Goal: Contribute content: Contribute content

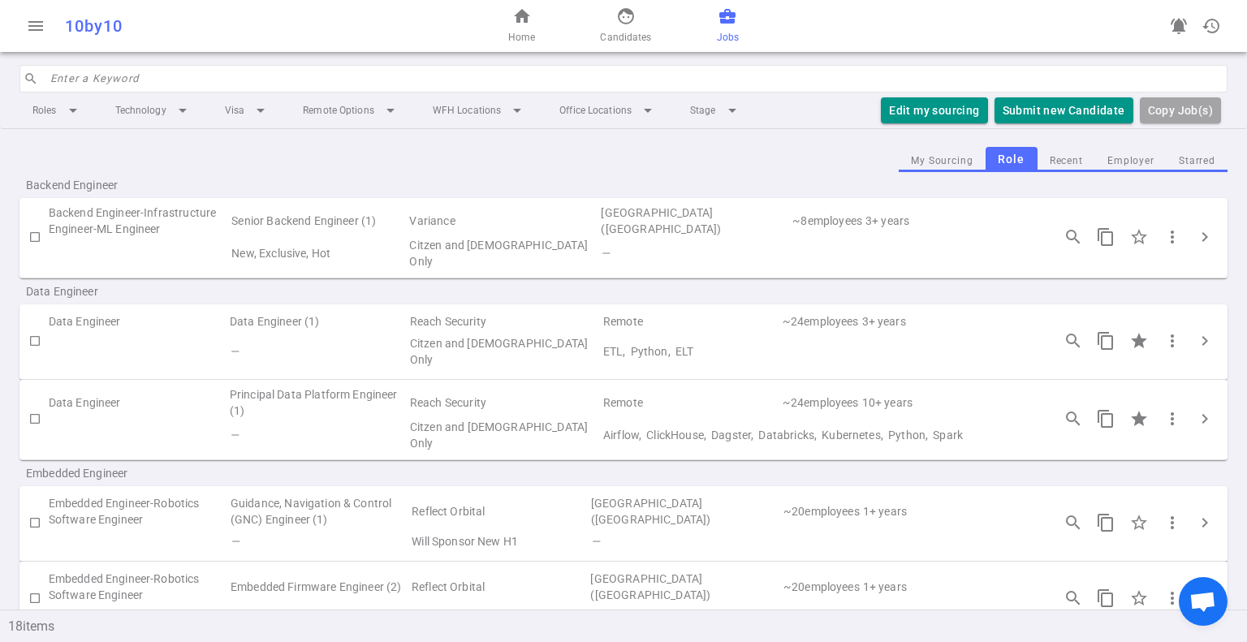
click at [305, 79] on input "search" at bounding box center [634, 79] width 1168 height 26
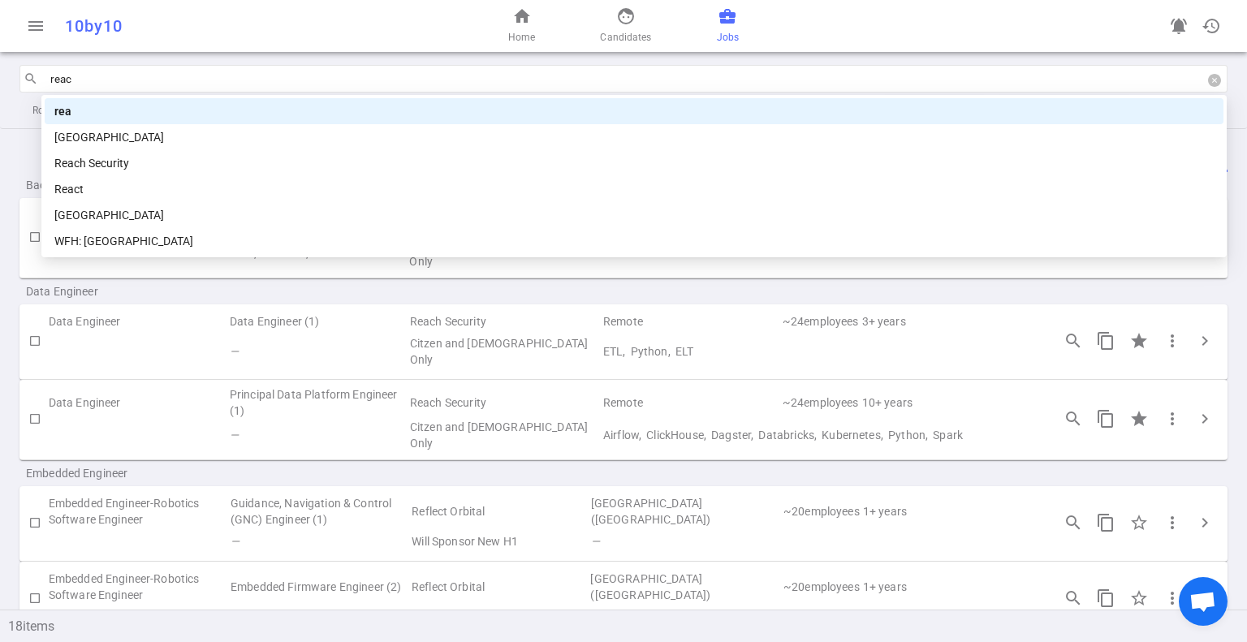
type input "reach"
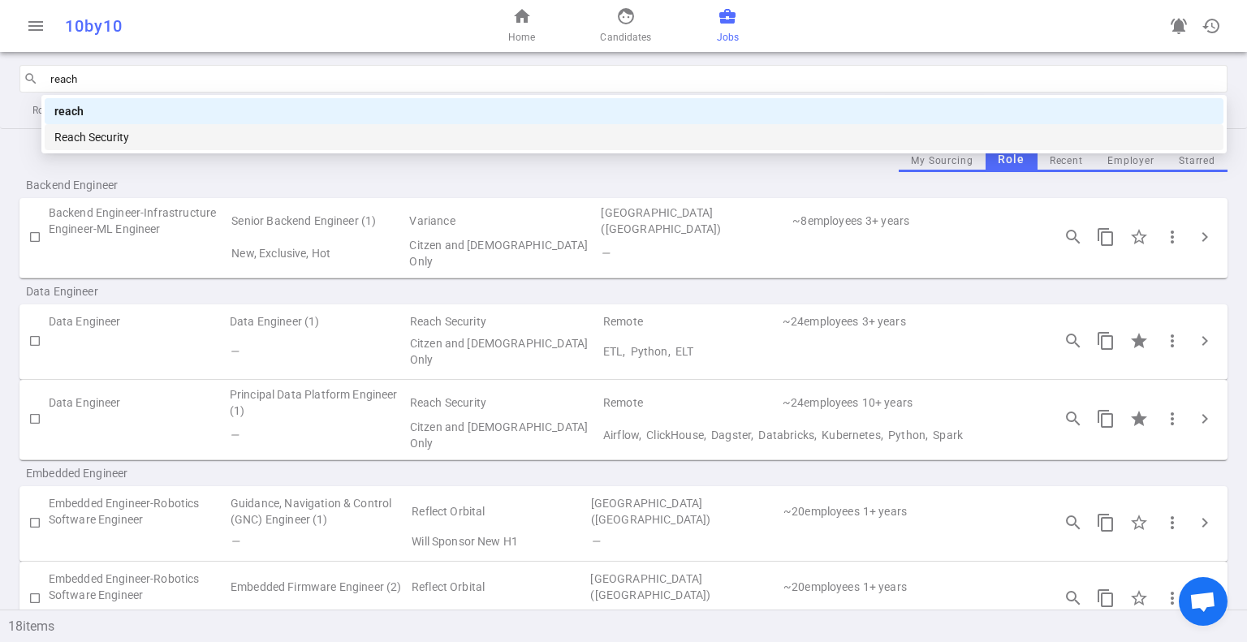
click at [284, 140] on div "Reach Security" at bounding box center [634, 137] width 1160 height 18
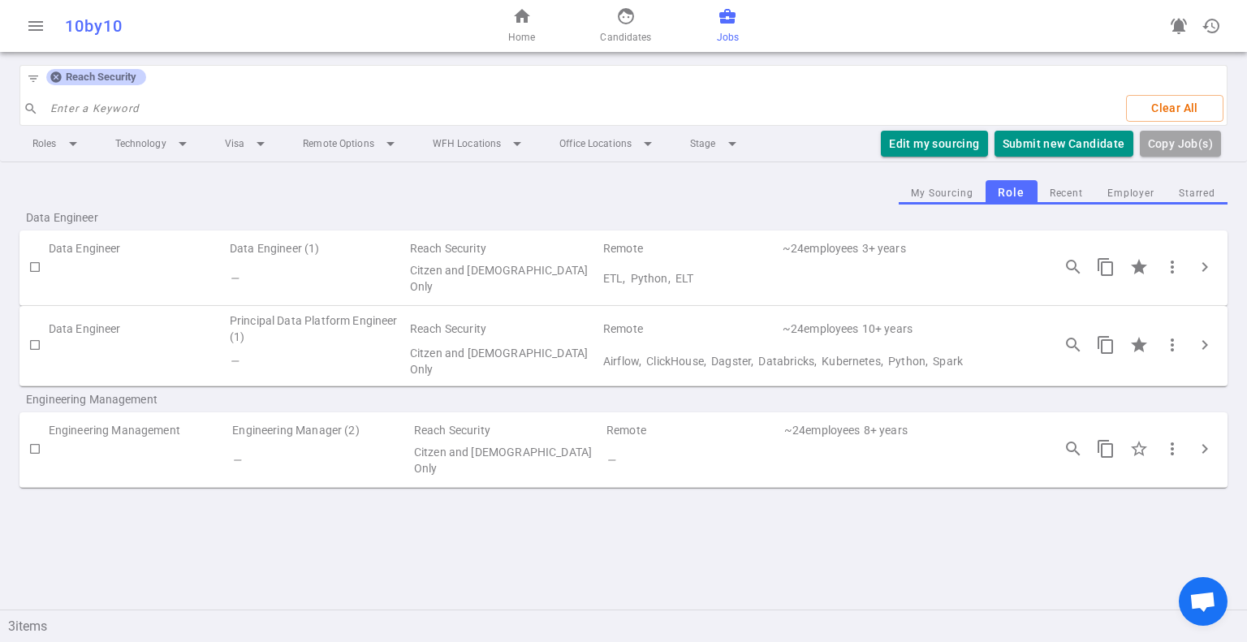
click at [234, 568] on div "menu 10by10 home Home face Candidates business_center Jobs notifications_active…" at bounding box center [623, 321] width 1247 height 642
click at [235, 568] on div "menu 10by10 home Home face Candidates business_center Jobs notifications_active…" at bounding box center [623, 321] width 1247 height 642
click at [354, 555] on div "menu 10by10 home Home face Candidates business_center Jobs notifications_active…" at bounding box center [623, 321] width 1247 height 642
click at [130, 430] on td "Engineering Management" at bounding box center [140, 430] width 183 height 23
click at [405, 436] on td "Engineering Manager (2)" at bounding box center [322, 430] width 182 height 23
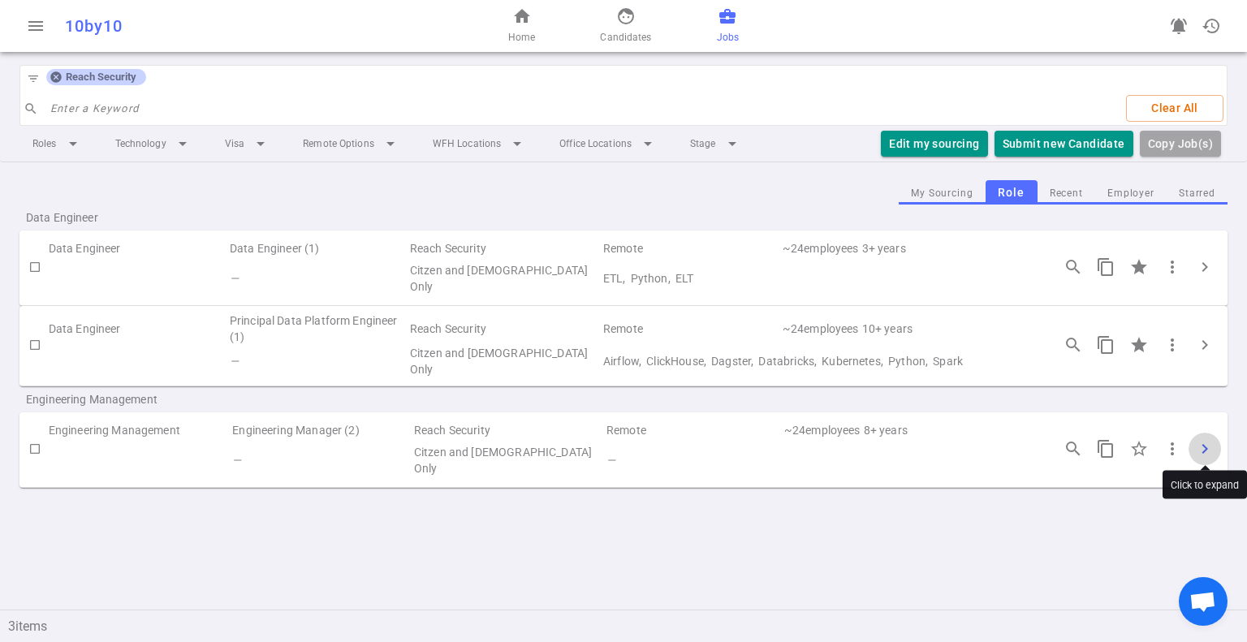
click at [1202, 440] on span "chevron_right" at bounding box center [1204, 448] width 19 height 19
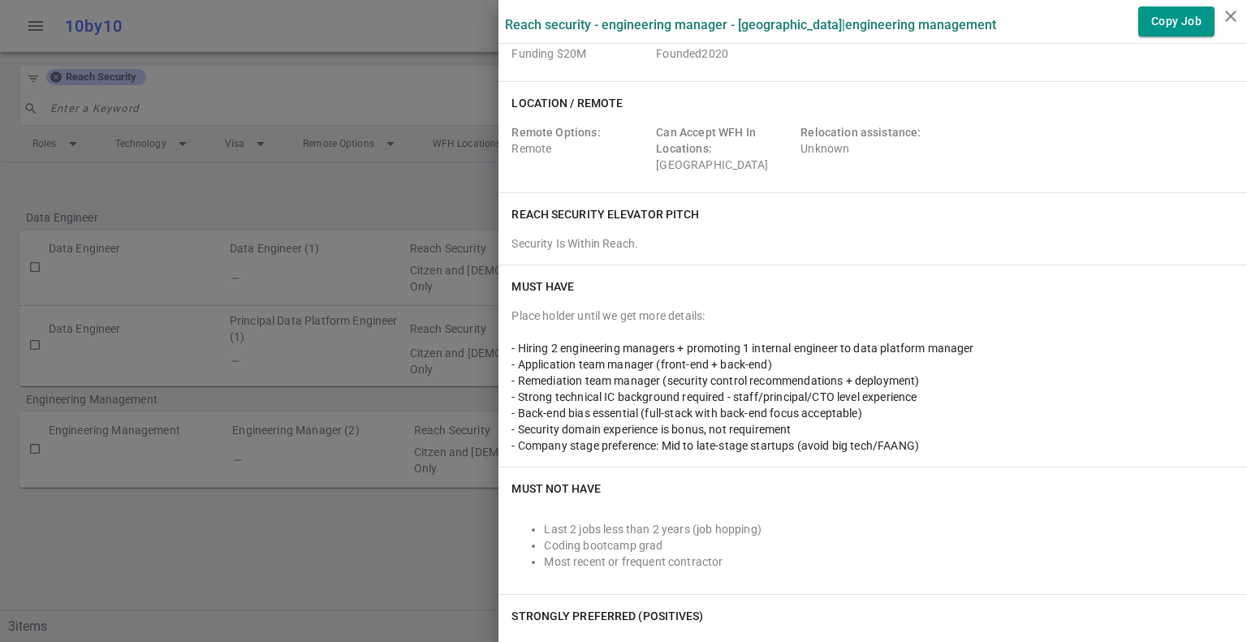
click at [727, 298] on div "Must Have Place holder until we get more details: - Hiring 2 engineering manage…" at bounding box center [873, 366] width 749 height 201
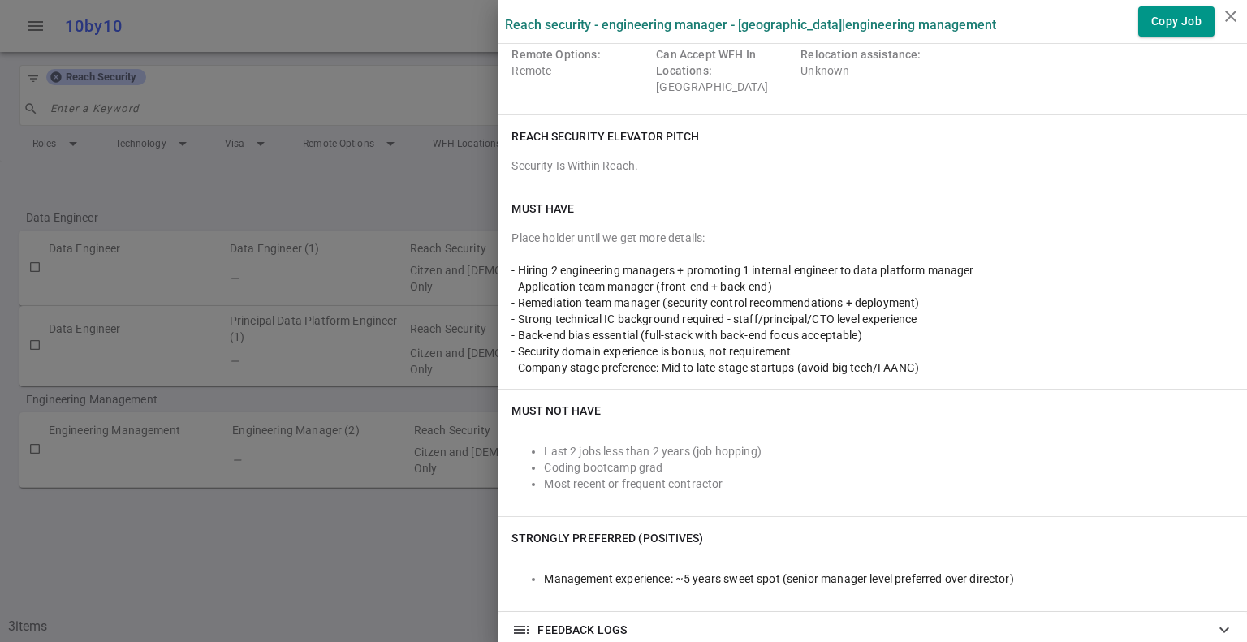
scroll to position [216, 0]
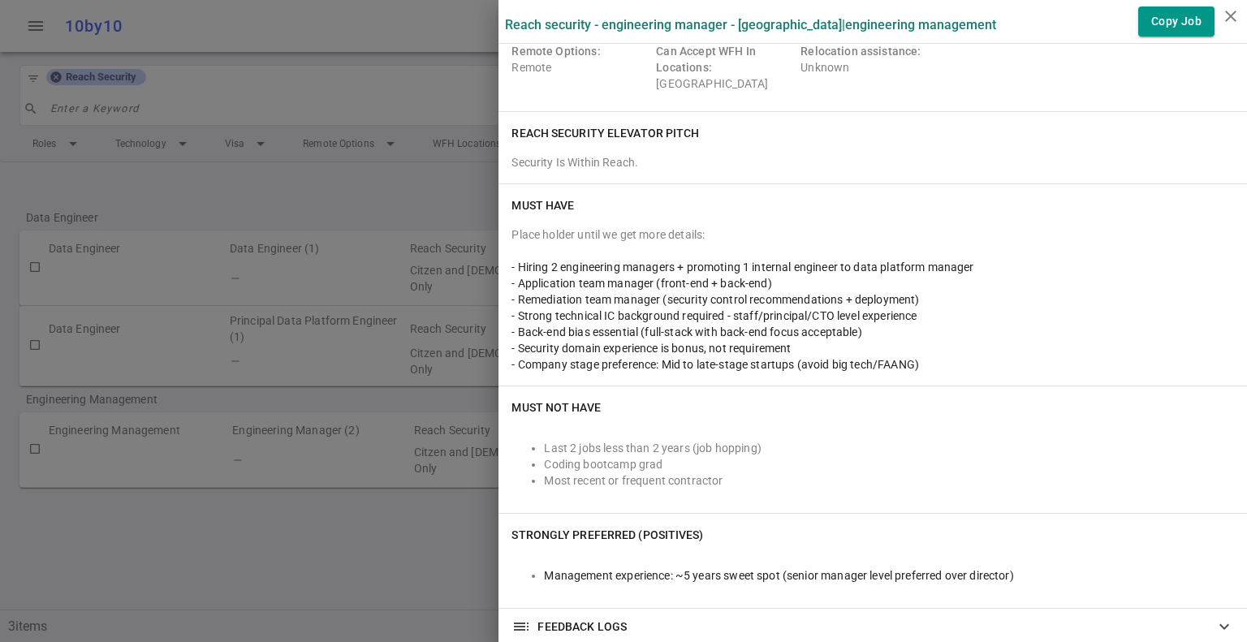
click at [702, 334] on span "- Back-end bias essential (full-stack with back-end focus acceptable)" at bounding box center [687, 332] width 350 height 13
click at [778, 309] on span "- Strong technical IC background required - staff/principal/CTO level experience" at bounding box center [714, 315] width 405 height 13
click at [638, 324] on div "- Back-end bias essential (full-stack with back-end focus acceptable)" at bounding box center [873, 332] width 723 height 16
click at [661, 184] on div "Must Have Place holder until we get more details: - Hiring 2 engineering manage…" at bounding box center [873, 284] width 749 height 201
click at [677, 302] on span "- Remediation team manager (security control recommendations + deployment)" at bounding box center [716, 299] width 408 height 13
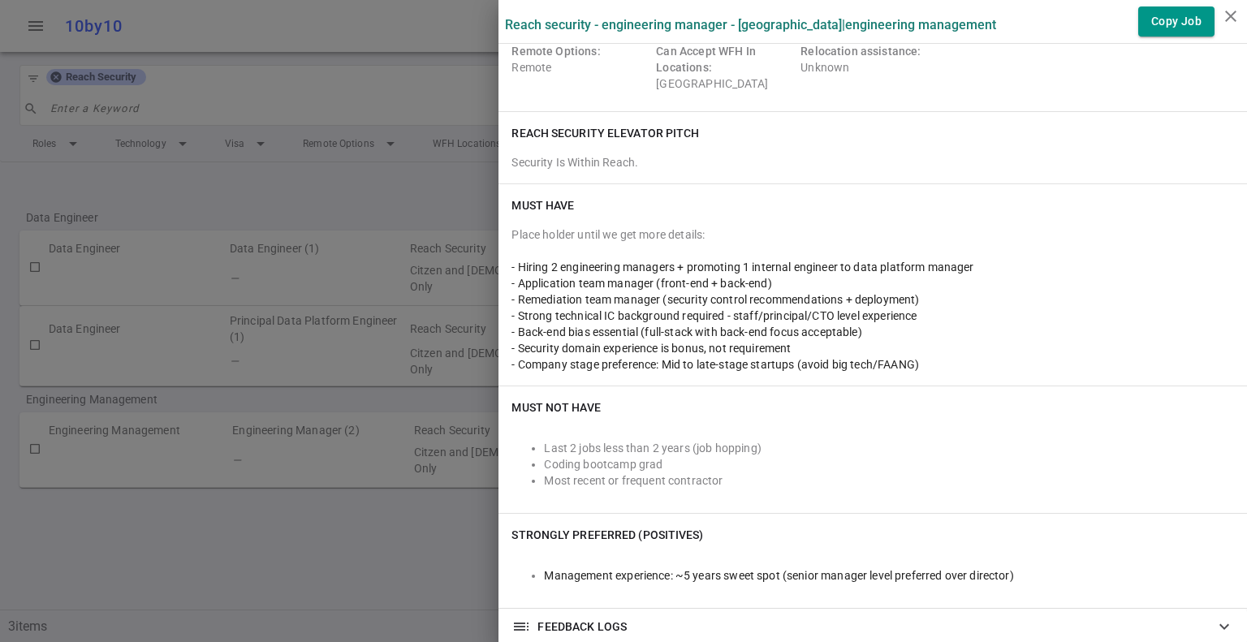
click at [710, 293] on span "- Remediation team manager (security control recommendations + deployment)" at bounding box center [716, 299] width 408 height 13
drag, startPoint x: 549, startPoint y: 282, endPoint x: 739, endPoint y: 296, distance: 190.5
click at [616, 283] on span "- Application team manager (front-end + back-end)" at bounding box center [642, 283] width 260 height 13
click at [764, 318] on span "- Strong technical IC background required - staff/principal/CTO level experience" at bounding box center [714, 315] width 405 height 13
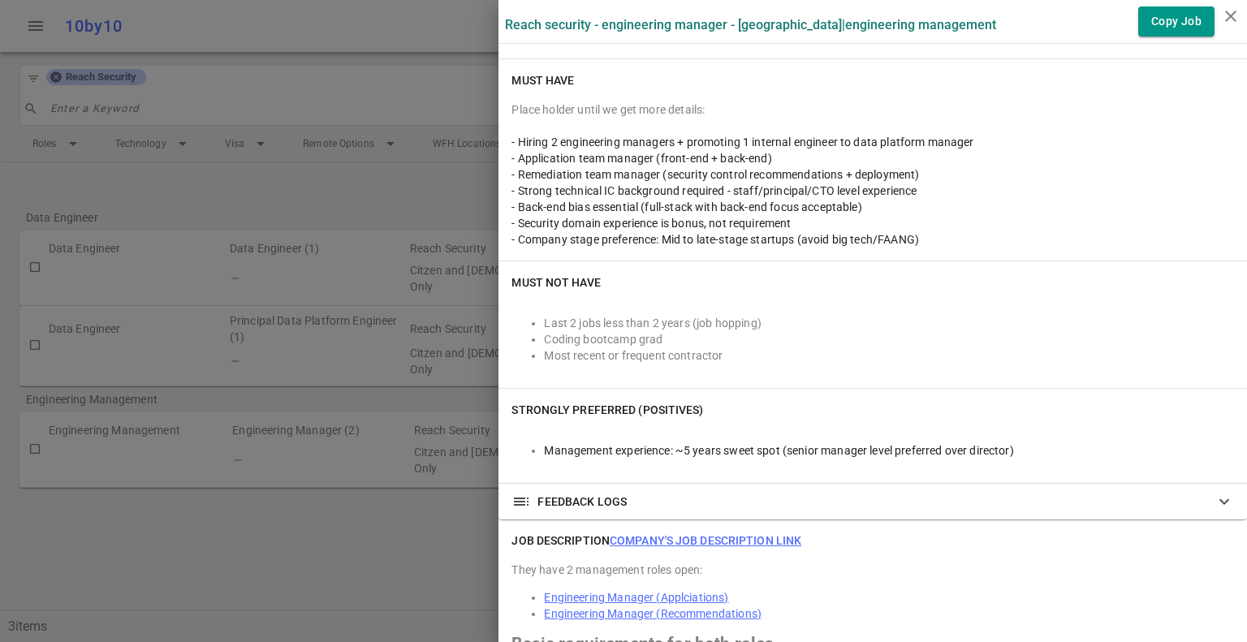
scroll to position [342, 0]
drag, startPoint x: 528, startPoint y: 324, endPoint x: 624, endPoint y: 337, distance: 96.7
click at [590, 332] on ul "Last 2 jobs less than 2 years (job hopping) Coding bootcamp grad Most recent or…" at bounding box center [873, 338] width 723 height 49
click at [751, 356] on li "Most recent or frequent contractor" at bounding box center [889, 355] width 690 height 16
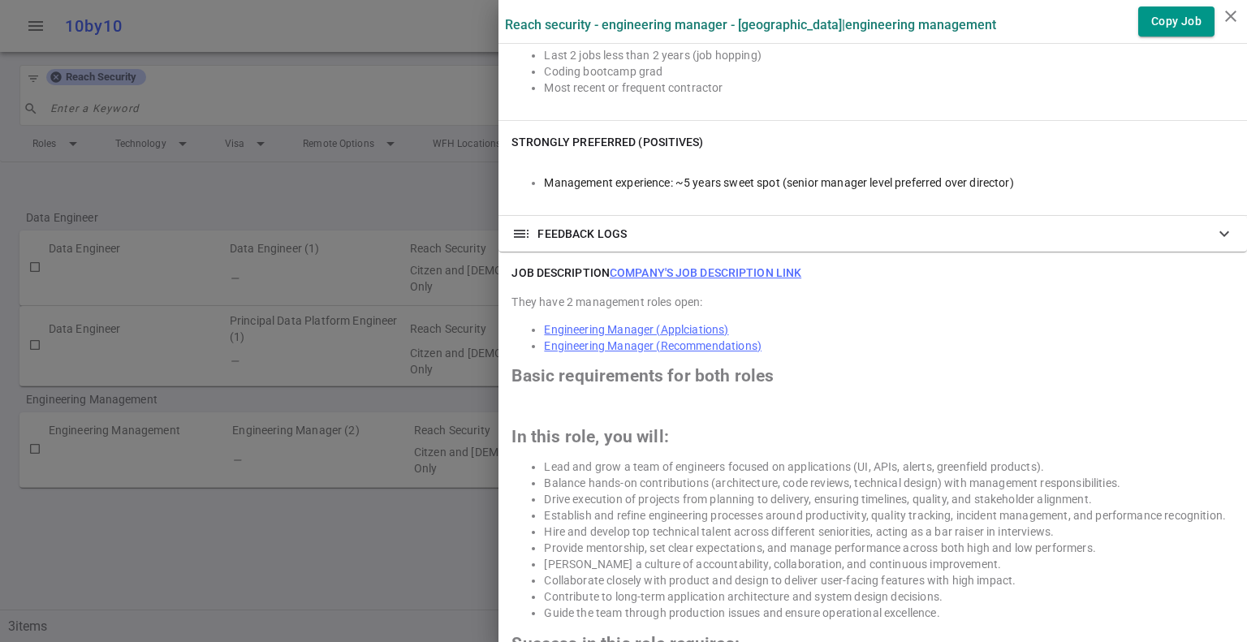
scroll to position [610, 0]
click at [810, 377] on h2 "Basic requirements for both roles" at bounding box center [873, 375] width 723 height 16
click at [853, 368] on h2 "Basic requirements for both roles" at bounding box center [873, 375] width 723 height 16
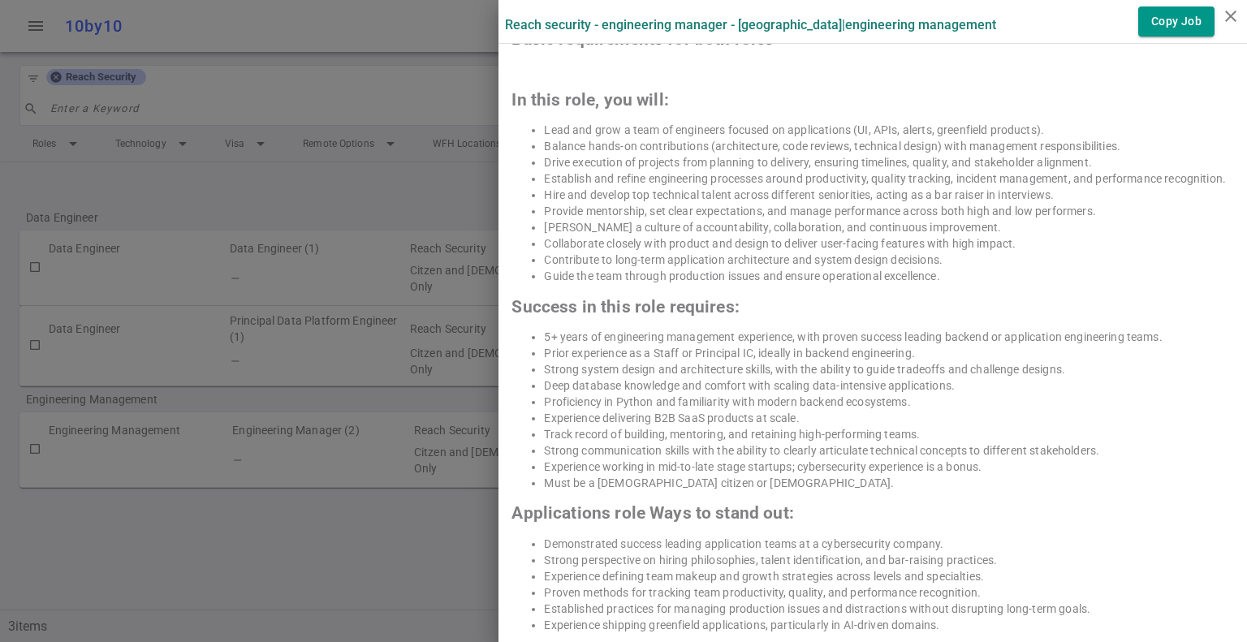
scroll to position [947, 0]
click at [739, 386] on li "Deep database knowledge and comfort with scaling data-intensive applications." at bounding box center [889, 385] width 690 height 16
click at [744, 299] on h2 "Success in this role requires:" at bounding box center [873, 306] width 723 height 16
click at [727, 349] on li "Prior experience as a Staff or Principal IC, ideally in backend engineering." at bounding box center [889, 352] width 690 height 16
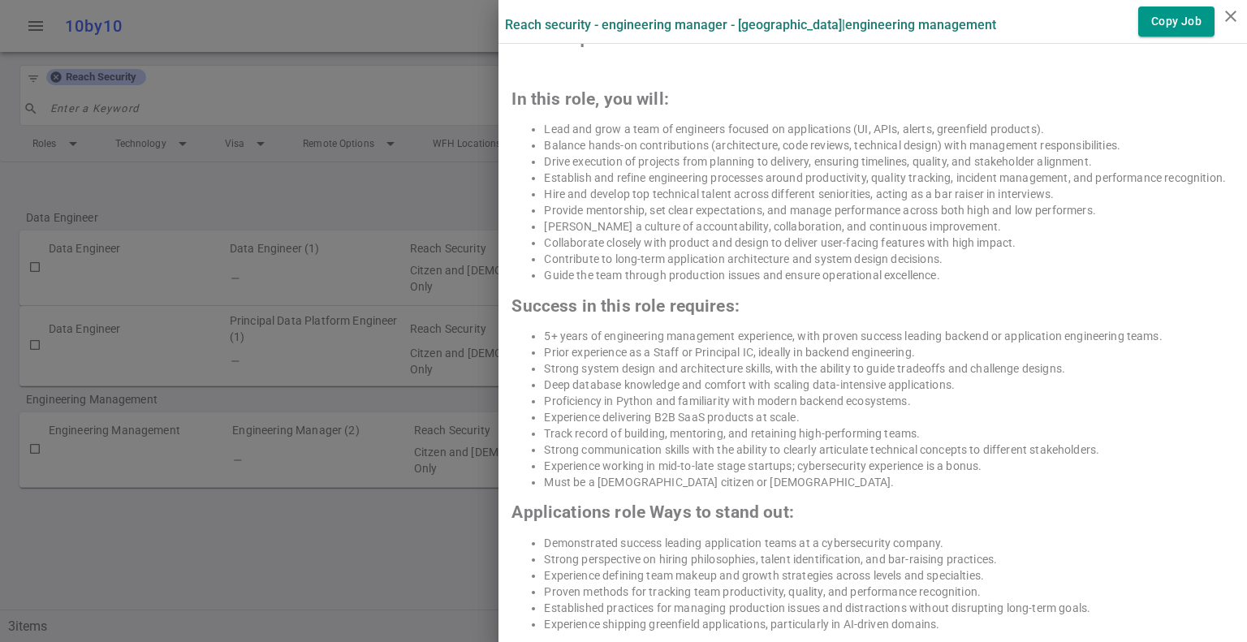
drag, startPoint x: 766, startPoint y: 285, endPoint x: 860, endPoint y: 310, distance: 97.5
click at [845, 305] on div "They have 2 management roles open: Engineering Manager (Applciations) Engineeri…" at bounding box center [873, 349] width 723 height 786
click at [667, 389] on li "Deep database knowledge and comfort with scaling data-intensive applications." at bounding box center [889, 385] width 690 height 16
click at [729, 388] on li "Deep database knowledge and comfort with scaling data-intensive applications." at bounding box center [889, 385] width 690 height 16
click at [639, 388] on li "Deep database knowledge and comfort with scaling data-intensive applications." at bounding box center [889, 385] width 690 height 16
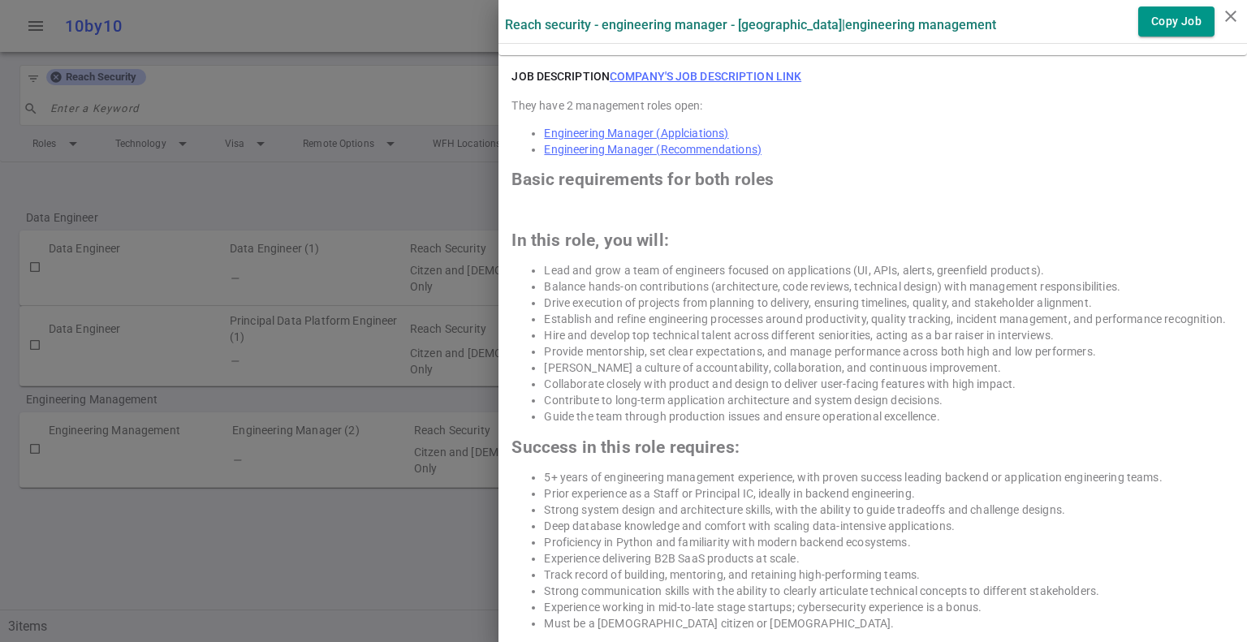
scroll to position [806, 0]
click at [750, 255] on div "They have 2 management roles open: Engineering Manager (Applciations) Engineeri…" at bounding box center [873, 490] width 723 height 786
click at [719, 287] on li "Balance hands-on contributions (architecture, code reviews, technical design) w…" at bounding box center [889, 287] width 690 height 16
click at [818, 301] on li "Drive execution of projects from planning to delivery, ensuring timelines, qual…" at bounding box center [889, 303] width 690 height 16
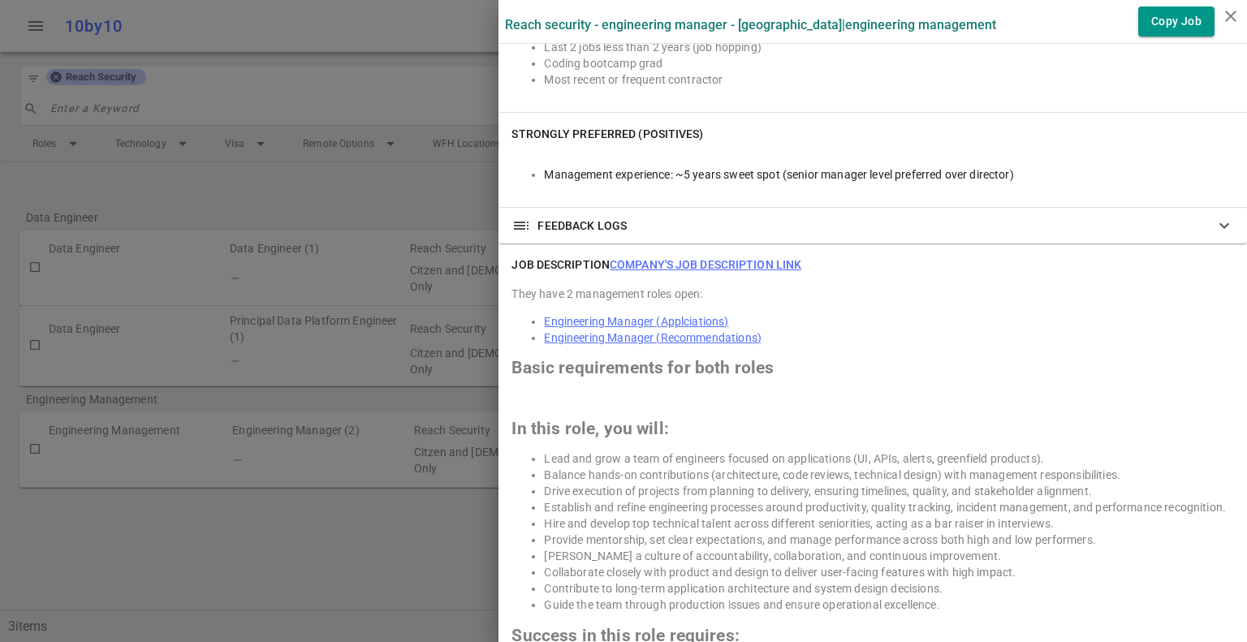
scroll to position [616, 0]
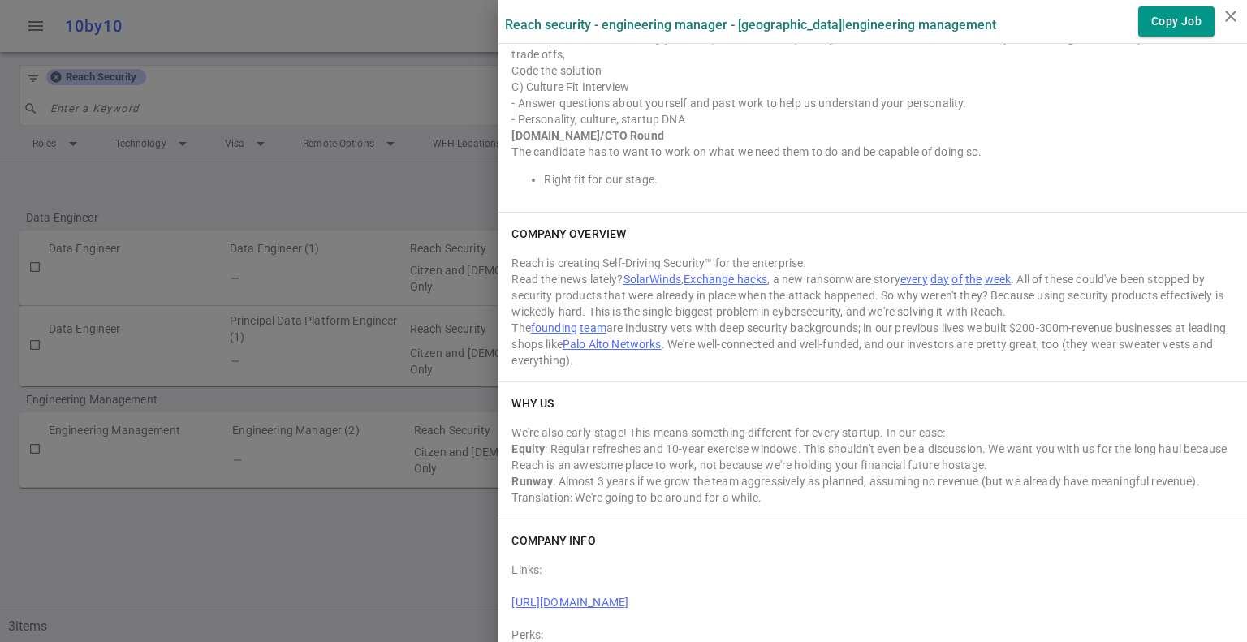
scroll to position [2134, 0]
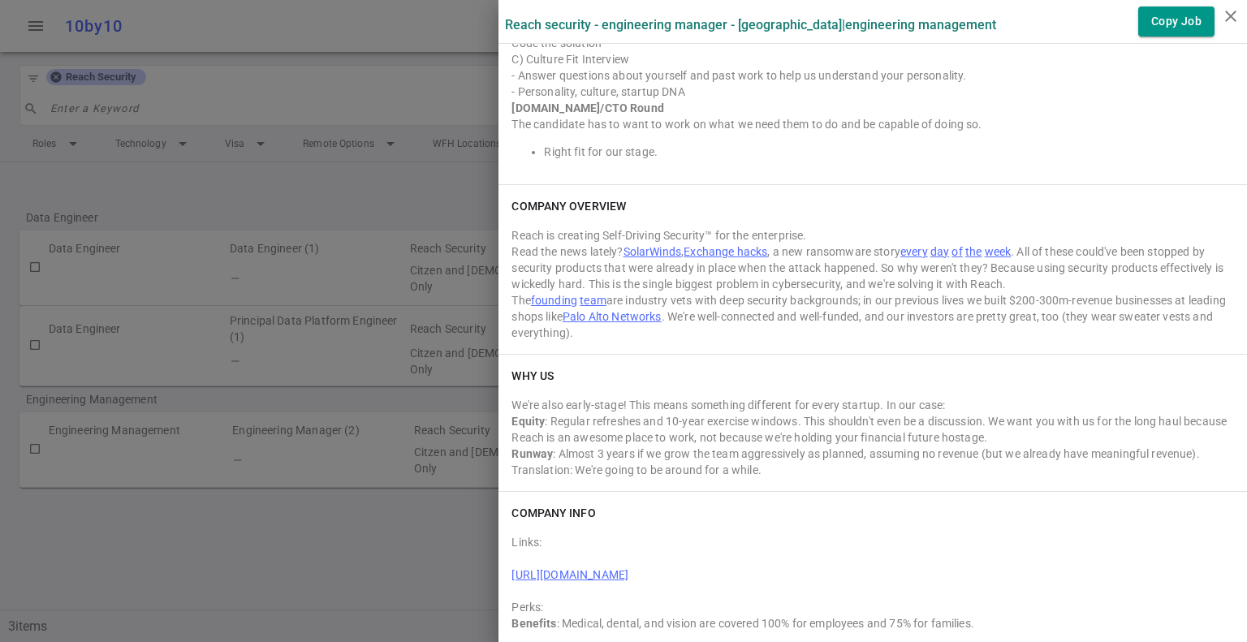
click at [744, 391] on div "We're also early-stage! This means something different for every startup. In ou…" at bounding box center [873, 435] width 723 height 88
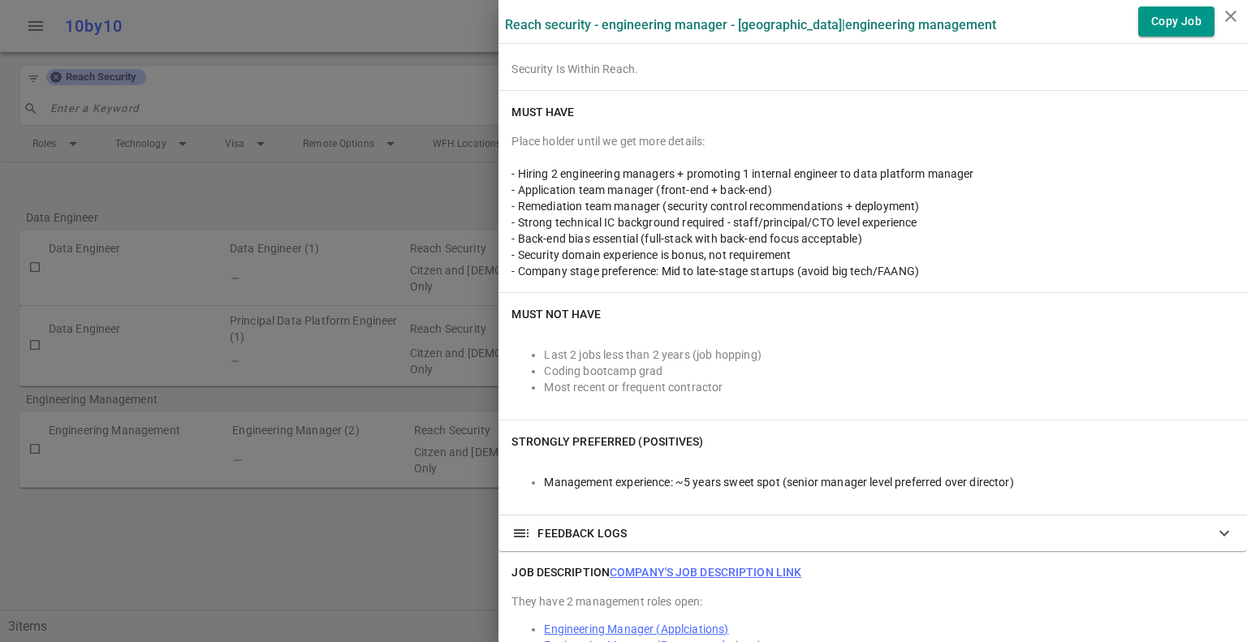
scroll to position [295, 0]
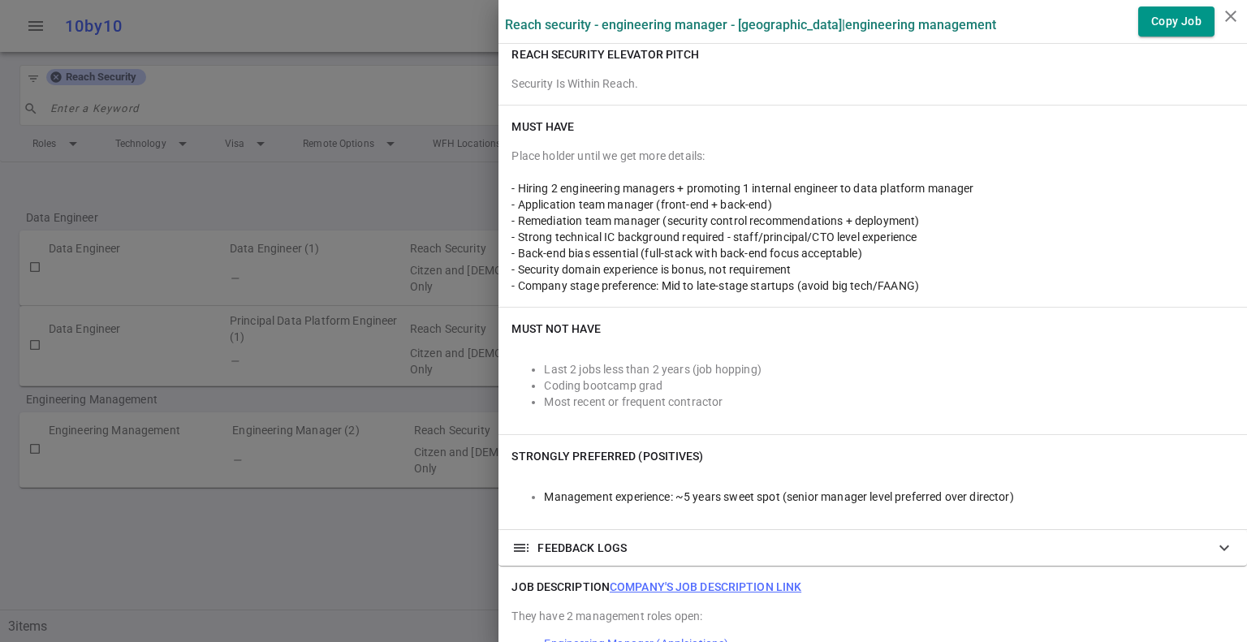
click at [662, 356] on div "Last 2 jobs less than 2 years (job hopping) Coding bootcamp grad Most recent or…" at bounding box center [873, 385] width 723 height 71
drag, startPoint x: 607, startPoint y: 195, endPoint x: 719, endPoint y: 237, distance: 119.8
click at [747, 204] on div "- Application team manager (front-end + back-end)" at bounding box center [873, 205] width 723 height 16
click at [699, 241] on span "- Strong technical IC background required - staff/principal/CTO level experience" at bounding box center [714, 237] width 405 height 13
click at [659, 256] on span "- Back-end bias essential (full-stack with back-end focus acceptable)" at bounding box center [687, 253] width 350 height 13
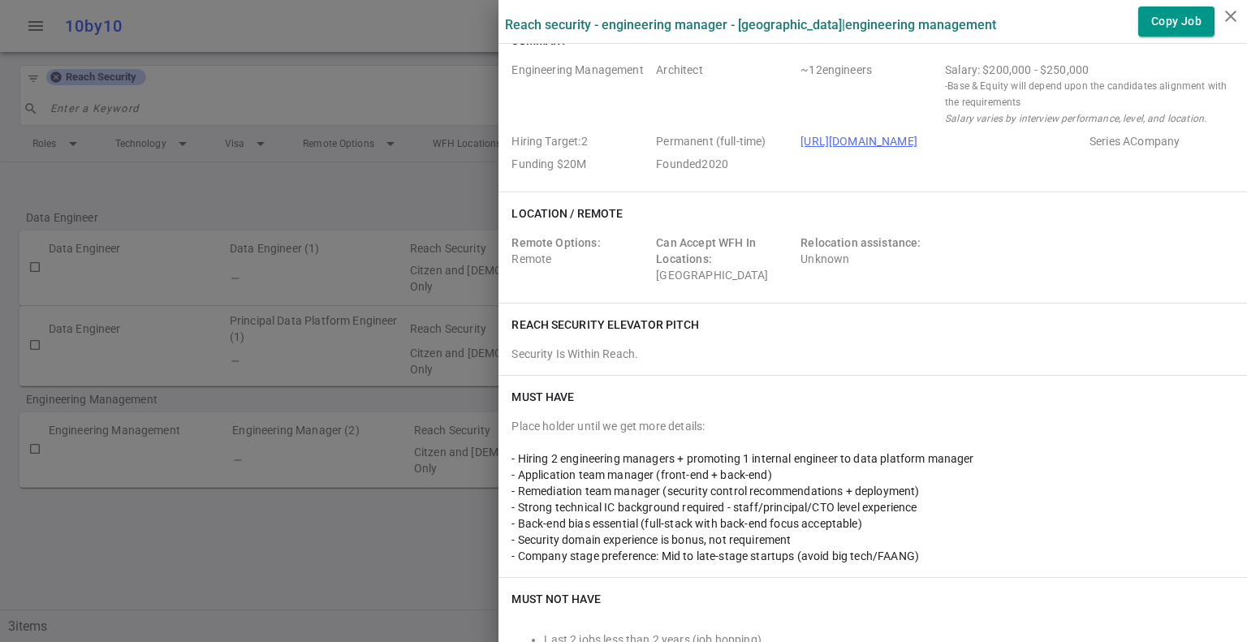
scroll to position [0, 0]
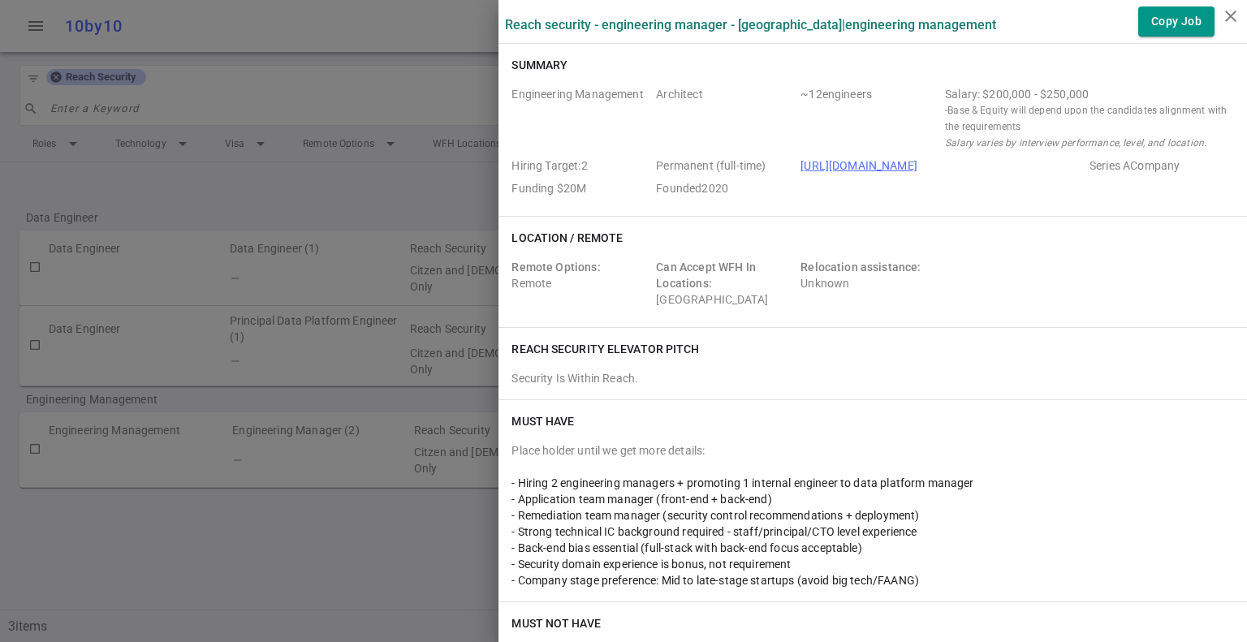
click at [603, 128] on span "Engineering Management" at bounding box center [581, 118] width 138 height 65
click at [772, 323] on div "Location / Remote Remote Options: Remote Can Accept WFH In Locations: [GEOGRAPH…" at bounding box center [873, 272] width 749 height 110
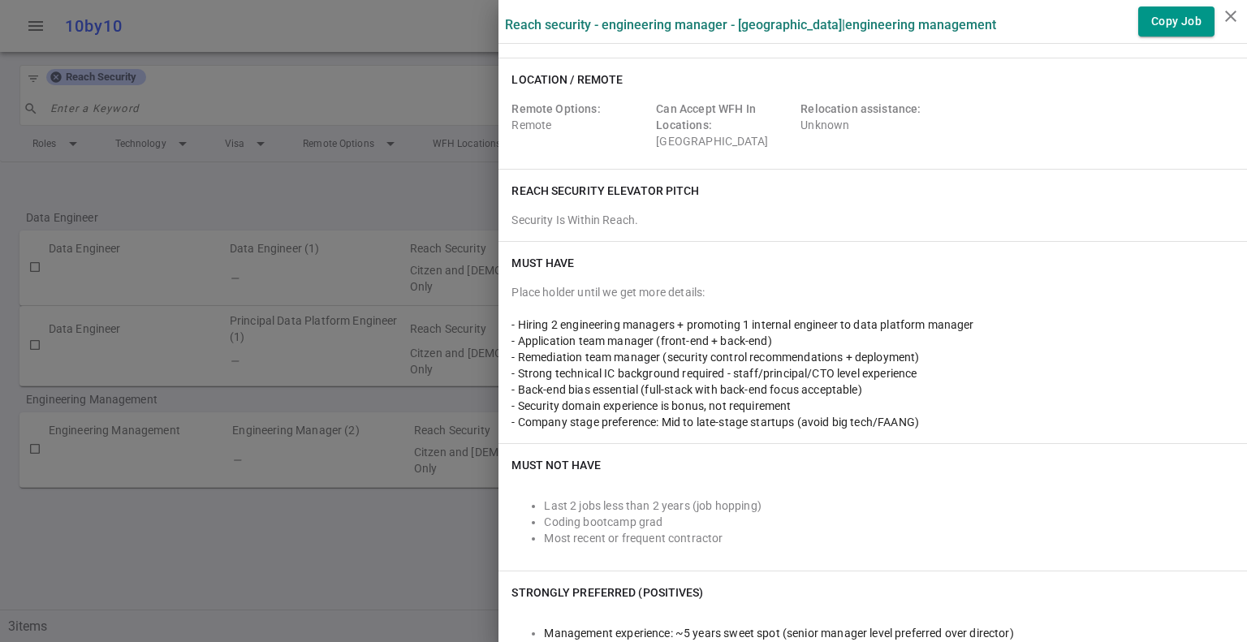
scroll to position [159, 0]
click at [667, 356] on span "- Remediation team manager (security control recommendations + deployment)" at bounding box center [716, 356] width 408 height 13
click at [621, 383] on span "- Back-end bias essential (full-stack with back-end focus acceptable)" at bounding box center [687, 388] width 350 height 13
click at [689, 366] on span "- Strong technical IC background required - staff/principal/CTO level experience" at bounding box center [714, 372] width 405 height 13
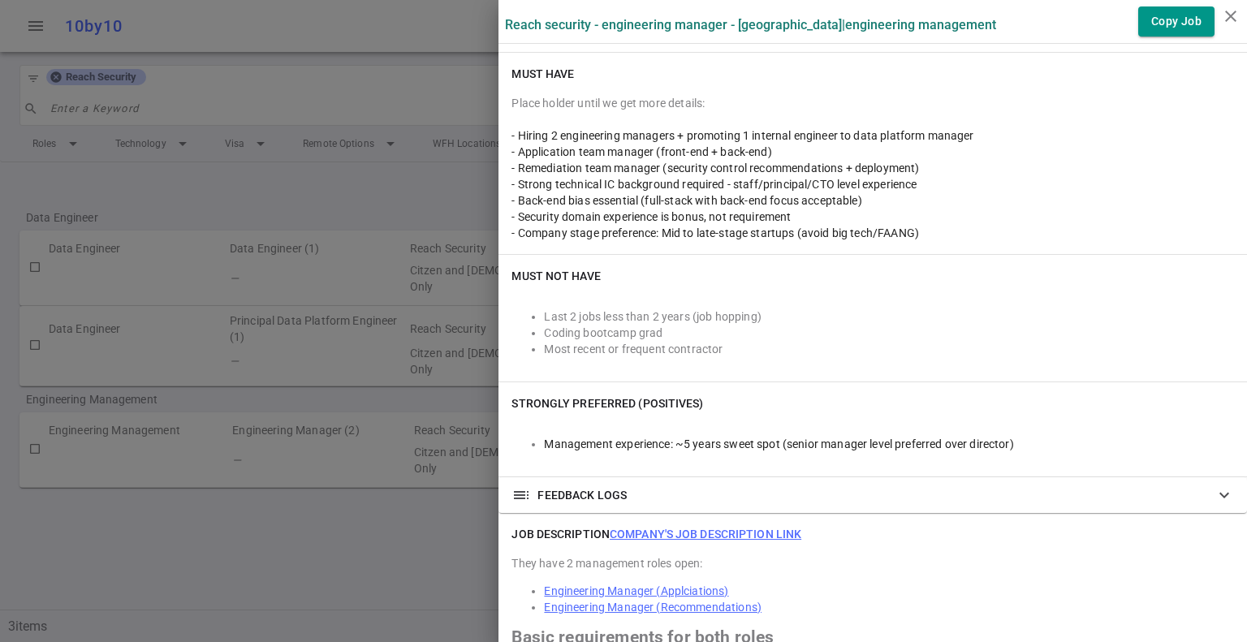
scroll to position [348, 0]
drag, startPoint x: 568, startPoint y: 404, endPoint x: 784, endPoint y: 378, distance: 216.9
click at [629, 404] on h6 "Strongly Preferred (Positives)" at bounding box center [608, 403] width 192 height 16
click at [838, 353] on li "Most recent or frequent contractor" at bounding box center [889, 348] width 690 height 16
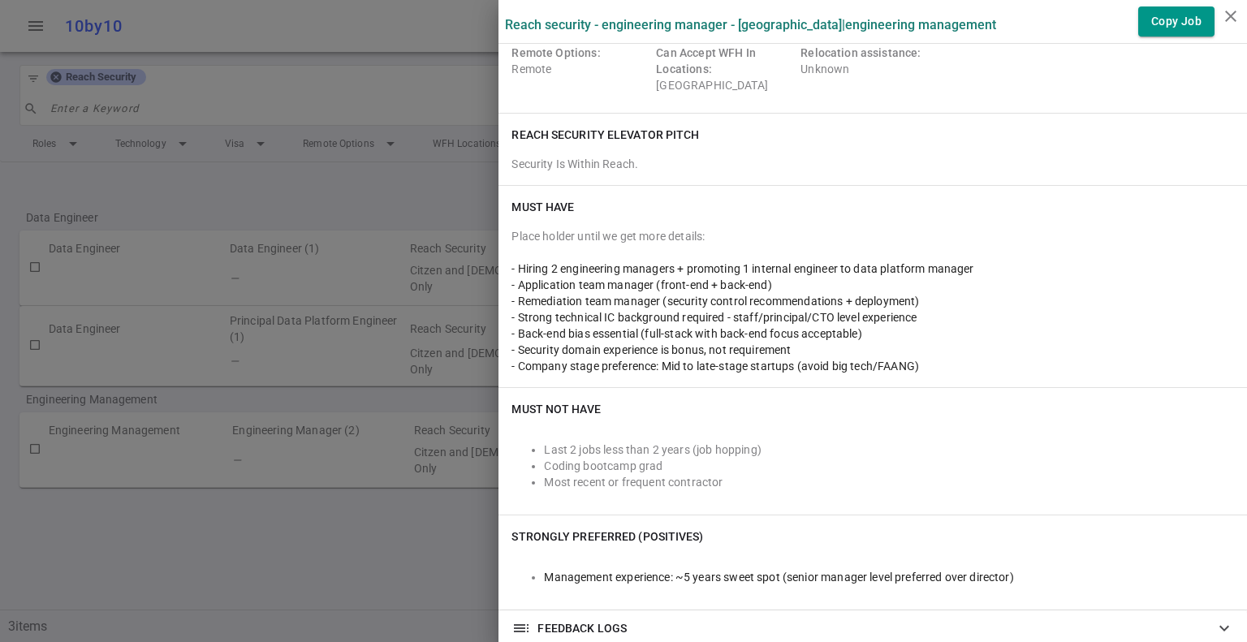
scroll to position [214, 0]
click at [700, 188] on div "Must Have Place holder until we get more details: - Hiring 2 engineering manage…" at bounding box center [873, 286] width 749 height 201
click at [361, 133] on div at bounding box center [623, 321] width 1247 height 642
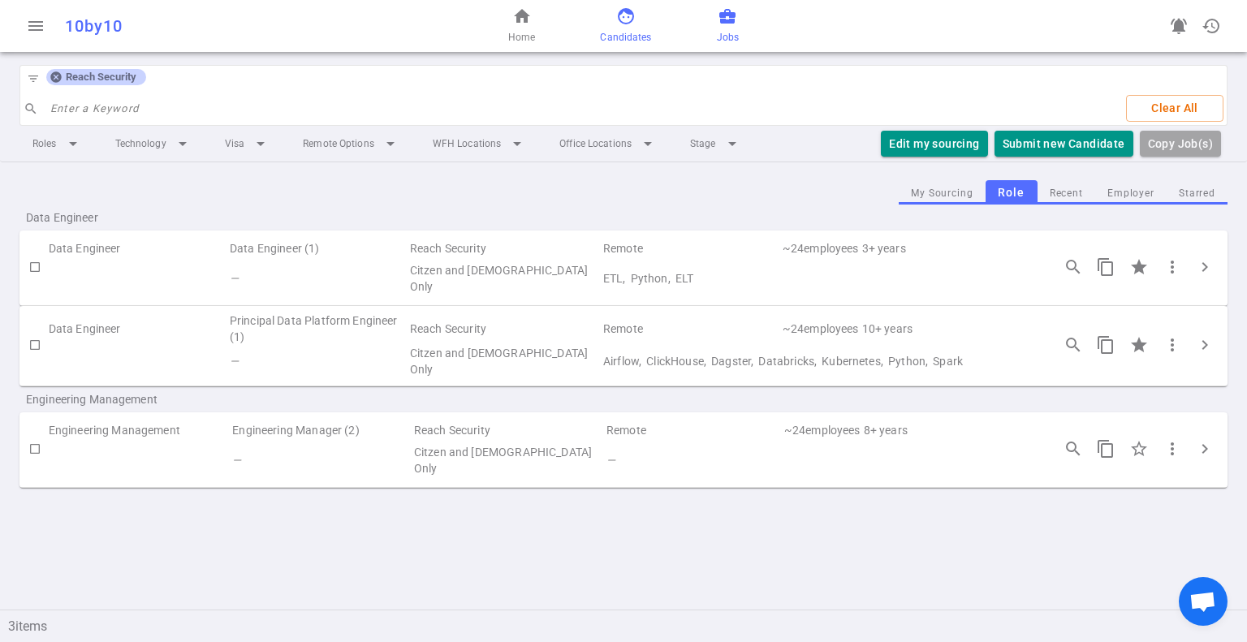
click at [610, 31] on span "Candidates" at bounding box center [625, 37] width 51 height 16
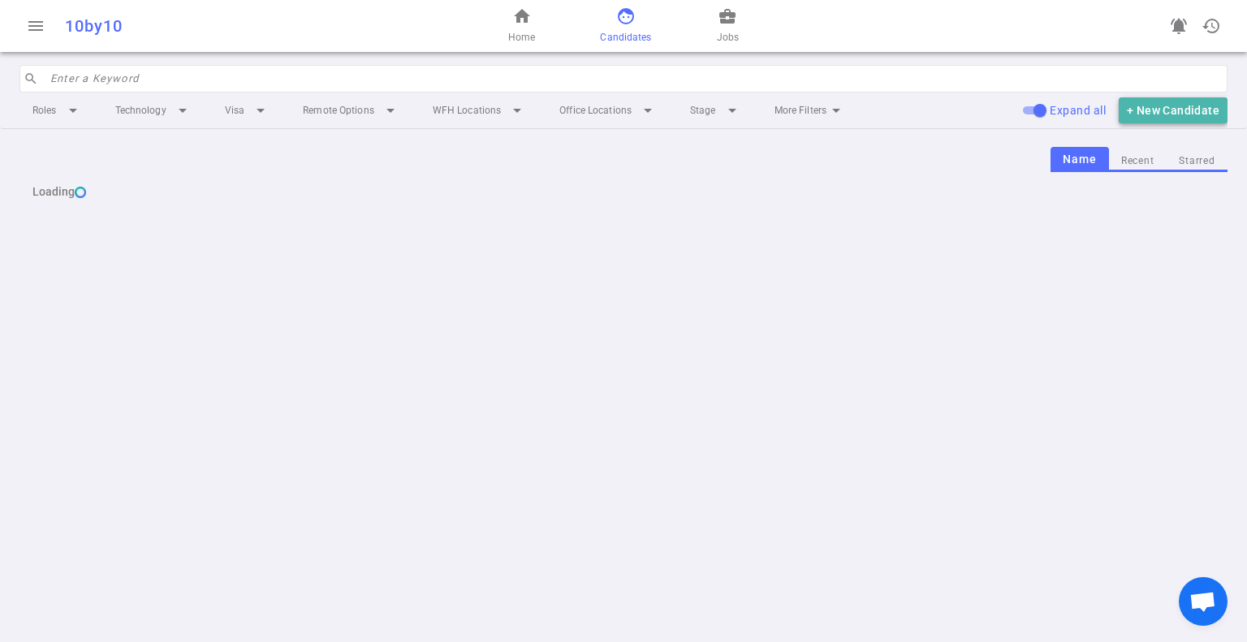
click at [1156, 106] on button "+ New Candidate" at bounding box center [1173, 110] width 109 height 27
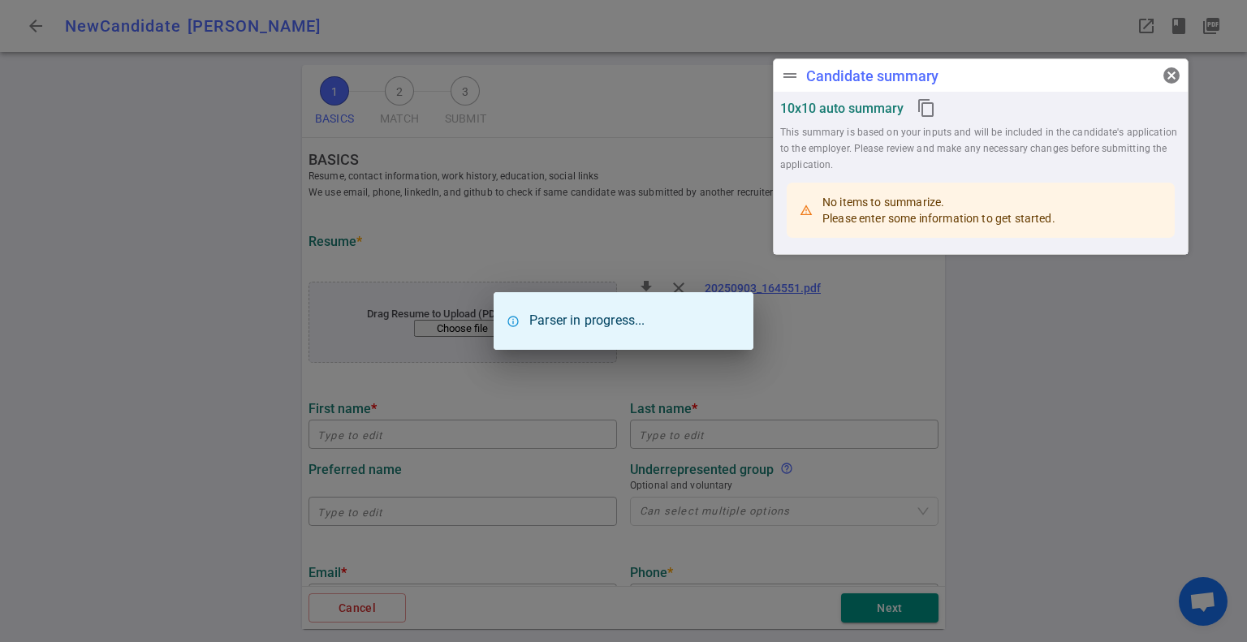
type input "[PERSON_NAME]"
type input "[EMAIL_ADDRESS][DOMAIN_NAME]"
type input "[PHONE_NUMBER]"
type input "Comprehendhealth ai Medical Scribe"
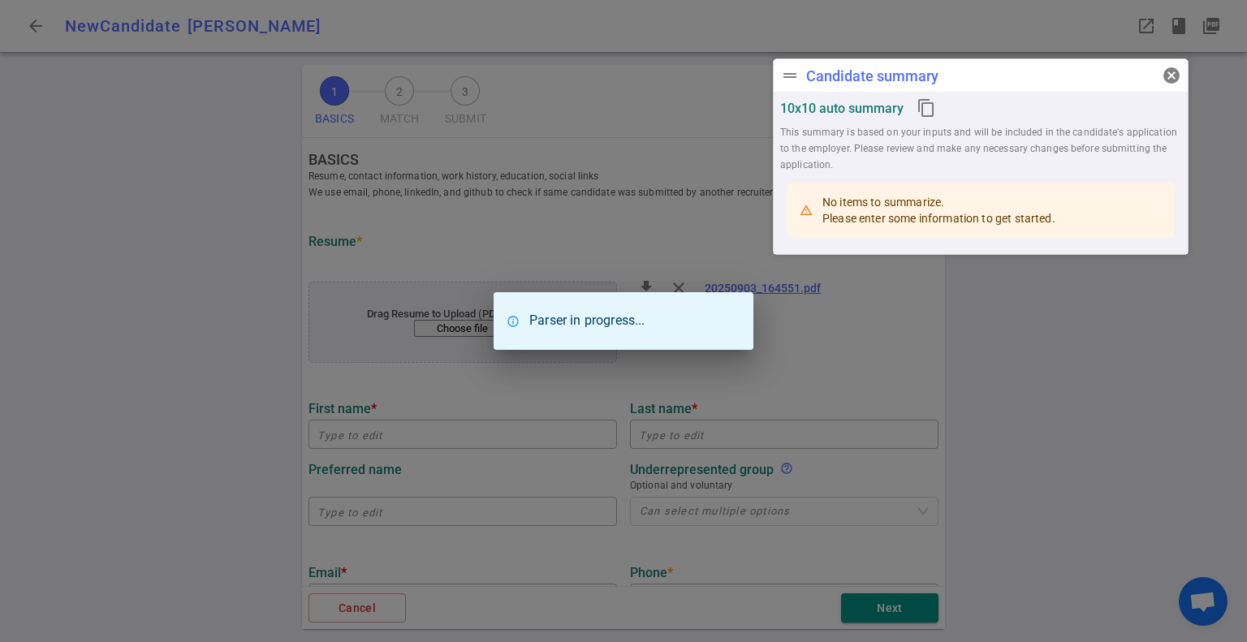
type textarea "Head of Engineering"
type input "17.8"
type input "[GEOGRAPHIC_DATA]"
type input "Electrical Engineering and Management"
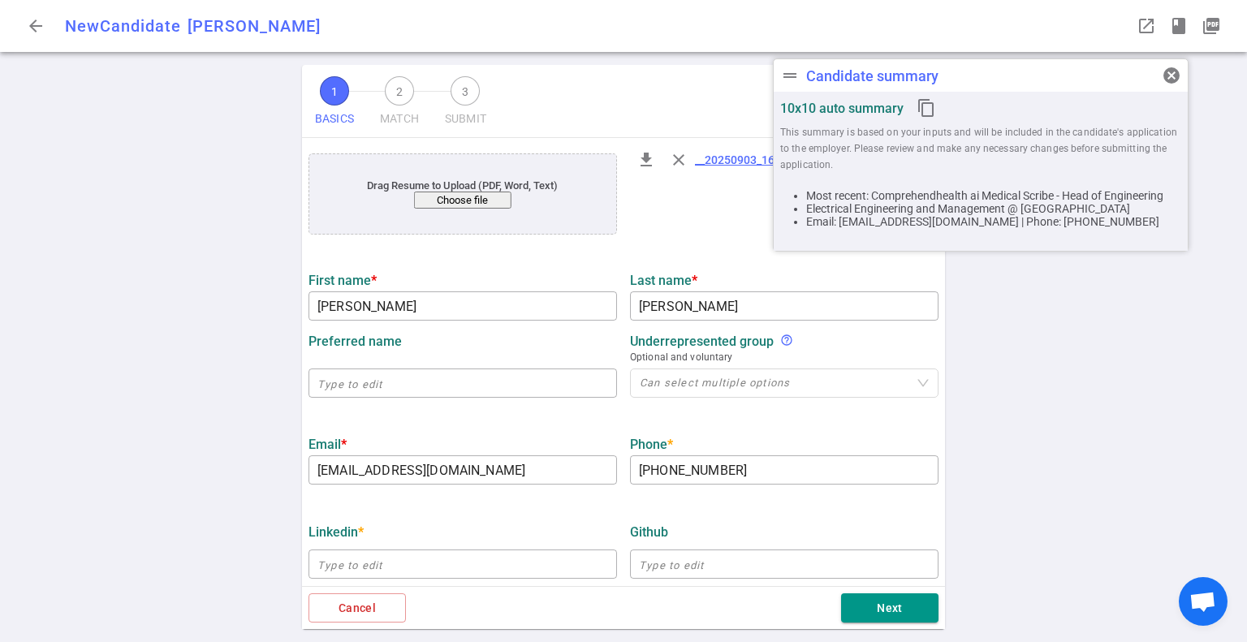
scroll to position [160, 0]
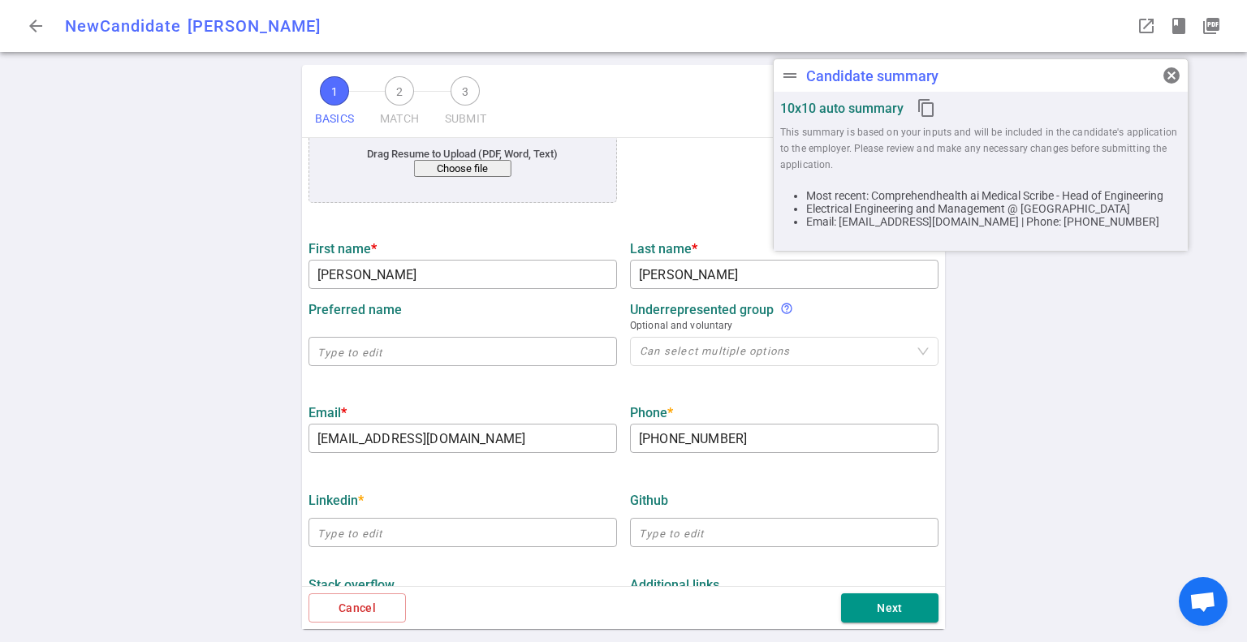
click at [179, 390] on div "1 BASICS 2 MATCH 3 SUBMIT SAVE AS DRAFT BASICS Resume, contact information, wor…" at bounding box center [623, 353] width 1247 height 577
click at [224, 441] on div "1 BASICS 2 MATCH 3 SUBMIT SAVE AS DRAFT BASICS Resume, contact information, wor…" at bounding box center [623, 353] width 1247 height 577
click at [221, 373] on div "1 BASICS 2 MATCH 3 SUBMIT SAVE AS DRAFT BASICS Resume, contact information, wor…" at bounding box center [623, 353] width 1247 height 577
click at [354, 542] on input "text" at bounding box center [463, 533] width 309 height 26
paste input "[DOMAIN_NAME][URL][PERSON_NAME]"
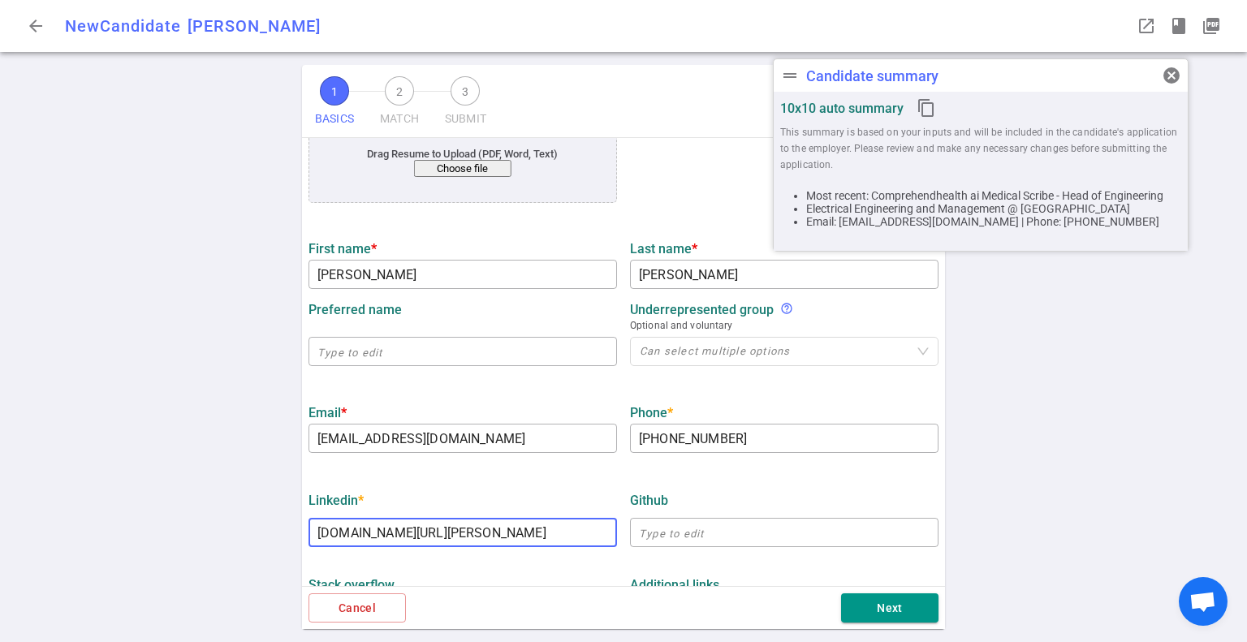
click at [230, 515] on div "1 BASICS 2 MATCH 3 SUBMIT SAVE AS DRAFT BASICS Resume, contact information, wor…" at bounding box center [623, 353] width 1247 height 577
type input "[URL][DOMAIN_NAME][PERSON_NAME]"
click at [253, 469] on div "1 BASICS 2 MATCH 3 SUBMIT SAVE AS DRAFT BASICS Resume, contact information, wor…" at bounding box center [623, 353] width 1247 height 577
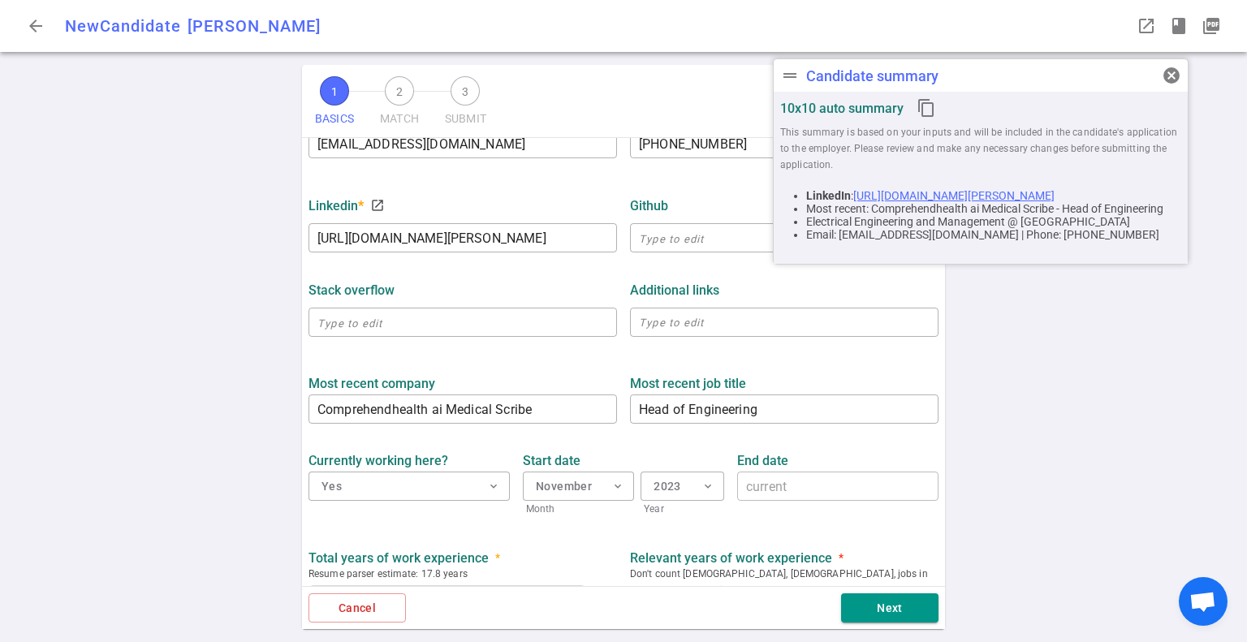
scroll to position [520, 0]
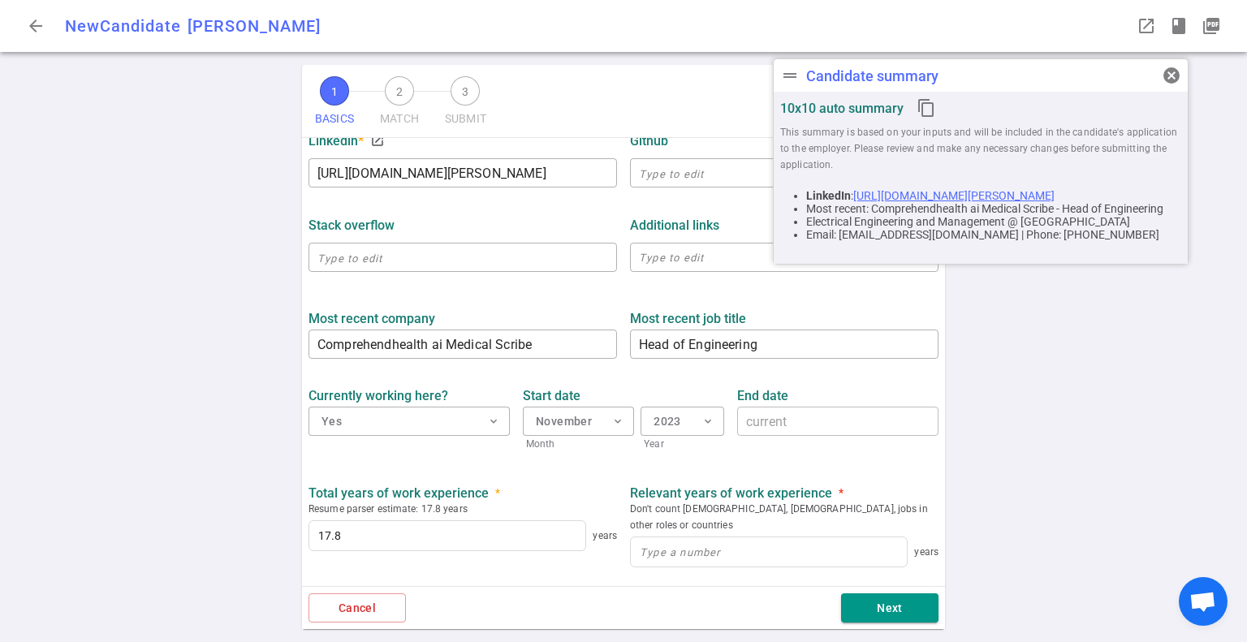
click at [169, 423] on div "1 BASICS 2 MATCH 3 SUBMIT SAVE AS DRAFT BASICS Resume, contact information, wor…" at bounding box center [623, 353] width 1247 height 577
click at [248, 468] on div "1 BASICS 2 MATCH 3 SUBMIT SAVE AS DRAFT BASICS Resume, contact information, wor…" at bounding box center [623, 353] width 1247 height 577
click at [234, 457] on div "1 BASICS 2 MATCH 3 SUBMIT SAVE AS DRAFT BASICS Resume, contact information, wor…" at bounding box center [623, 353] width 1247 height 577
click at [242, 481] on div "1 BASICS 2 MATCH 3 SUBMIT SAVE AS DRAFT BASICS Resume, contact information, wor…" at bounding box center [623, 353] width 1247 height 577
click at [243, 464] on div "1 BASICS 2 MATCH 3 SUBMIT SAVE AS DRAFT BASICS Resume, contact information, wor…" at bounding box center [623, 353] width 1247 height 577
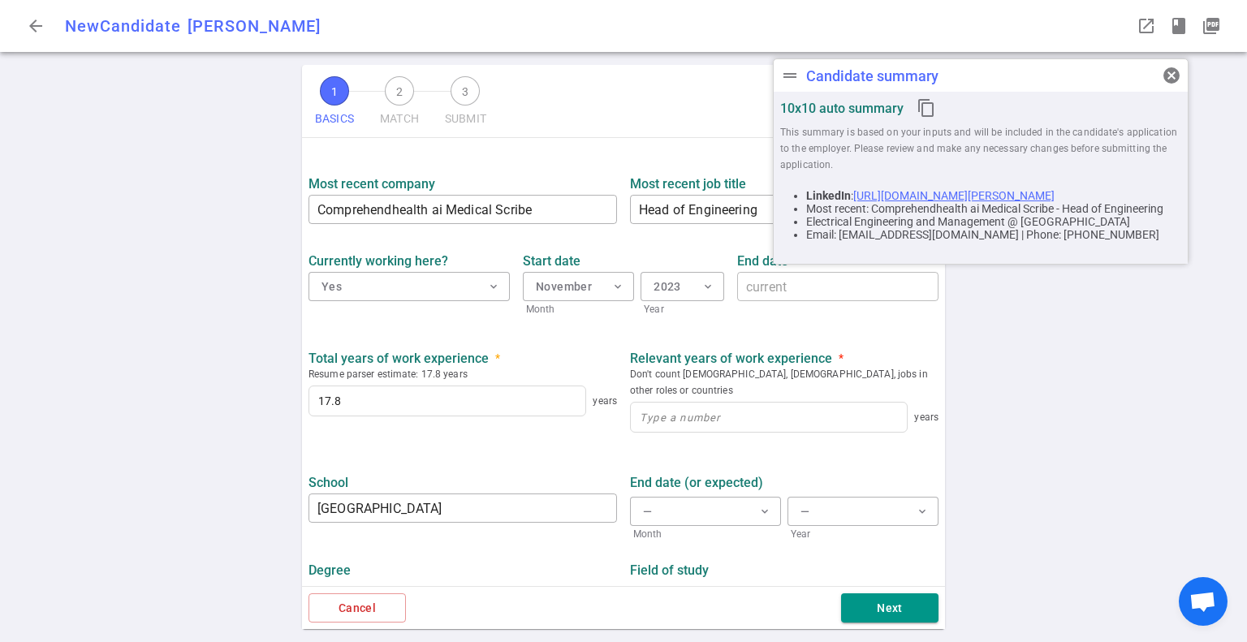
scroll to position [655, 0]
click at [664, 404] on input at bounding box center [769, 416] width 276 height 29
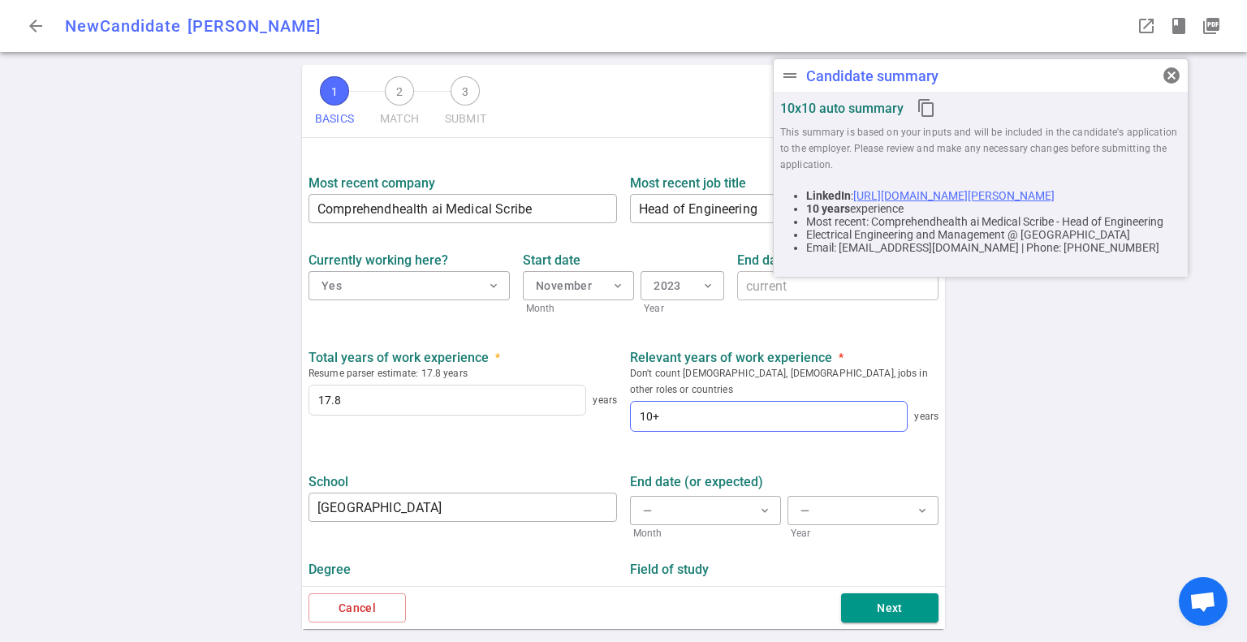
type input "10"
click at [1037, 400] on div "1 BASICS 2 MATCH 3 SUBMIT SAVE AS DRAFT BASICS Resume, contact information, wor…" at bounding box center [623, 353] width 1247 height 577
click at [187, 405] on div "1 BASICS 2 MATCH 3 SUBMIT SAVE AS DRAFT BASICS Resume, contact information, wor…" at bounding box center [623, 353] width 1247 height 577
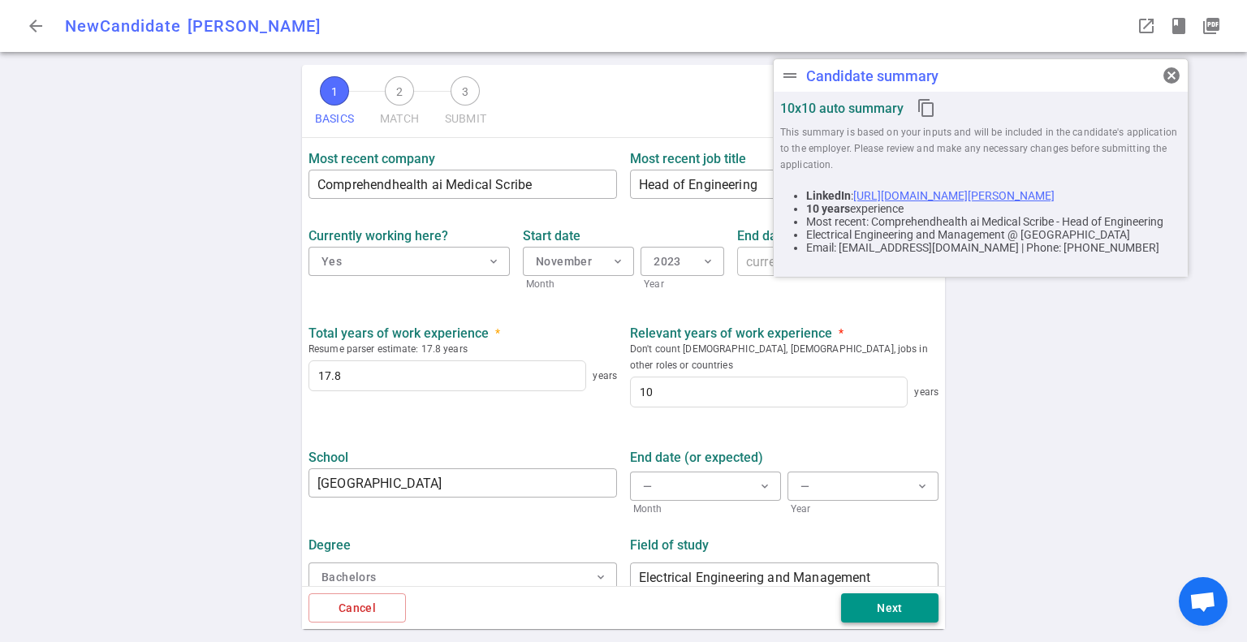
click at [870, 597] on button "Next" at bounding box center [889, 609] width 97 height 30
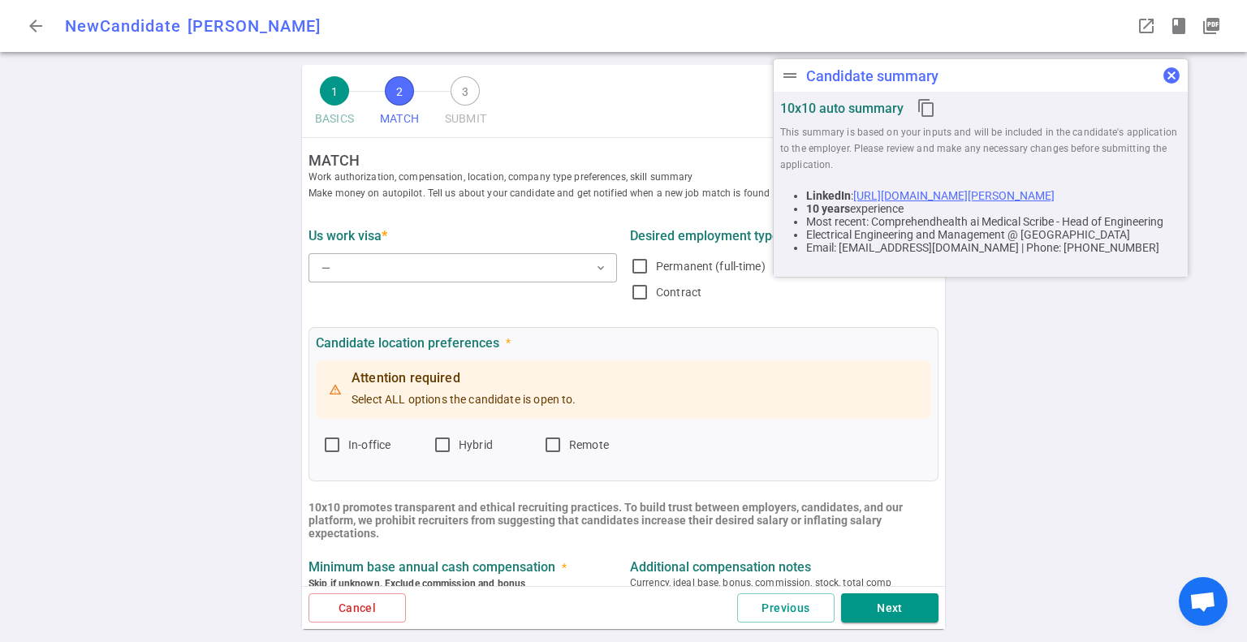
scroll to position [0, 0]
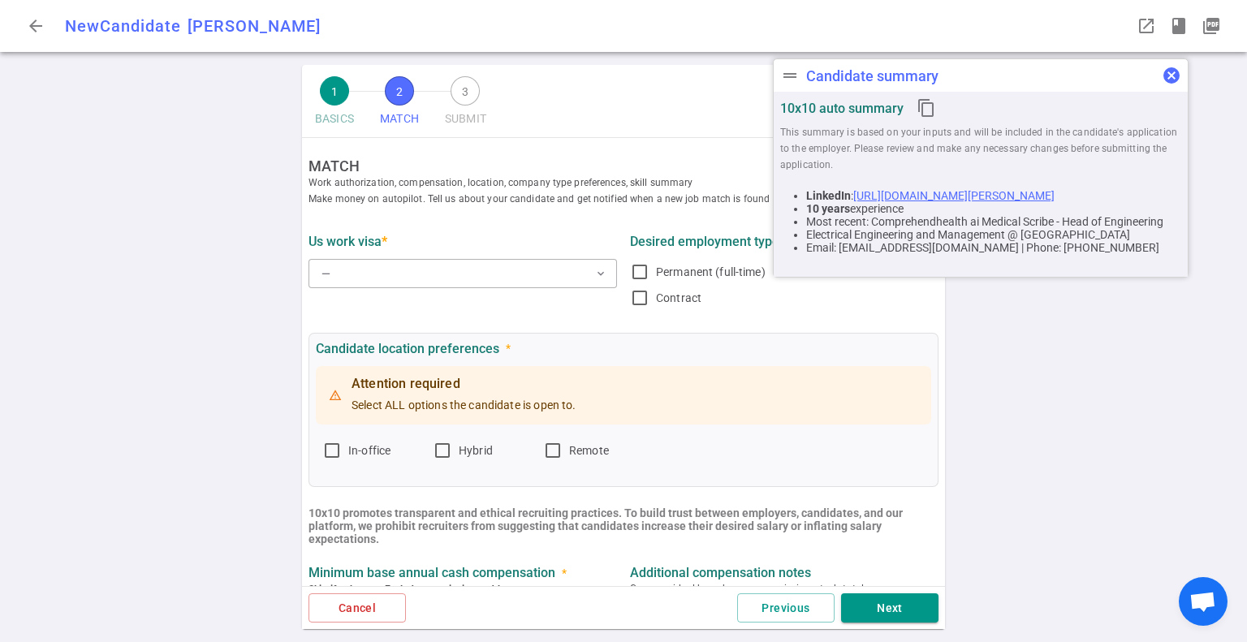
click at [1172, 78] on span "cancel" at bounding box center [1171, 75] width 19 height 19
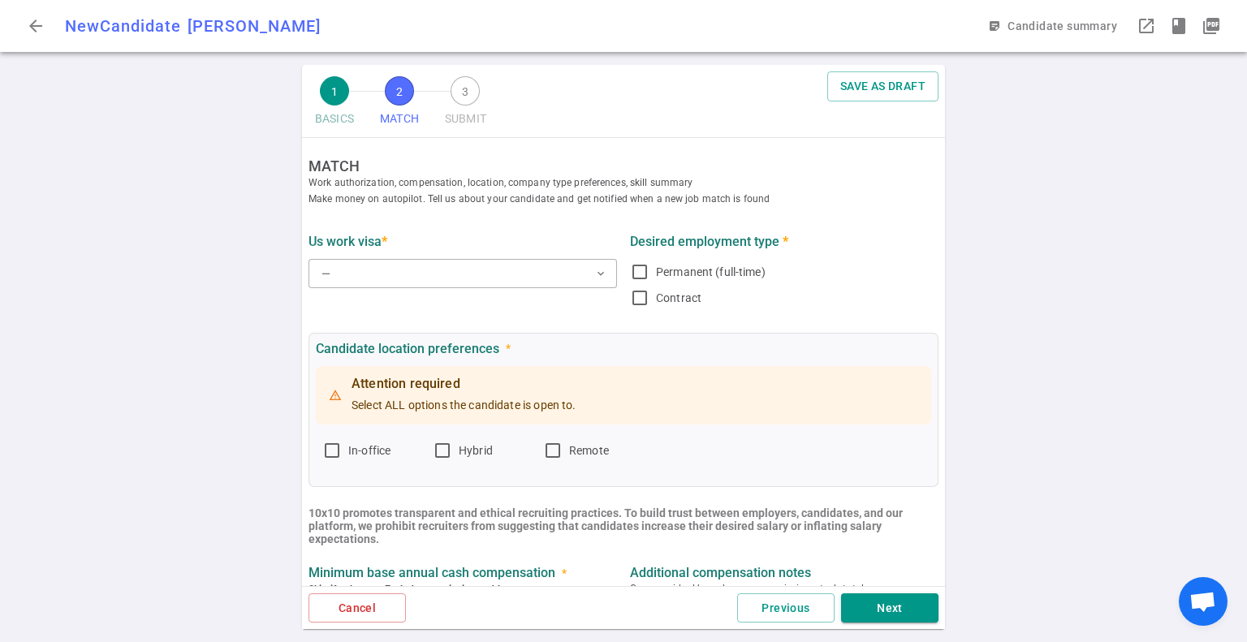
click at [119, 403] on div "1 BASICS 2 MATCH 3 SUBMIT SAVE AS DRAFT MATCH Work authorization, compensation,…" at bounding box center [623, 353] width 1247 height 577
click at [351, 280] on button "— expand_more" at bounding box center [463, 273] width 309 height 29
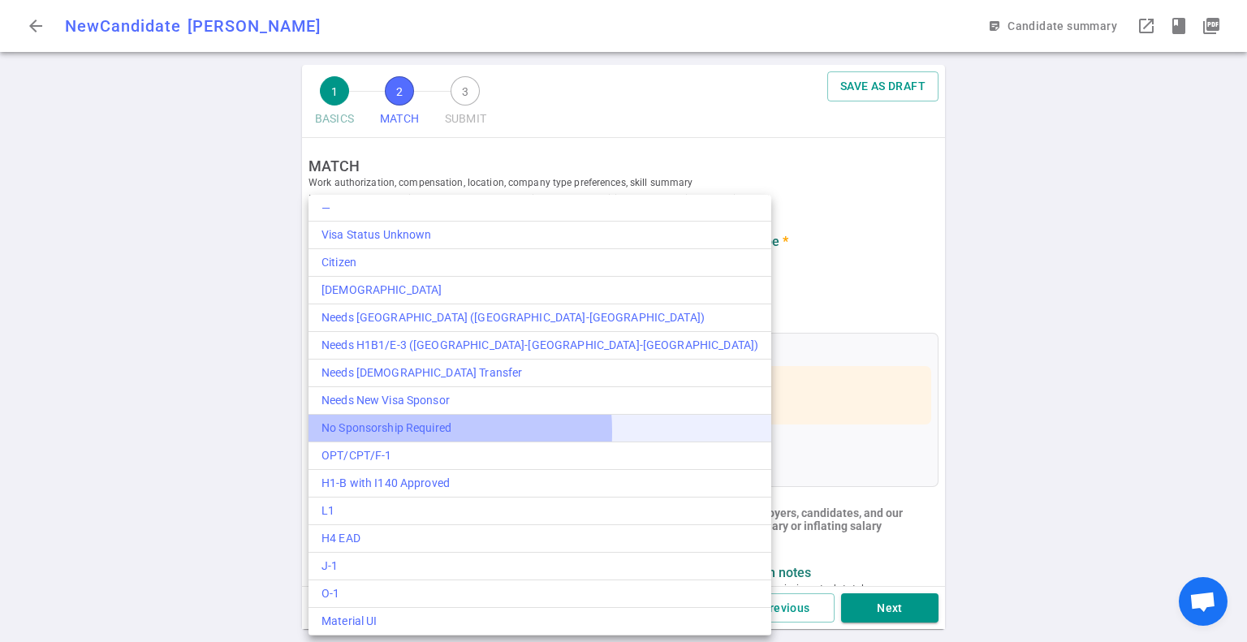
click at [388, 430] on div "No Sponsorship Required" at bounding box center [540, 428] width 437 height 17
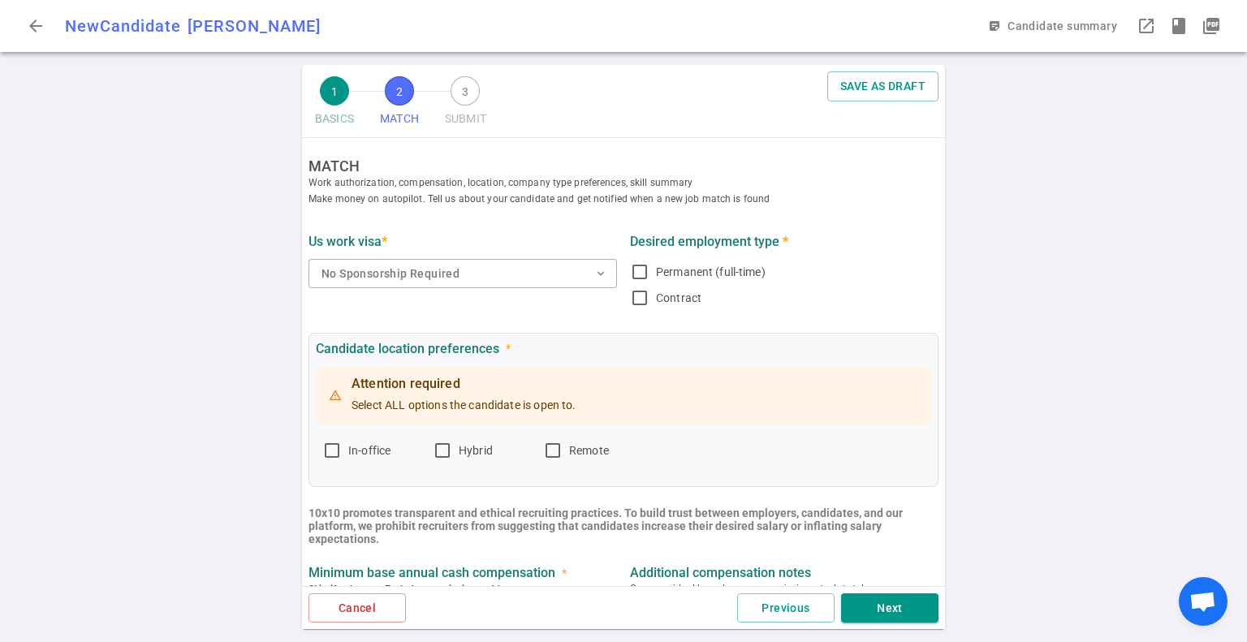
click at [202, 287] on div "1 BASICS 2 MATCH 3 SUBMIT SAVE AS DRAFT MATCH Work authorization, compensation,…" at bounding box center [623, 353] width 1247 height 577
click at [632, 272] on input "Permanent (full-time)" at bounding box center [639, 271] width 19 height 19
checkbox input "true"
click at [227, 335] on div "1 BASICS 2 MATCH 3 SUBMIT SAVE AS DRAFT MATCH Work authorization, compensation,…" at bounding box center [623, 353] width 1247 height 577
click at [216, 274] on div "1 BASICS 2 MATCH 3 SUBMIT SAVE AS DRAFT MATCH Work authorization, compensation,…" at bounding box center [623, 353] width 1247 height 577
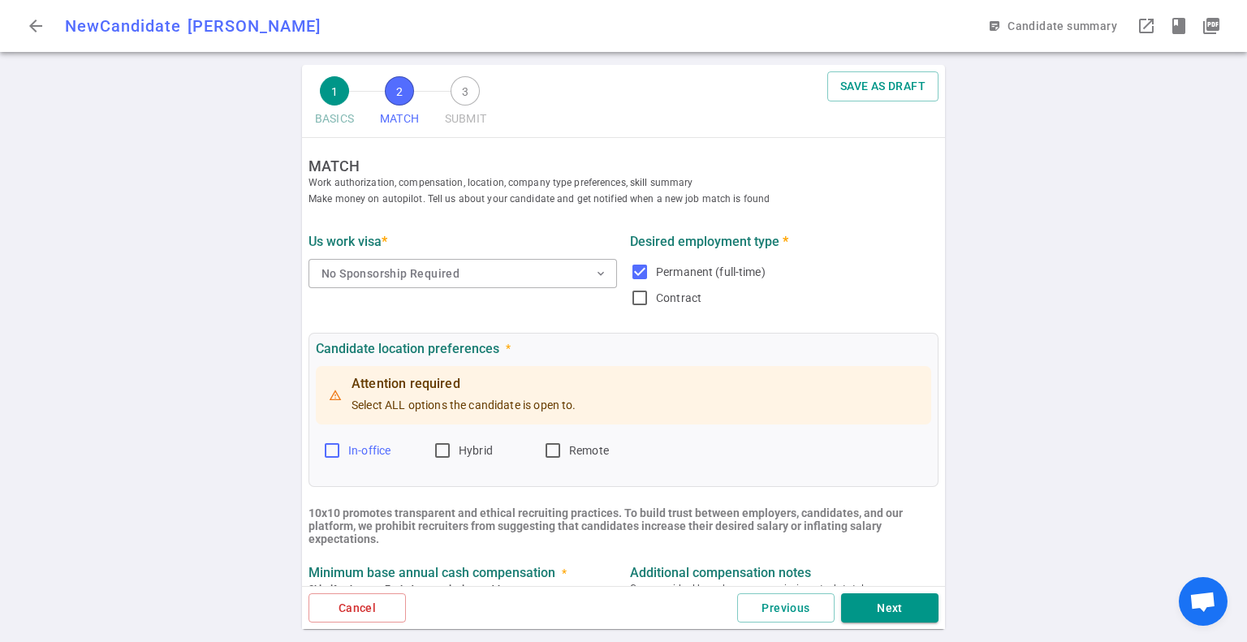
click at [322, 453] on input "In-office" at bounding box center [331, 450] width 19 height 19
checkbox input "true"
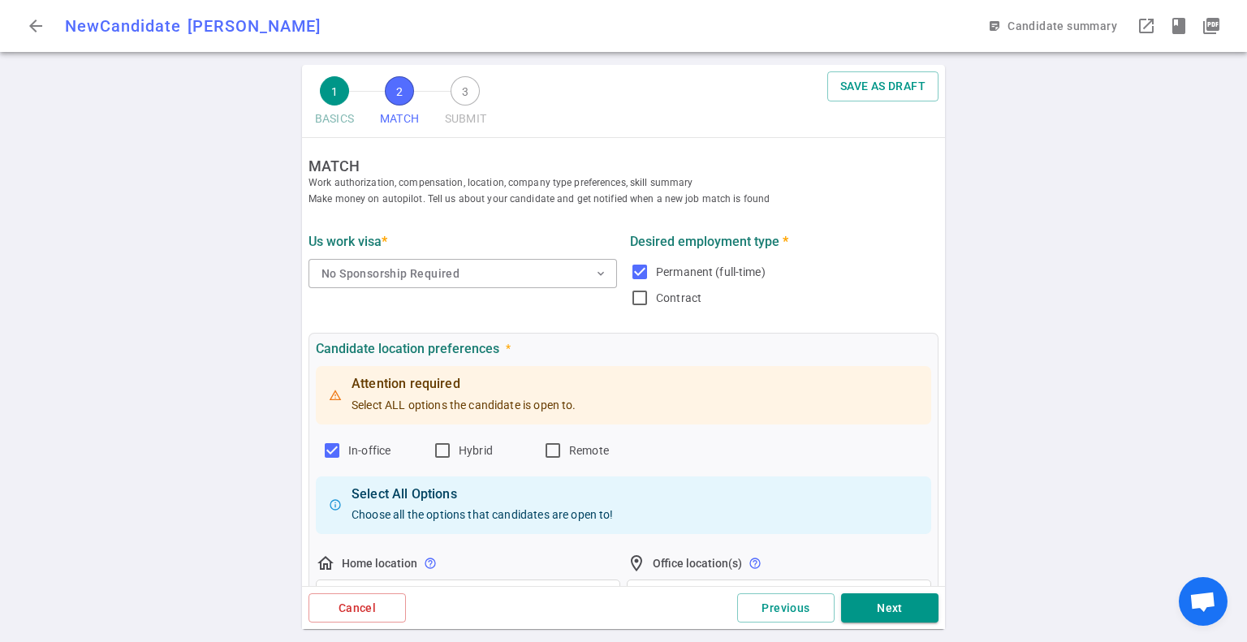
click at [153, 249] on div "1 BASICS 2 MATCH 3 SUBMIT SAVE AS DRAFT MATCH Work authorization, compensation,…" at bounding box center [623, 353] width 1247 height 577
click at [435, 454] on input "Hybrid" at bounding box center [442, 450] width 19 height 19
checkbox input "true"
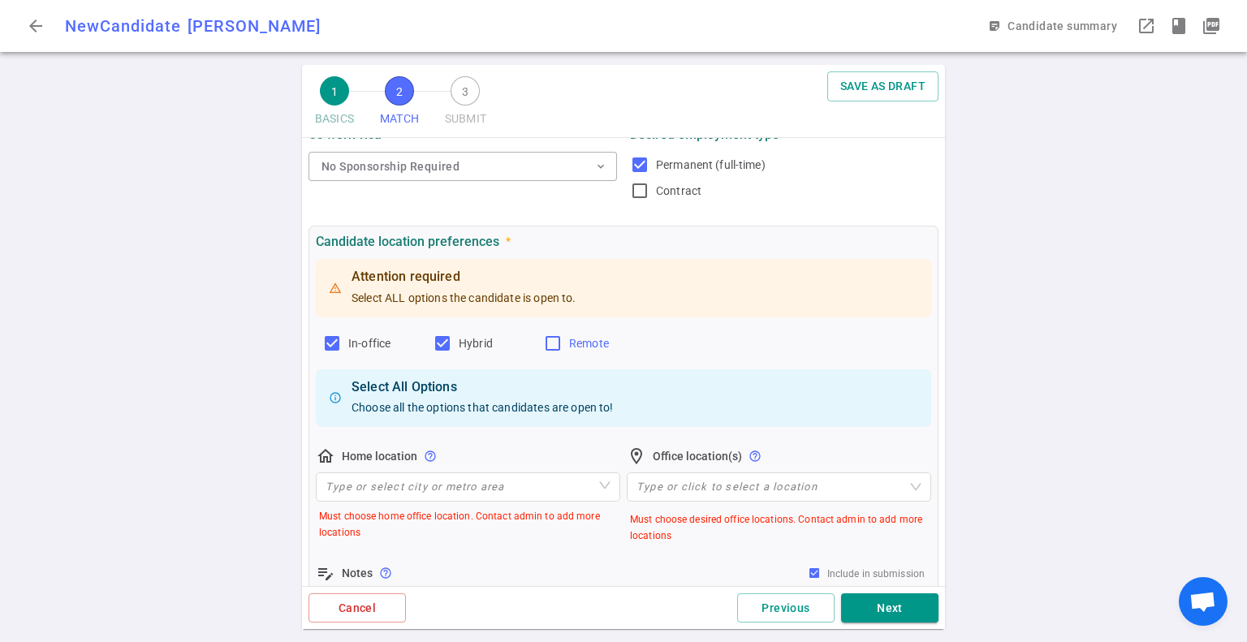
scroll to position [107, 0]
click at [551, 348] on input "Remote" at bounding box center [552, 343] width 19 height 19
checkbox input "true"
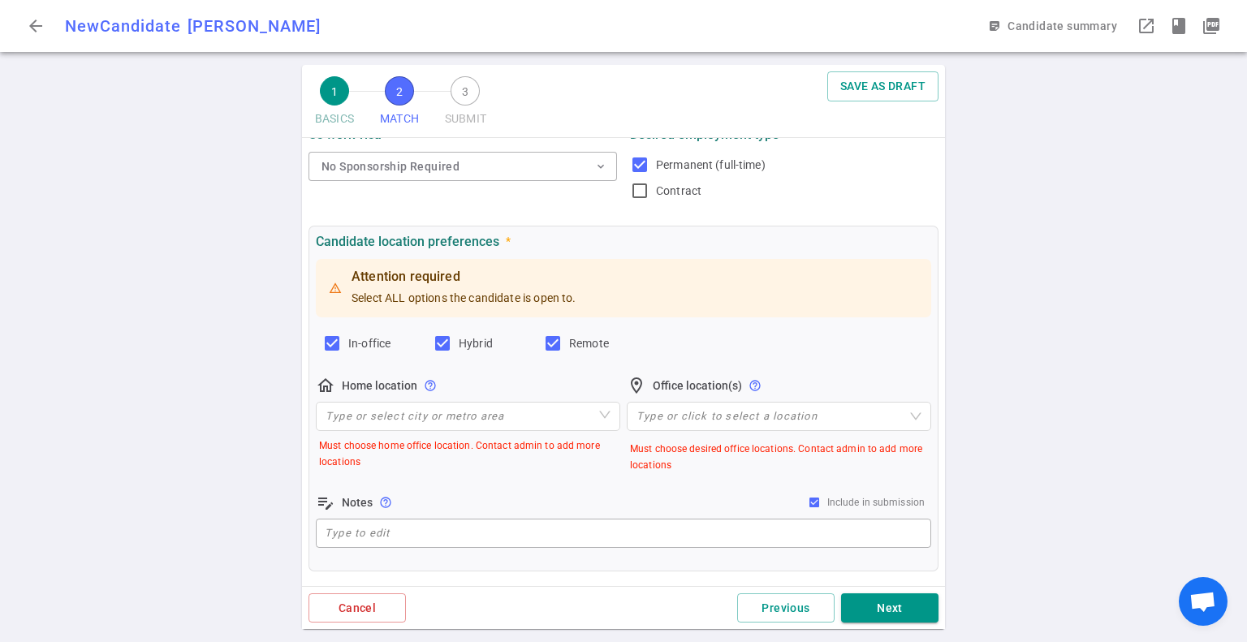
click at [205, 361] on div "1 BASICS 2 MATCH 3 SUBMIT SAVE AS DRAFT MATCH Work authorization, compensation,…" at bounding box center [623, 353] width 1247 height 577
click at [443, 417] on input "search" at bounding box center [468, 417] width 285 height 28
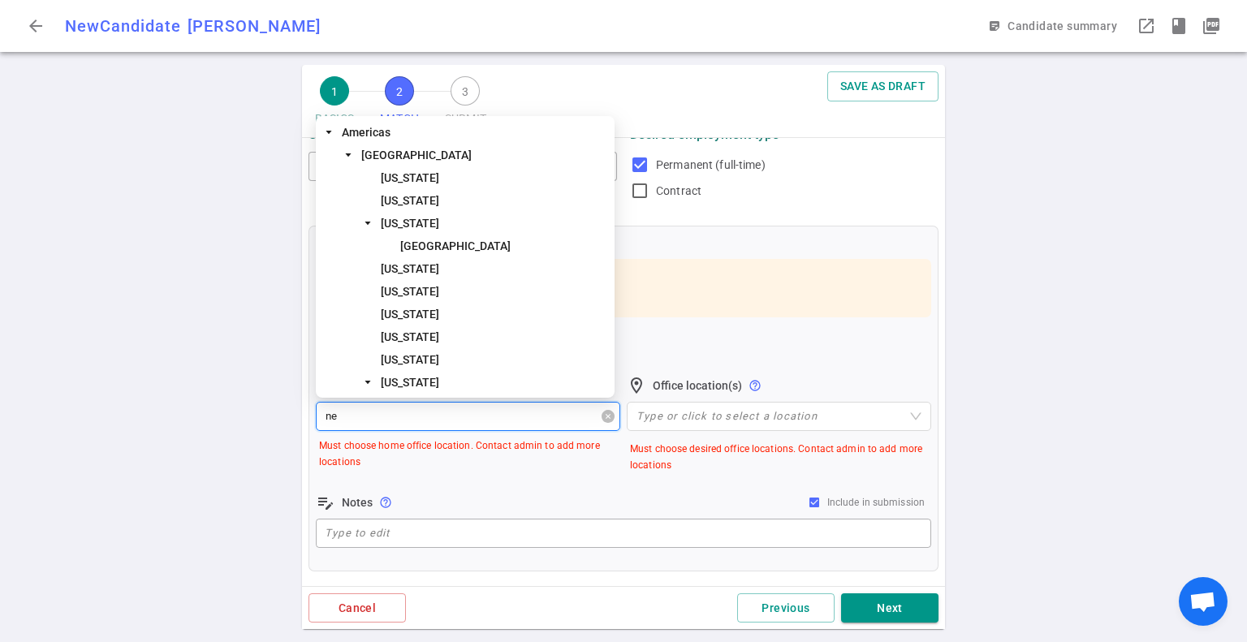
type input "new"
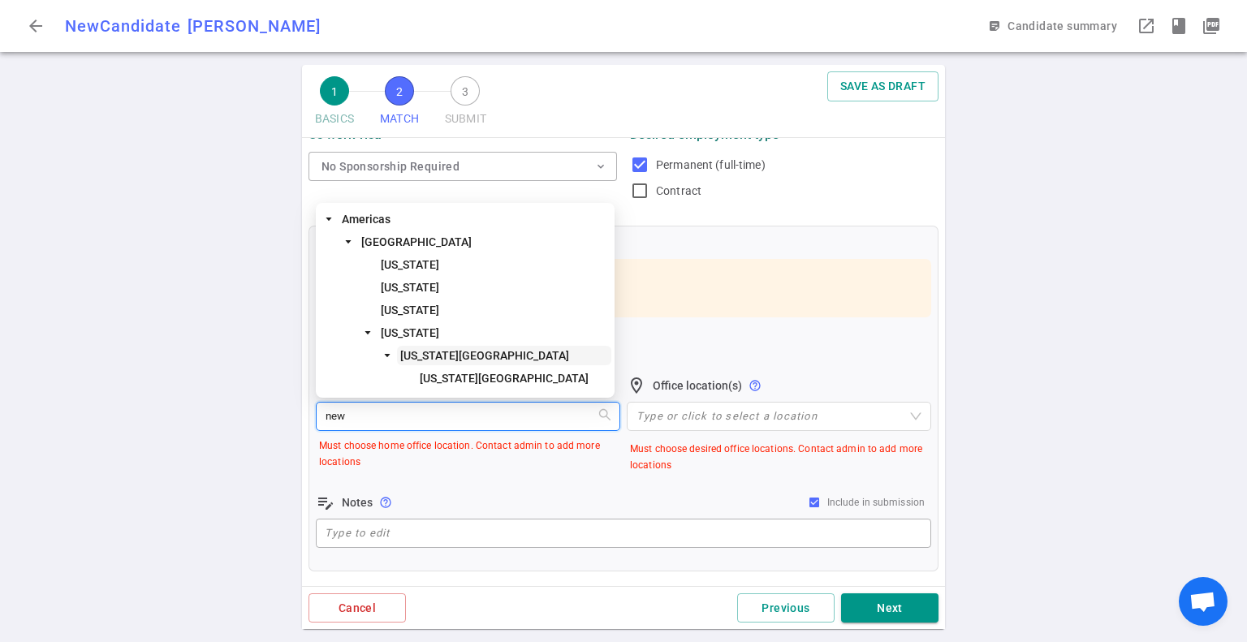
click at [433, 354] on span "[US_STATE][GEOGRAPHIC_DATA]" at bounding box center [484, 355] width 169 height 13
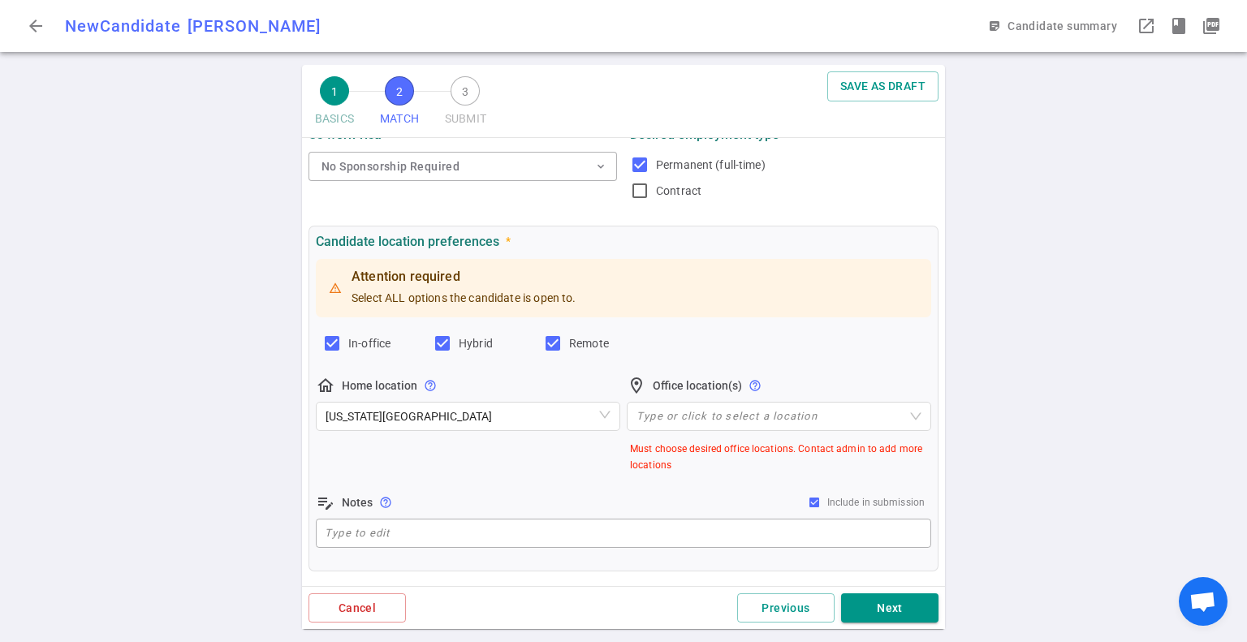
click at [227, 352] on div "1 BASICS 2 MATCH 3 SUBMIT SAVE AS DRAFT MATCH Work authorization, compensation,…" at bounding box center [623, 353] width 1247 height 577
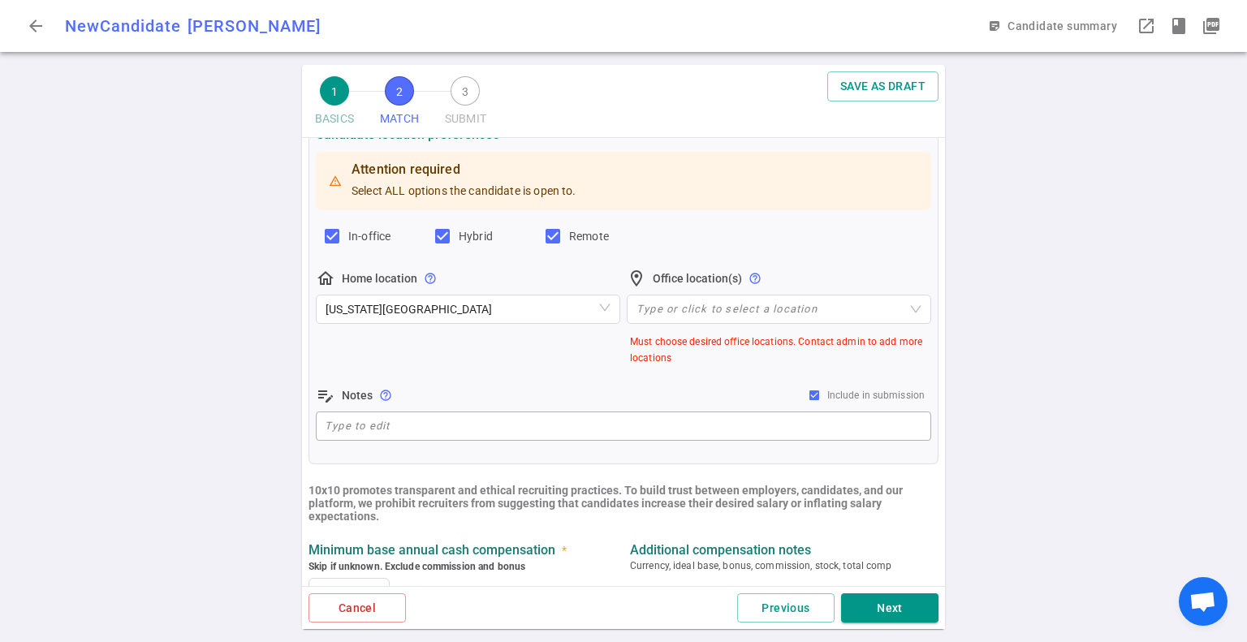
scroll to position [214, 0]
click at [218, 425] on div "1 BASICS 2 MATCH 3 SUBMIT SAVE AS DRAFT MATCH Work authorization, compensation,…" at bounding box center [623, 353] width 1247 height 577
click at [270, 428] on div "1 BASICS 2 MATCH 3 SUBMIT SAVE AS DRAFT MATCH Work authorization, compensation,…" at bounding box center [623, 353] width 1247 height 577
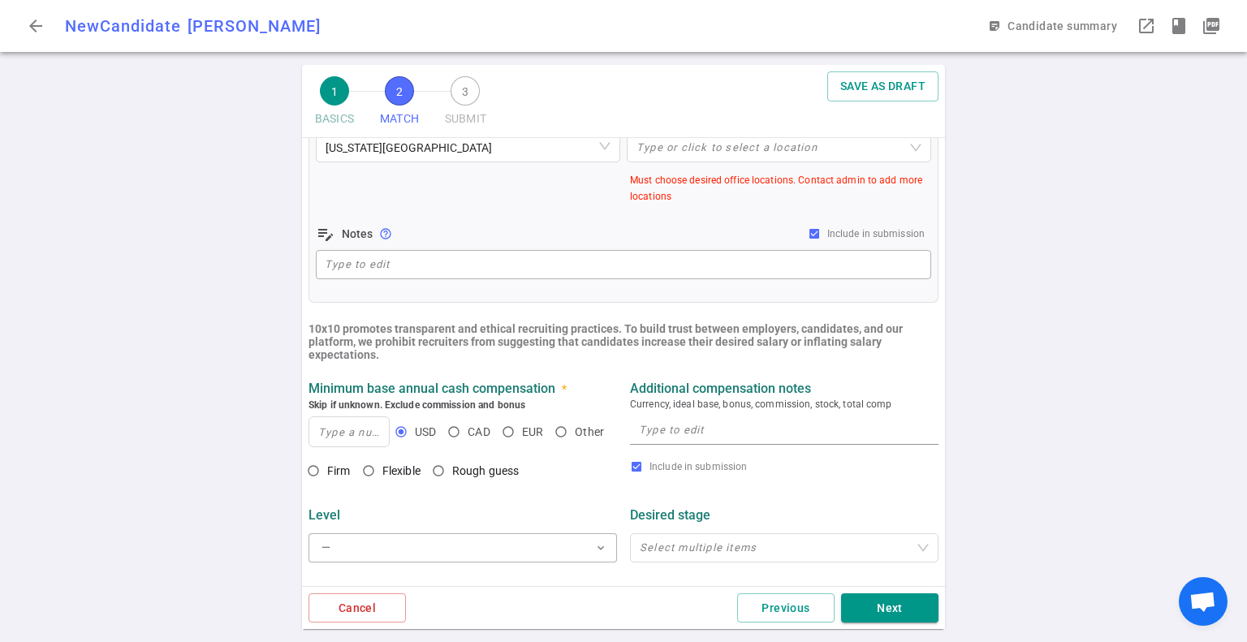
scroll to position [377, 0]
click at [325, 426] on input at bounding box center [349, 431] width 80 height 29
type input "200,000"
click at [245, 443] on div "1 BASICS 2 MATCH 3 SUBMIT SAVE AS DRAFT MATCH Work authorization, compensation,…" at bounding box center [623, 353] width 1247 height 577
click at [312, 472] on input "Firm" at bounding box center [314, 470] width 28 height 28
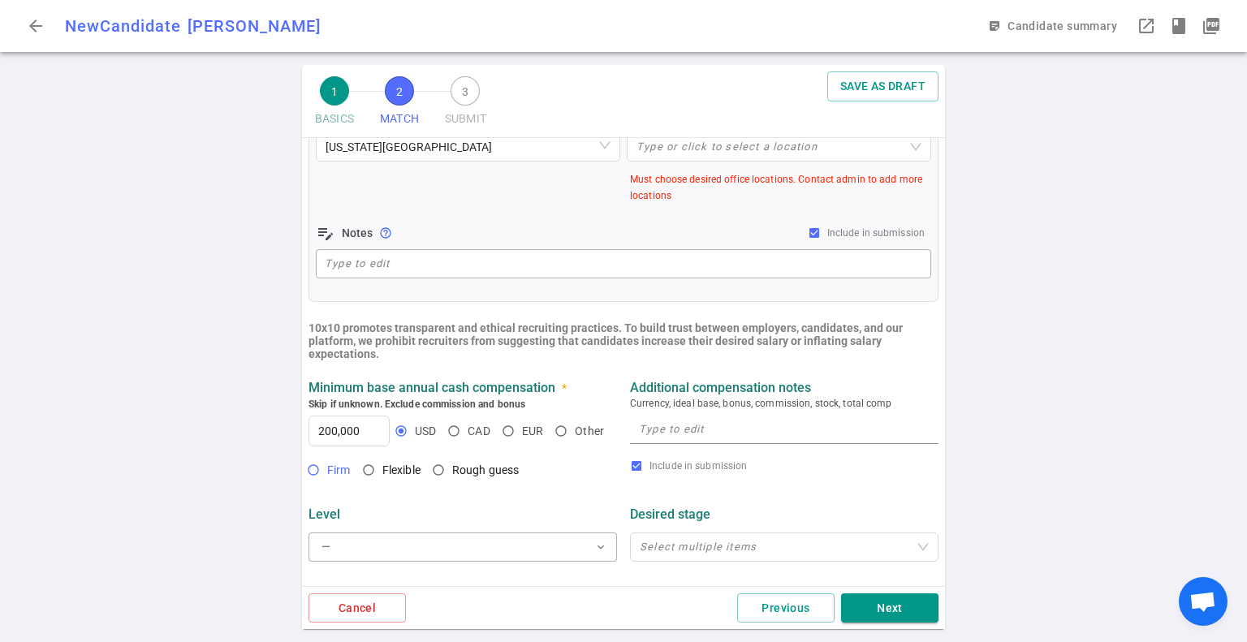
radio input "true"
click at [223, 440] on div "1 BASICS 2 MATCH 3 SUBMIT SAVE AS DRAFT MATCH Work authorization, compensation,…" at bounding box center [623, 353] width 1247 height 577
click at [724, 431] on textarea at bounding box center [784, 429] width 291 height 19
paste textarea "Looking for at least $200K in cash (preferably as base salary). Equity is negot…"
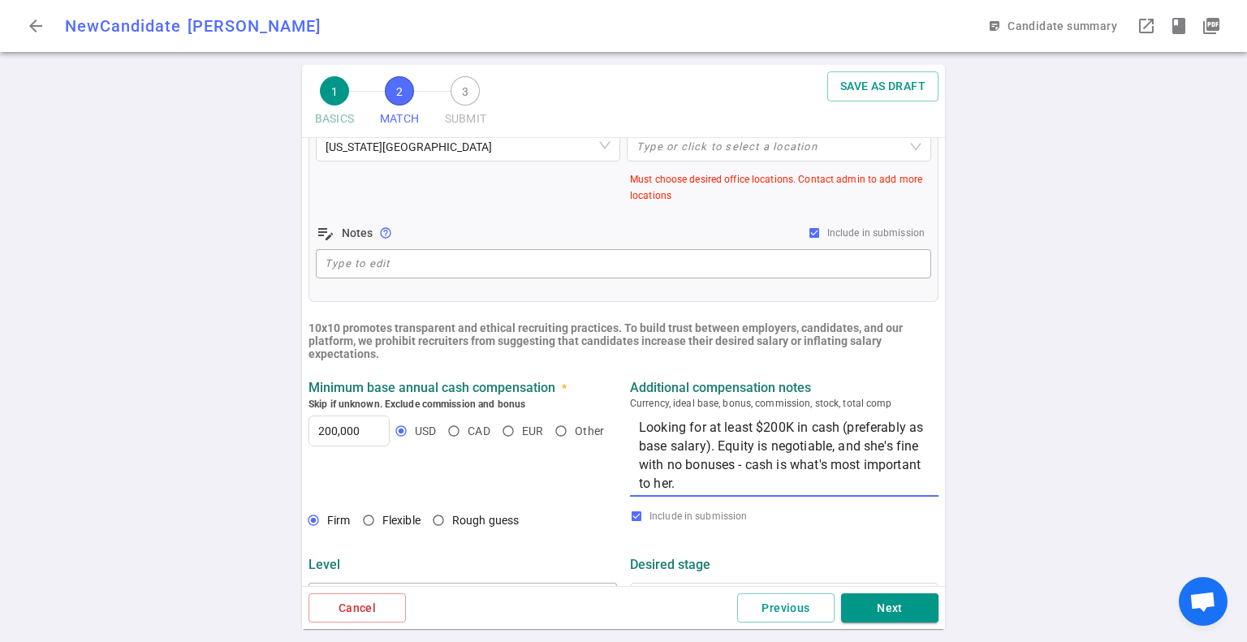
type textarea "Looking for at least $200K in cash (preferably as base salary). Equity is negot…"
click at [227, 413] on div "1 BASICS 2 MATCH 3 SUBMIT SAVE AS DRAFT MATCH Work authorization, compensation,…" at bounding box center [623, 353] width 1247 height 577
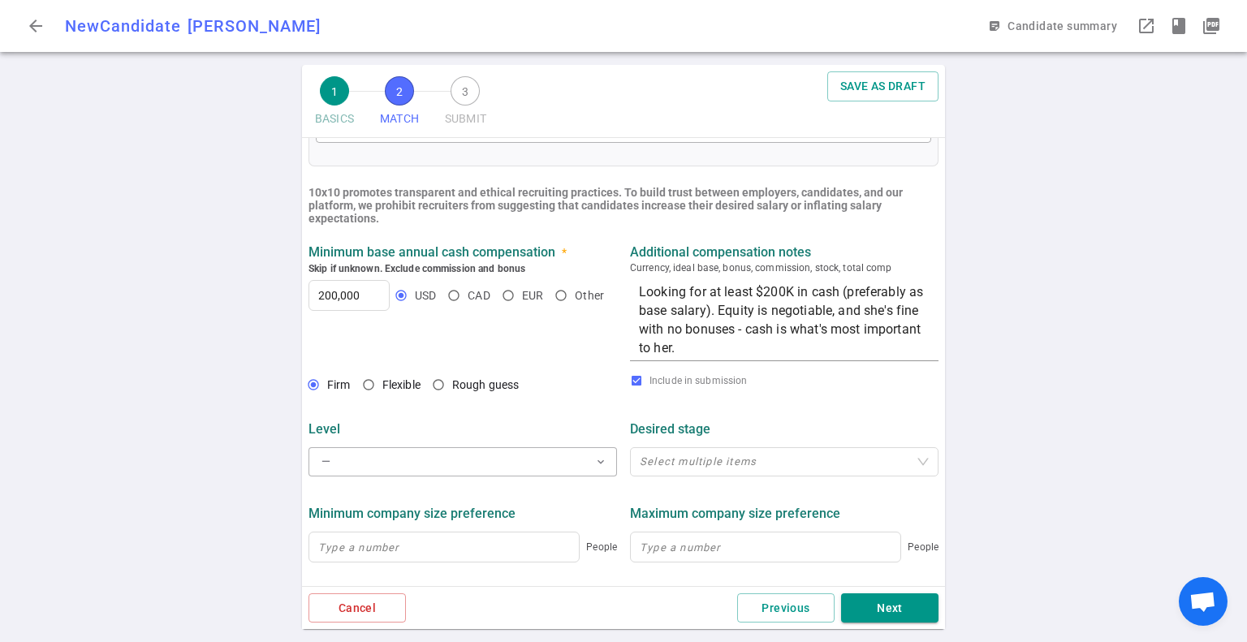
scroll to position [513, 0]
click at [234, 443] on div "1 BASICS 2 MATCH 3 SUBMIT SAVE AS DRAFT MATCH Work authorization, compensation,…" at bounding box center [623, 353] width 1247 height 577
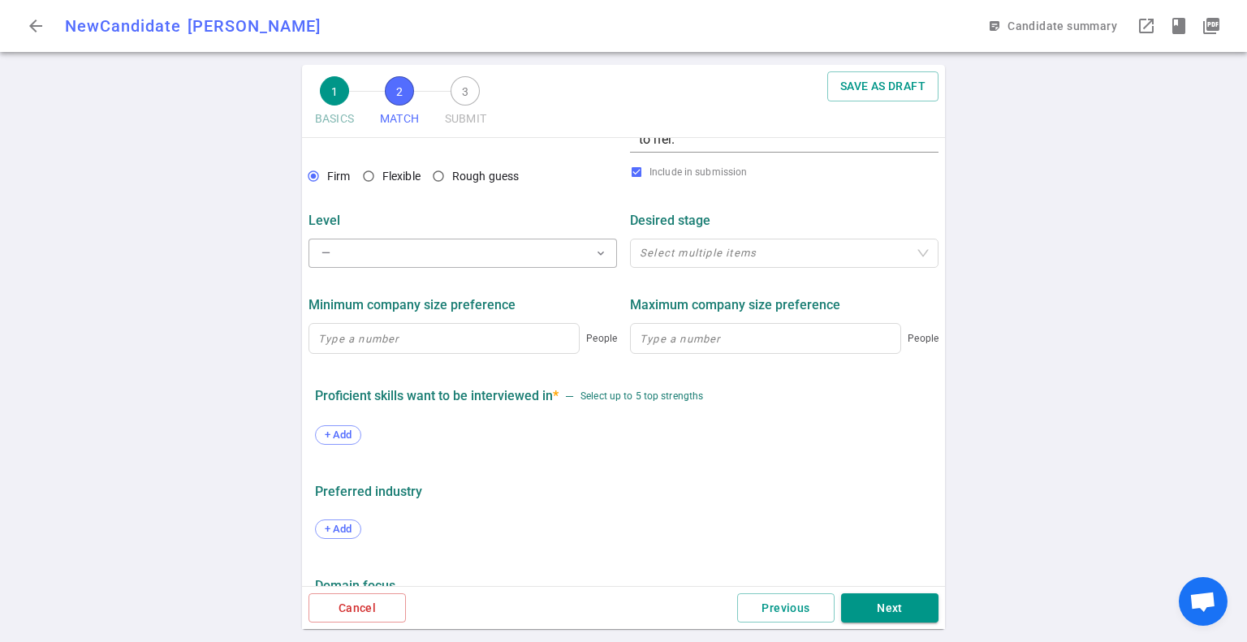
scroll to position [732, 0]
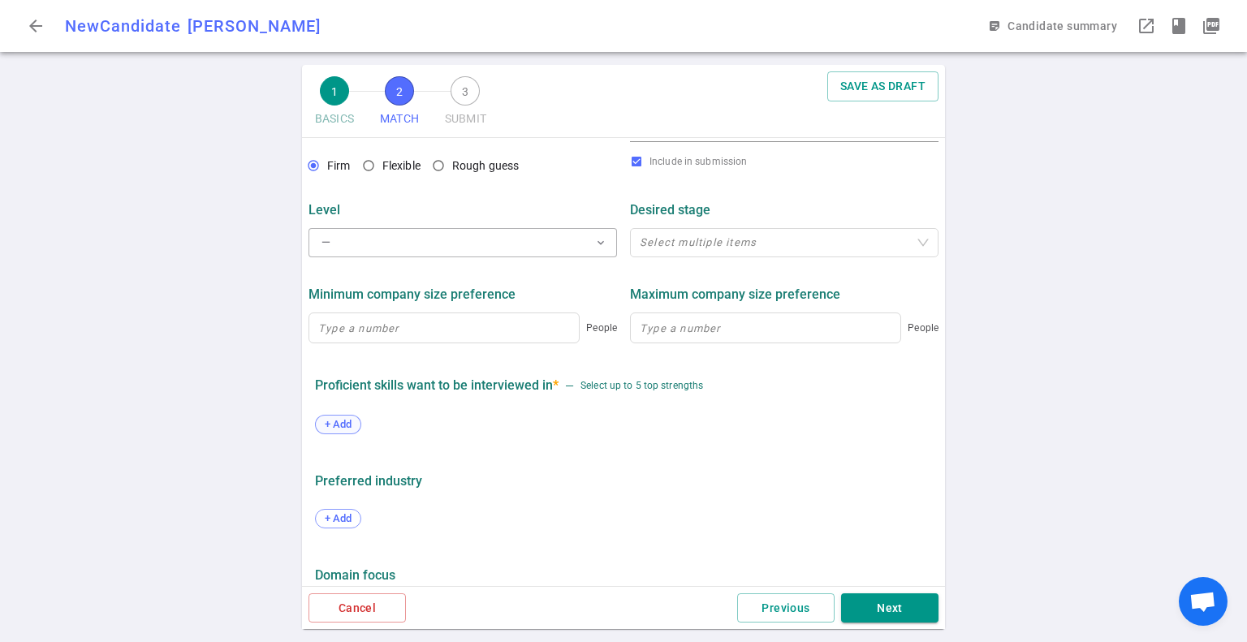
click at [338, 429] on span "+ Add" at bounding box center [338, 424] width 38 height 12
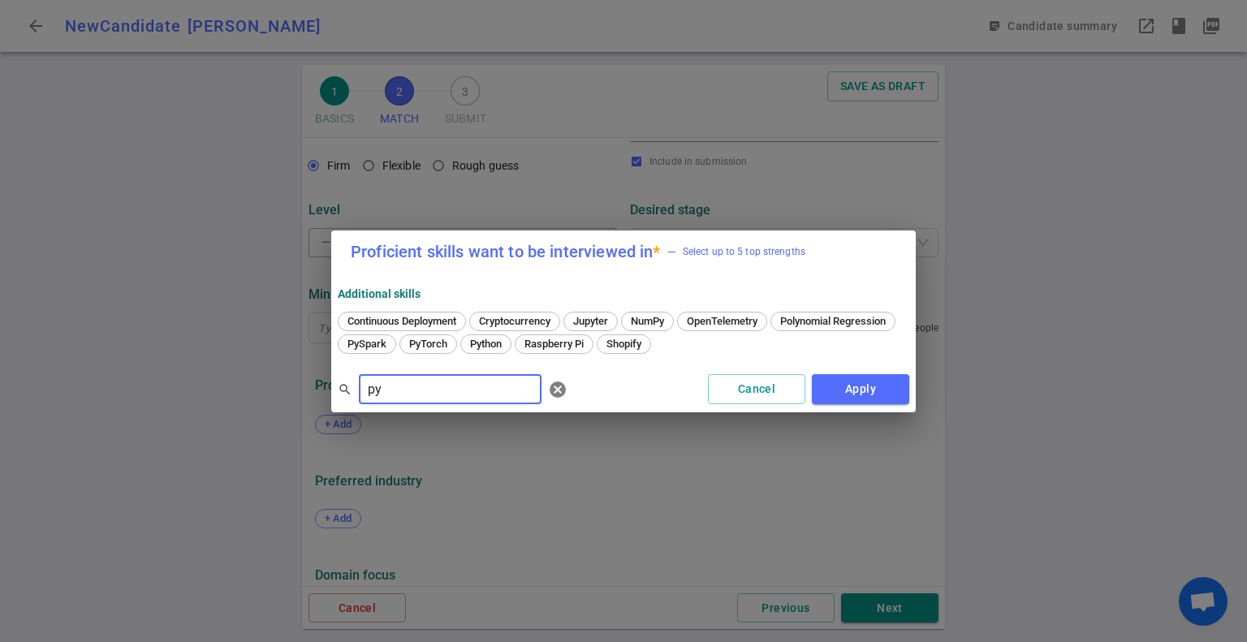
drag, startPoint x: 481, startPoint y: 347, endPoint x: 470, endPoint y: 353, distance: 12.4
click at [481, 347] on span "Python" at bounding box center [485, 344] width 43 height 12
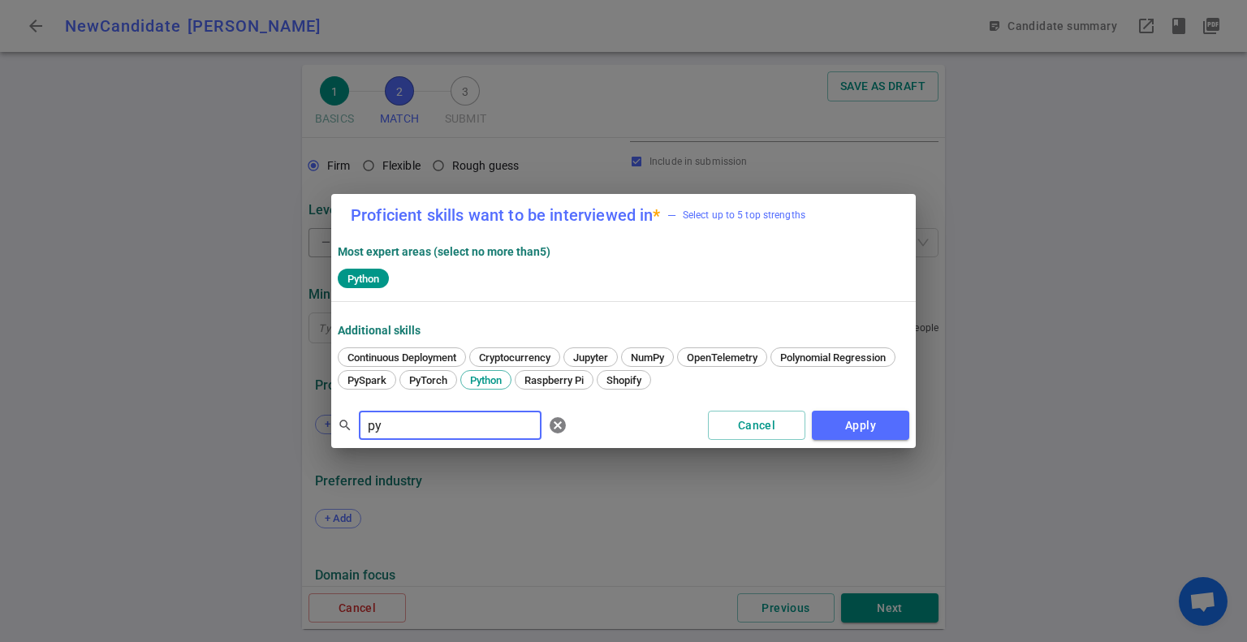
click at [412, 418] on input "py" at bounding box center [450, 426] width 183 height 26
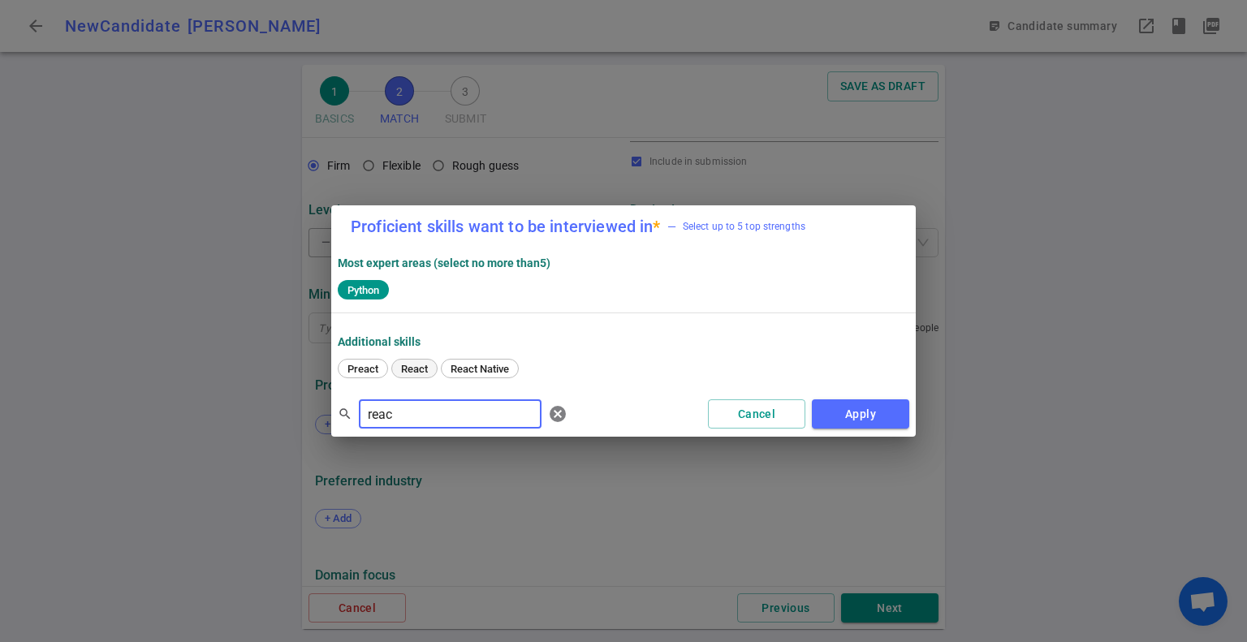
type input "reac"
click at [413, 364] on span "React" at bounding box center [414, 369] width 38 height 12
click at [848, 410] on button "Apply" at bounding box center [860, 415] width 97 height 30
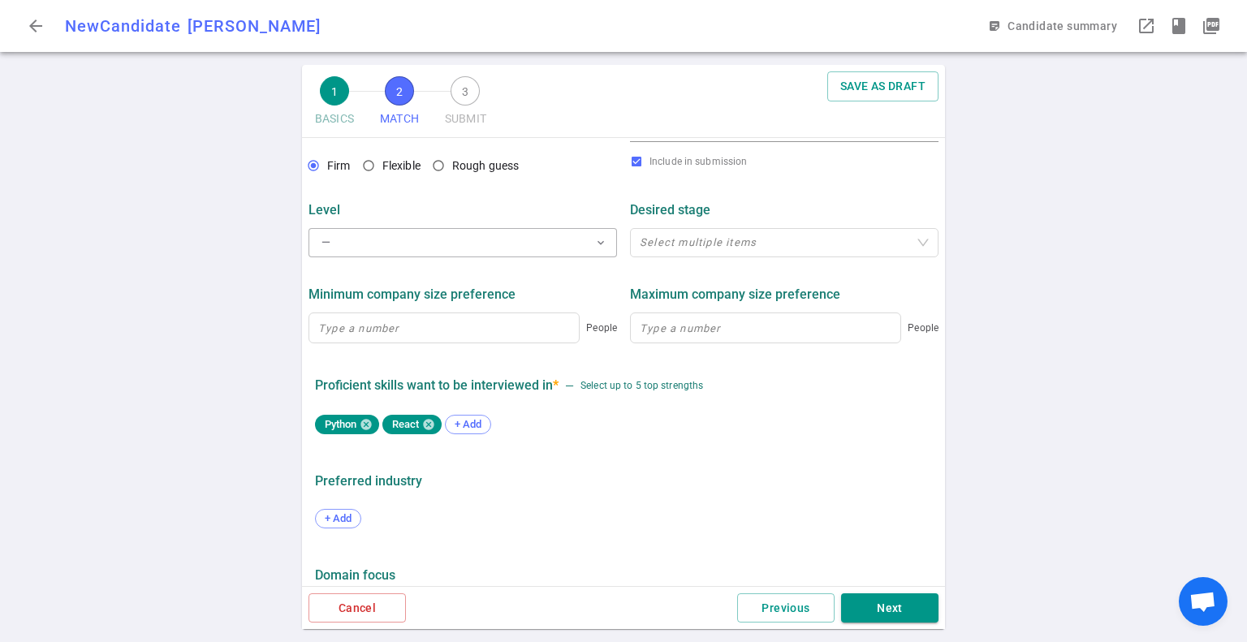
click at [259, 412] on div "1 BASICS 2 MATCH 3 SUBMIT SAVE AS DRAFT MATCH Work authorization, compensation,…" at bounding box center [623, 353] width 1247 height 577
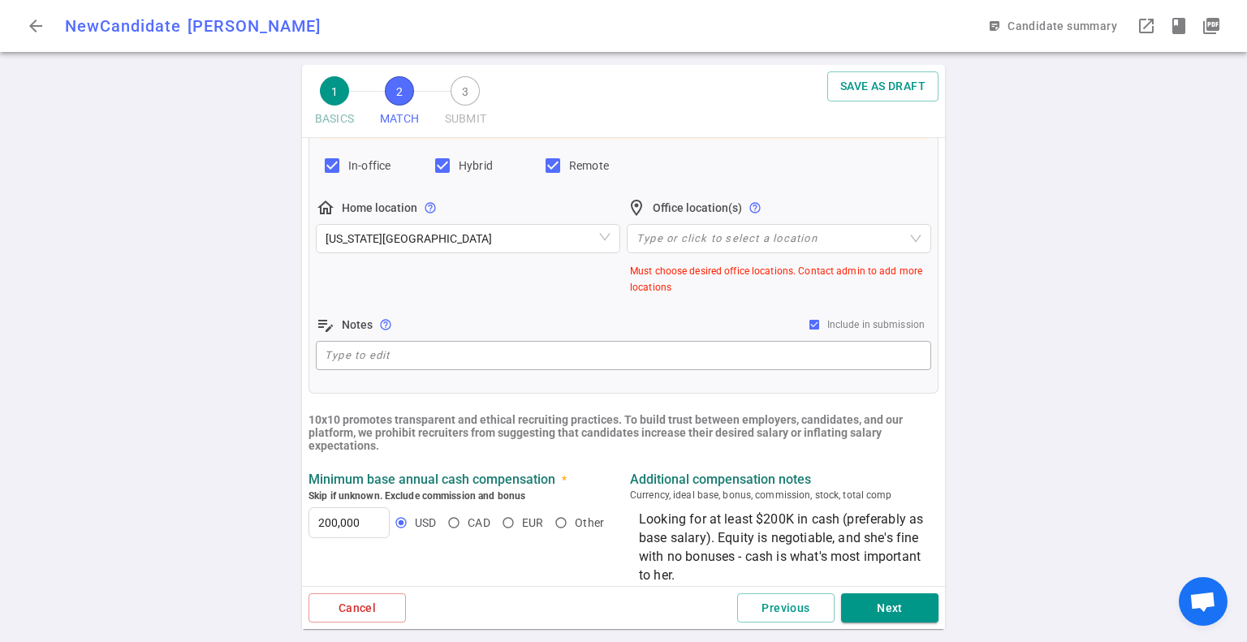
scroll to position [284, 0]
click at [231, 299] on div "1 BASICS 2 MATCH 3 SUBMIT SAVE AS DRAFT MATCH Work authorization, compensation,…" at bounding box center [623, 353] width 1247 height 577
click at [683, 235] on div at bounding box center [770, 239] width 281 height 12
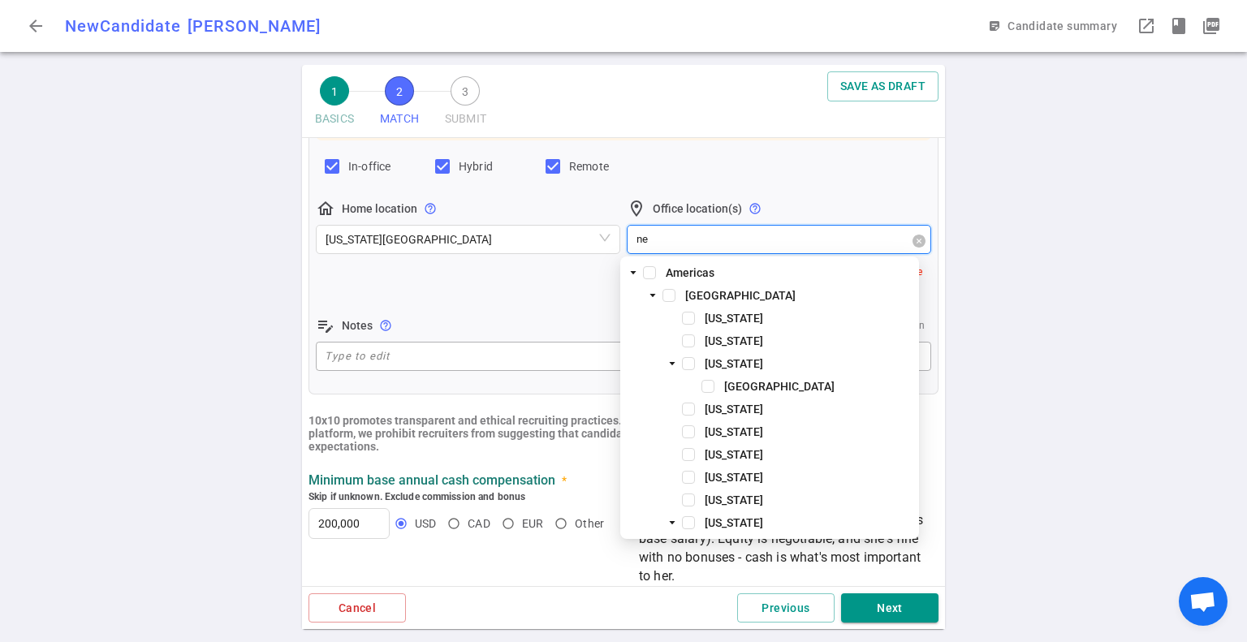
type input "new"
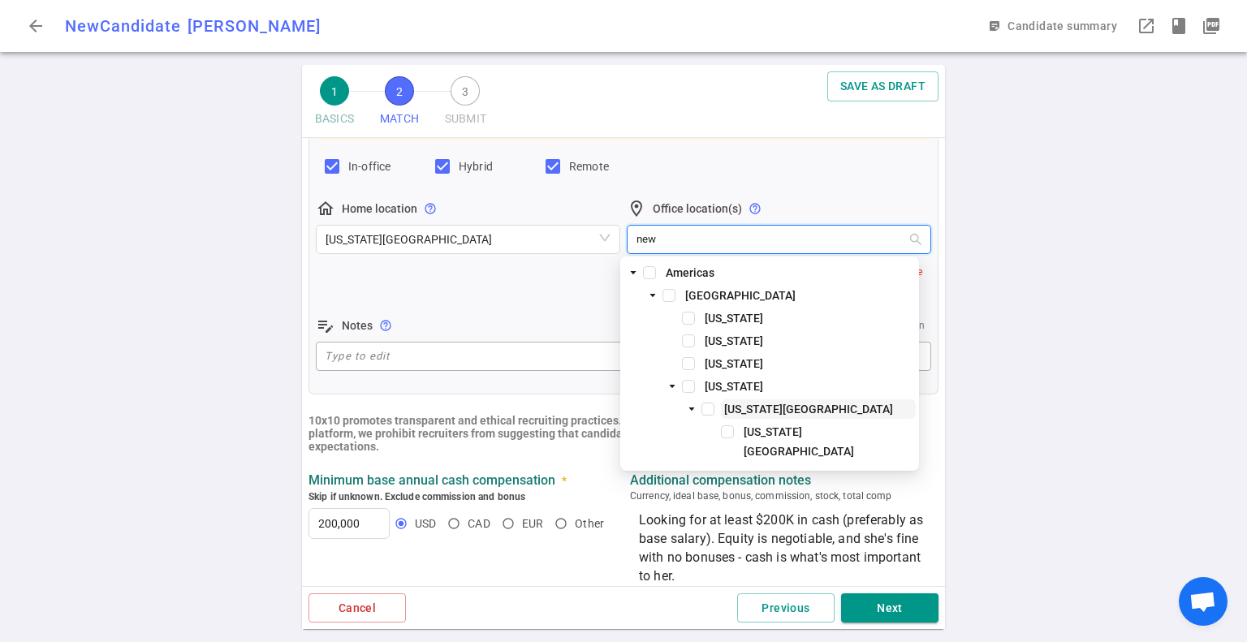
click at [742, 408] on span "[US_STATE][GEOGRAPHIC_DATA]" at bounding box center [808, 409] width 169 height 13
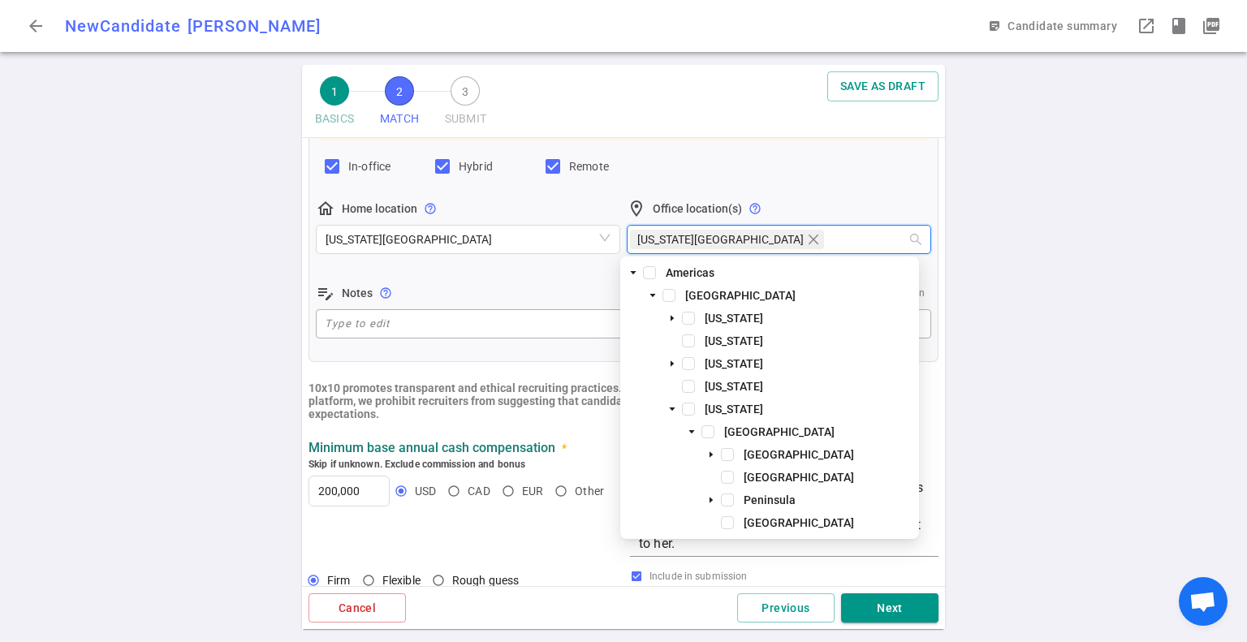
click at [253, 326] on div "1 BASICS 2 MATCH 3 SUBMIT SAVE AS DRAFT MATCH Work authorization, compensation,…" at bounding box center [623, 353] width 1247 height 577
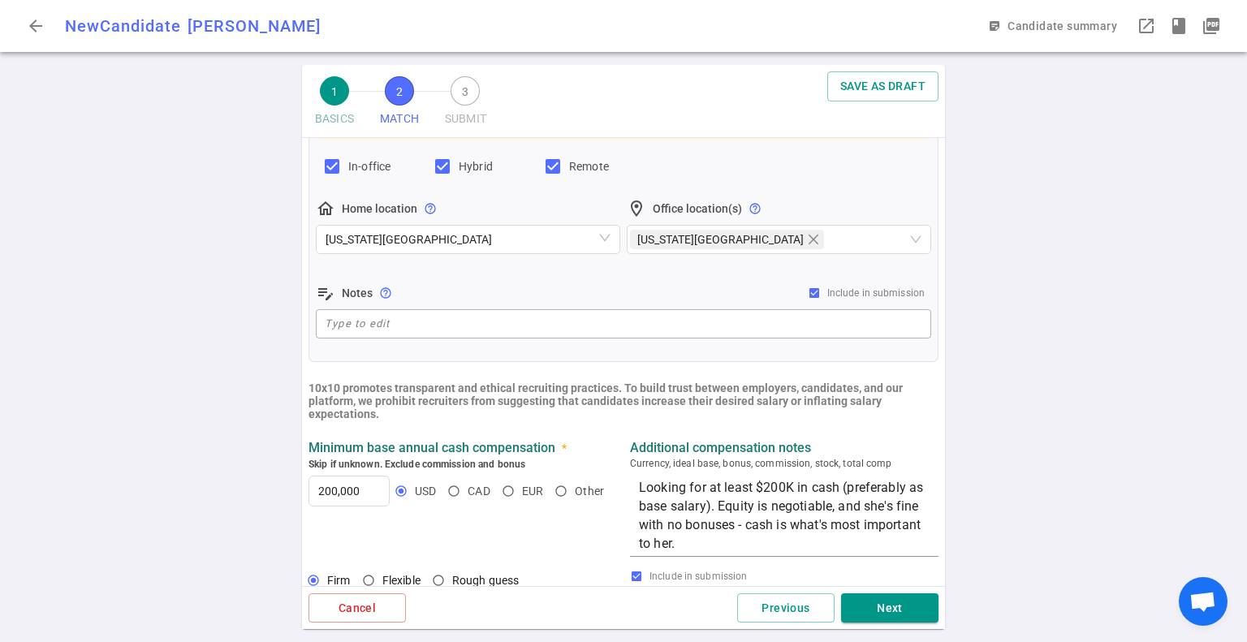
click at [248, 290] on div "1 BASICS 2 MATCH 3 SUBMIT SAVE AS DRAFT MATCH Work authorization, compensation,…" at bounding box center [623, 353] width 1247 height 577
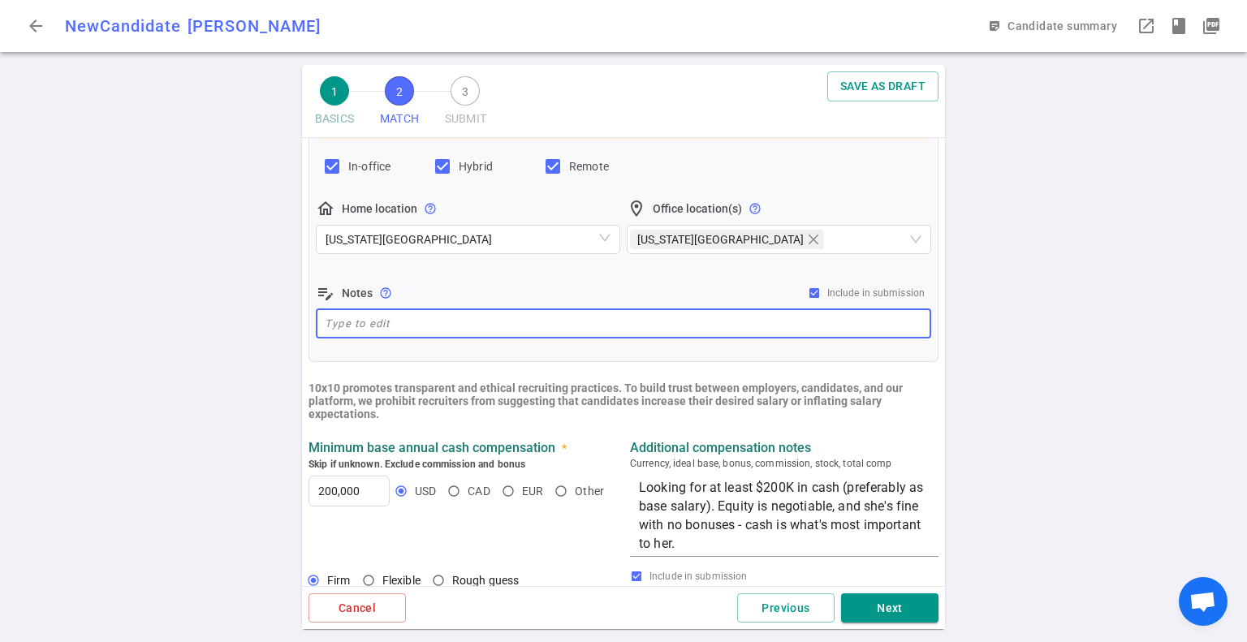
click at [396, 323] on textarea at bounding box center [624, 323] width 598 height 19
paste textarea "[PERSON_NAME] is a Mobile Apps, Backend Developer coming out of Comprehend PT. …"
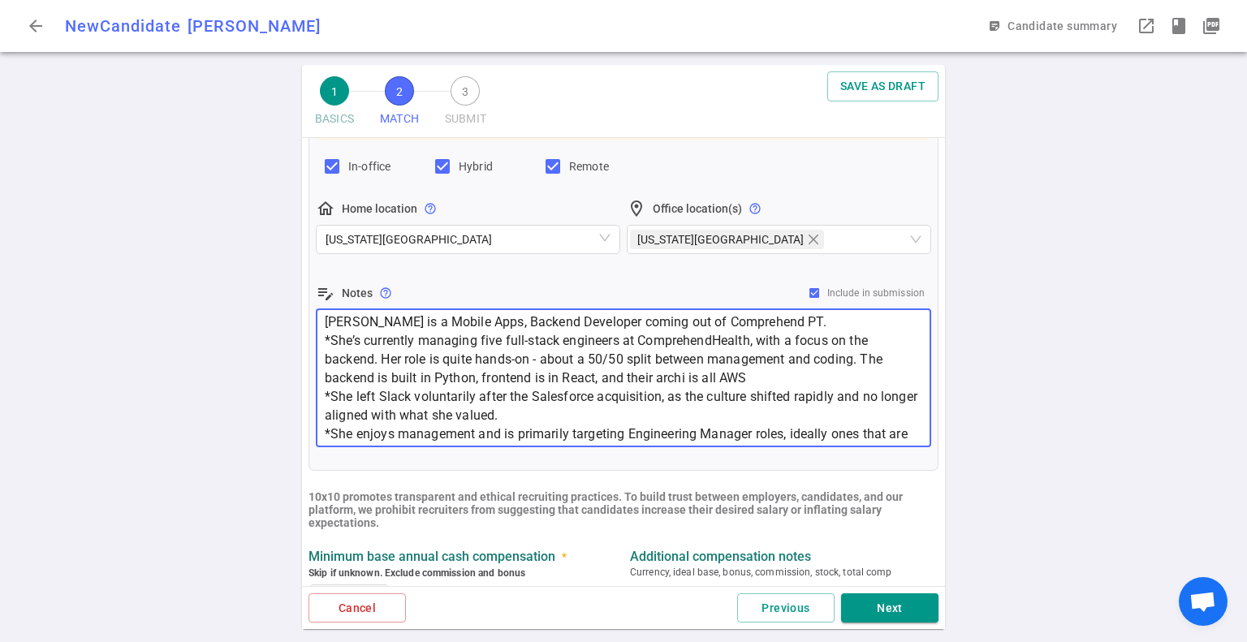
scroll to position [92, 0]
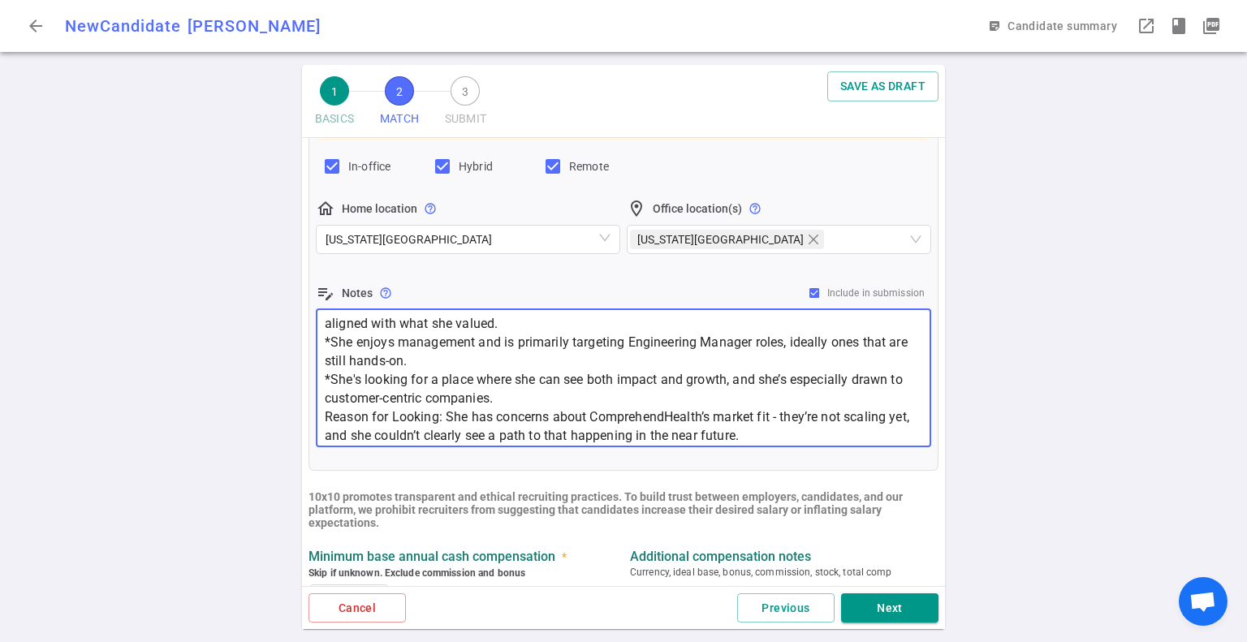
click at [409, 388] on textarea "[PERSON_NAME] is a Mobile Apps, Backend Developer coming out of Comprehend PT. …" at bounding box center [624, 378] width 598 height 131
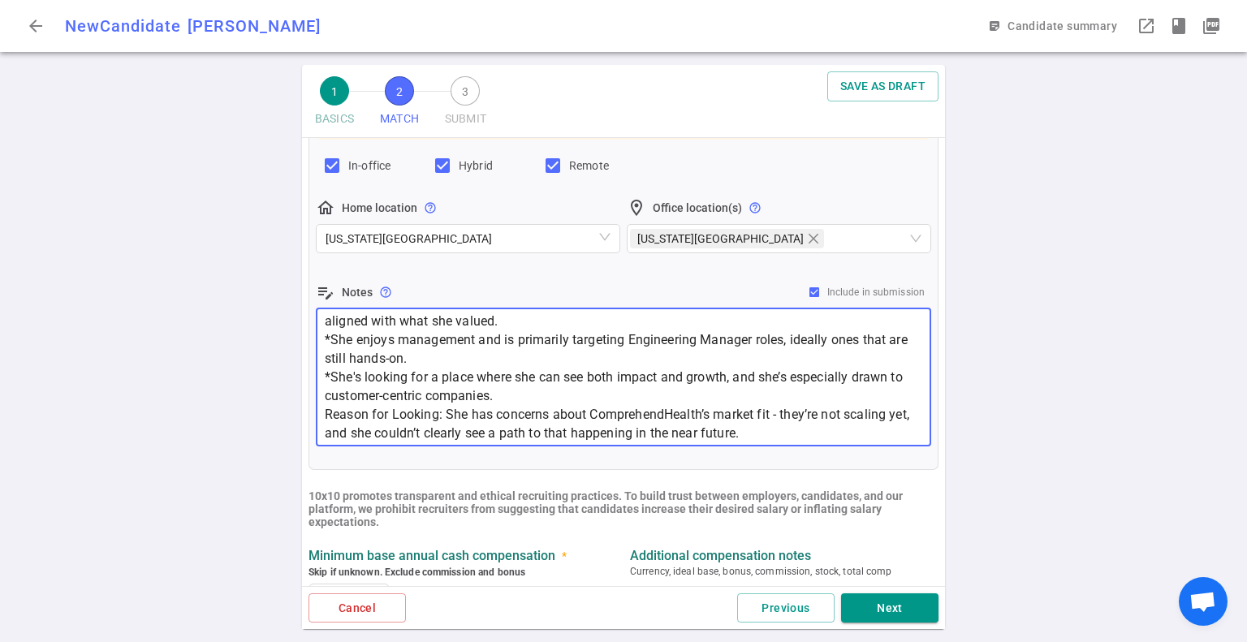
click at [437, 395] on textarea "[PERSON_NAME] is a Mobile Apps, Backend Developer coming out of Comprehend PT. …" at bounding box center [624, 377] width 598 height 131
click at [326, 418] on textarea "[PERSON_NAME] is a Mobile Apps, Backend Developer coming out of Comprehend PT. …" at bounding box center [624, 376] width 598 height 131
click at [418, 361] on textarea "[PERSON_NAME] is a Mobile Apps, Backend Developer coming out of Comprehend PT. …" at bounding box center [624, 376] width 598 height 131
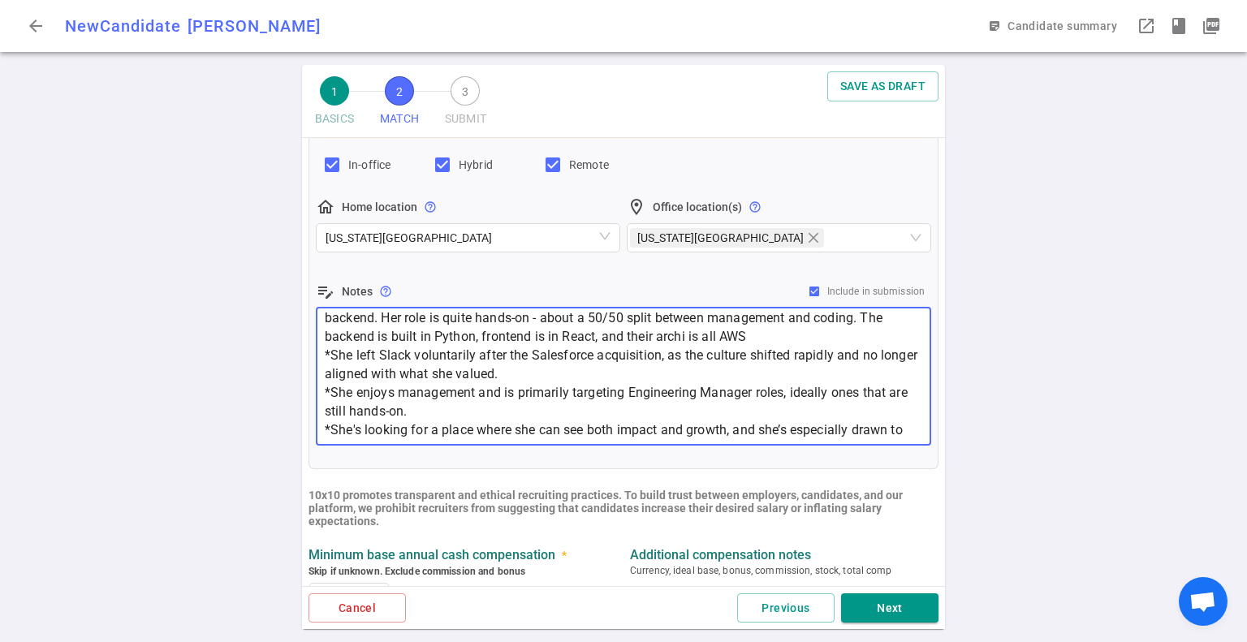
click at [467, 404] on textarea "[PERSON_NAME] is a Mobile Apps, Backend Developer coming out of Comprehend PT. …" at bounding box center [624, 376] width 598 height 131
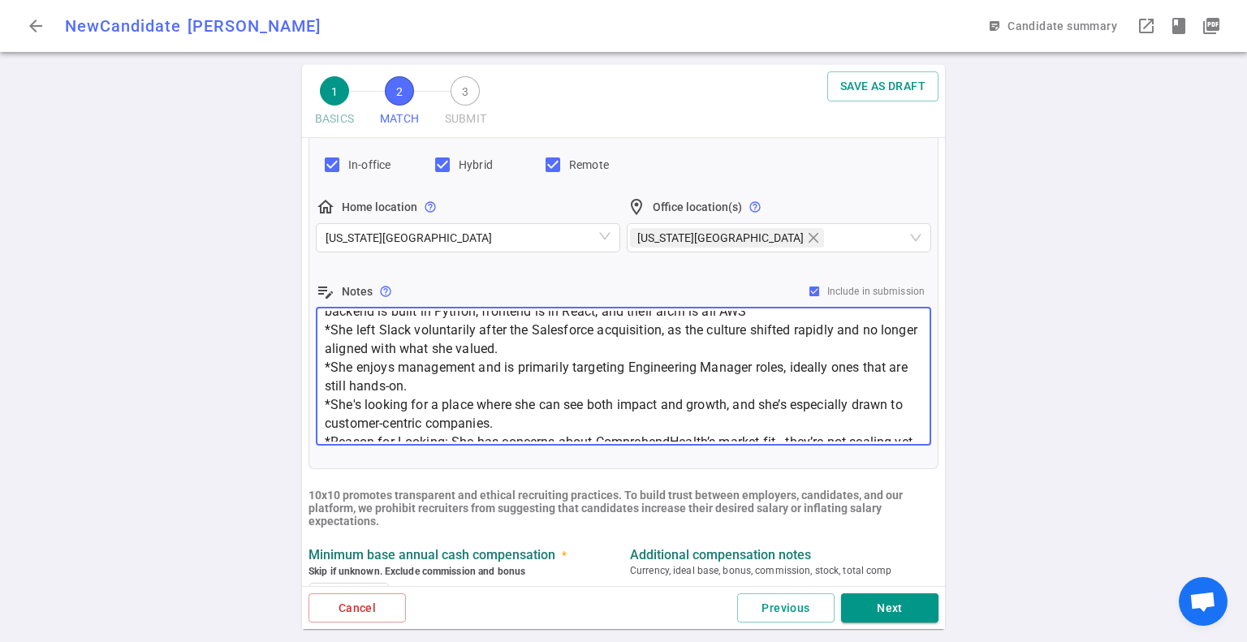
scroll to position [66, 0]
click at [443, 382] on textarea "[PERSON_NAME] is a Mobile Apps, Backend Developer coming out of Comprehend PT. …" at bounding box center [624, 376] width 598 height 131
click at [446, 381] on textarea "[PERSON_NAME] is a Mobile Apps, Backend Developer coming out of Comprehend PT. …" at bounding box center [624, 376] width 598 height 131
drag, startPoint x: 434, startPoint y: 383, endPoint x: 318, endPoint y: 366, distance: 117.4
click at [318, 366] on div "[PERSON_NAME] is a Mobile Apps, Backend Developer coming out of Comprehend PT. …" at bounding box center [624, 377] width 616 height 138
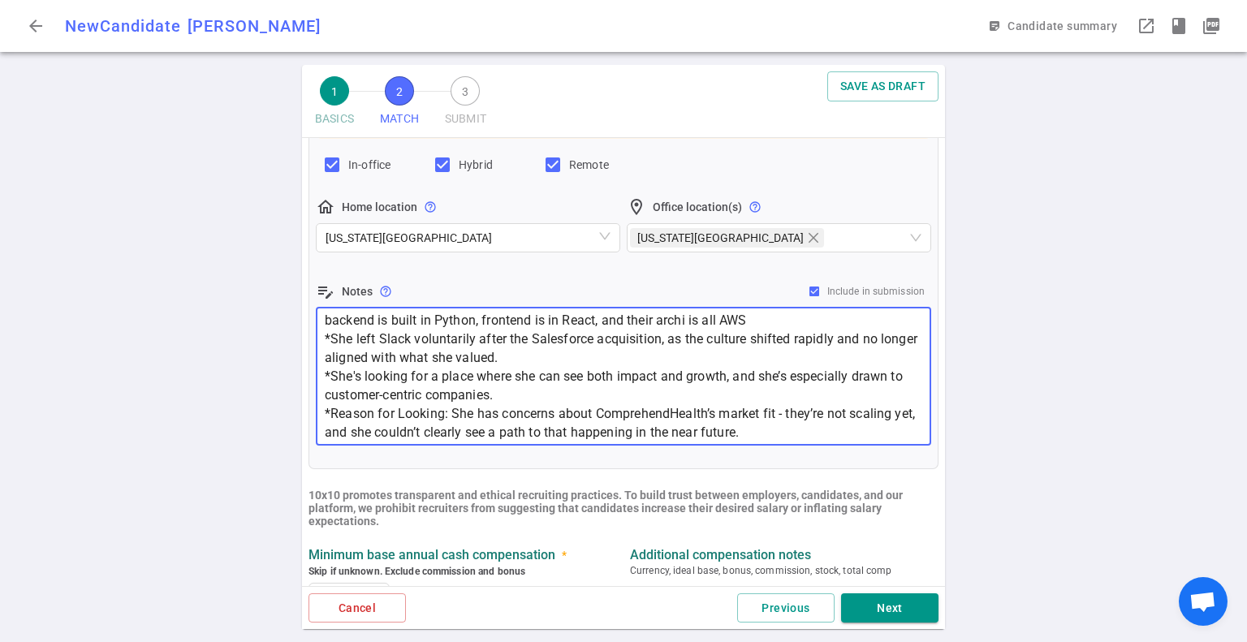
scroll to position [56, 0]
click at [494, 366] on textarea "[PERSON_NAME] is a Mobile Apps, Backend Developer coming out of Comprehend PT. …" at bounding box center [624, 376] width 598 height 131
click at [629, 345] on textarea "[PERSON_NAME] is a Mobile Apps, Backend Developer coming out of Comprehend PT. …" at bounding box center [624, 376] width 598 height 131
click at [670, 320] on textarea "[PERSON_NAME] is a Mobile Apps, Backend Developer coming out of Comprehend PT. …" at bounding box center [624, 376] width 598 height 131
click at [411, 382] on textarea "[PERSON_NAME] is a Mobile Apps, Backend Developer coming out of Comprehend PT. …" at bounding box center [624, 376] width 598 height 131
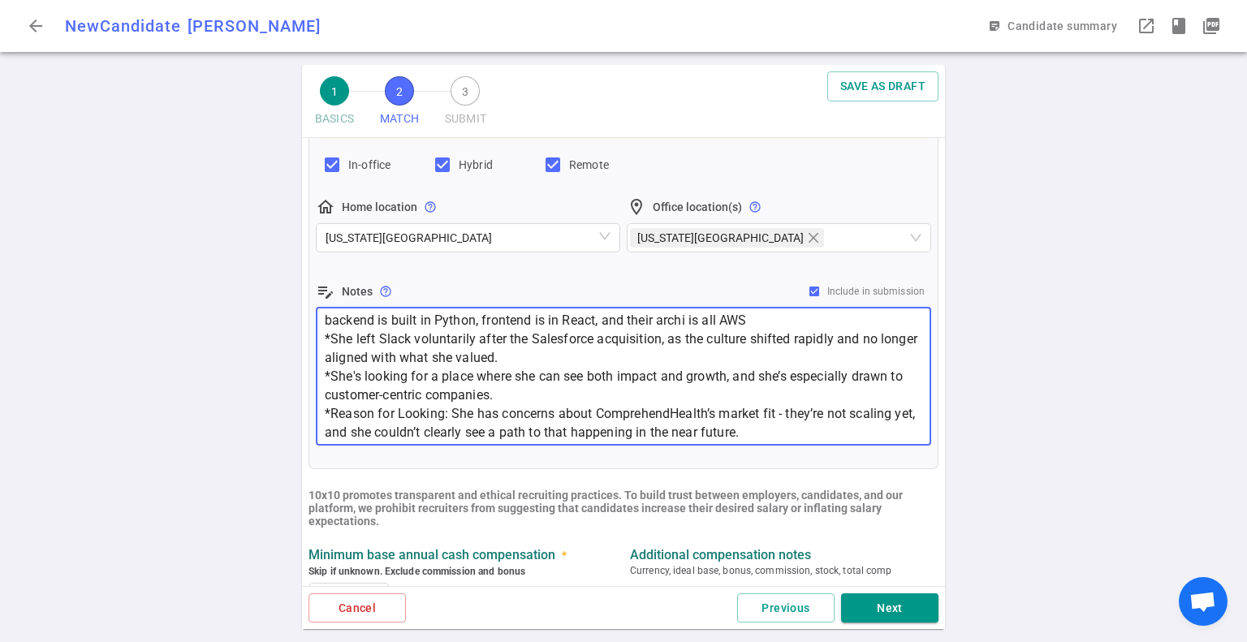
click at [201, 372] on div "1 BASICS 2 MATCH 3 SUBMIT SAVE AS DRAFT MATCH Work authorization, compensation,…" at bounding box center [623, 353] width 1247 height 577
click at [537, 371] on textarea "[PERSON_NAME] is a Mobile Apps, Backend Developer coming out of Comprehend PT. …" at bounding box center [624, 376] width 598 height 131
click at [564, 360] on textarea "[PERSON_NAME] is a Mobile Apps, Backend Developer coming out of Comprehend PT. …" at bounding box center [624, 376] width 598 height 131
click at [179, 434] on div "1 BASICS 2 MATCH 3 SUBMIT SAVE AS DRAFT MATCH Work authorization, compensation,…" at bounding box center [623, 353] width 1247 height 577
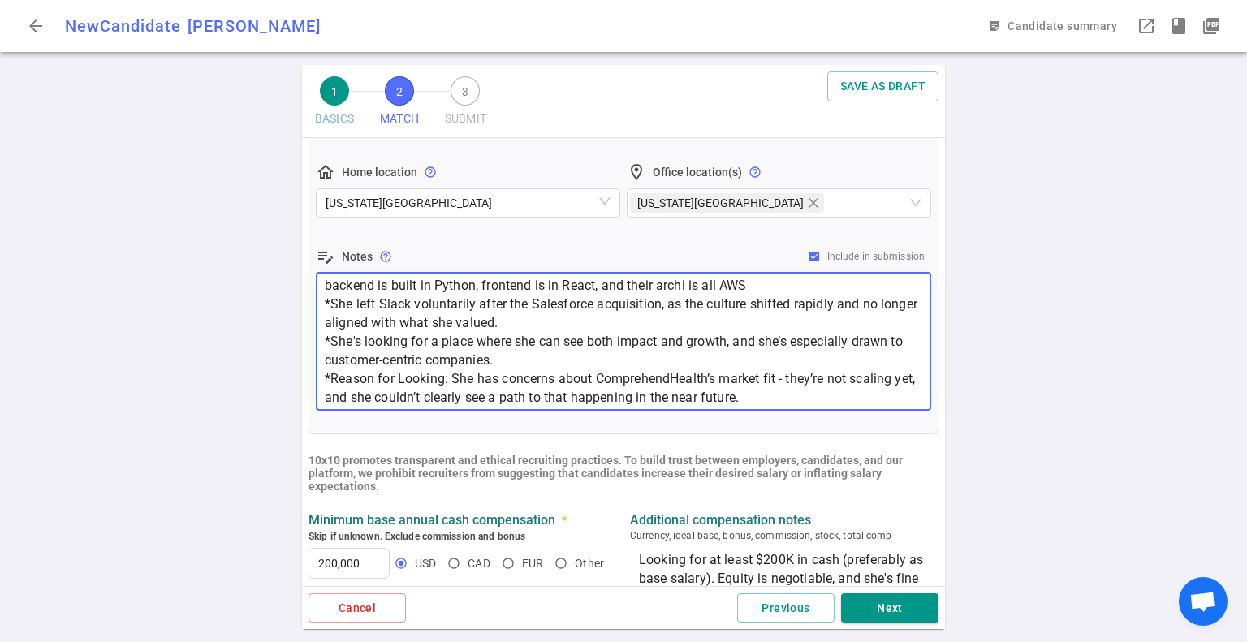
scroll to position [0, 0]
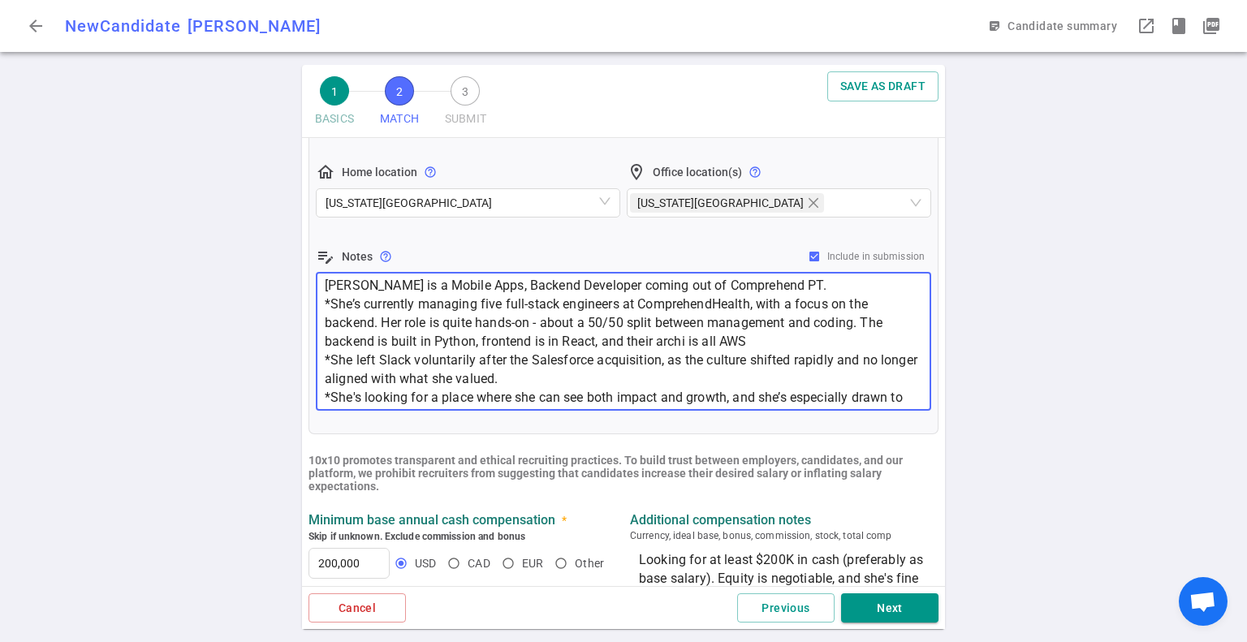
click at [325, 283] on textarea "[PERSON_NAME] is a Mobile Apps, Backend Developer coming out of Comprehend PT. …" at bounding box center [624, 341] width 598 height 131
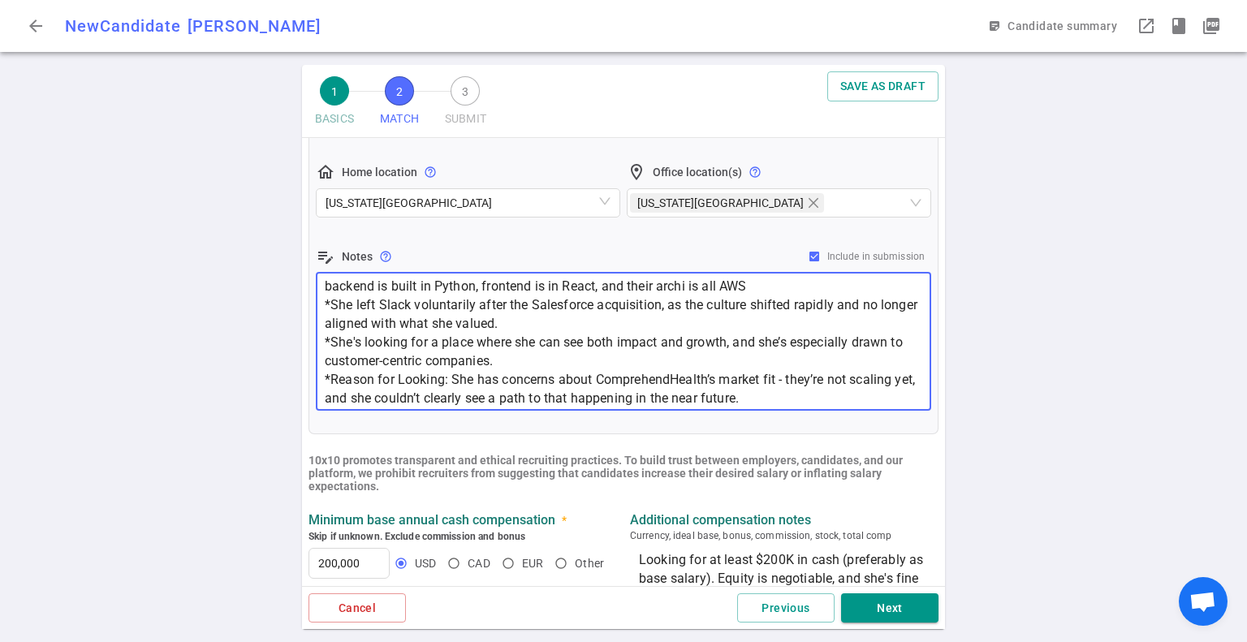
scroll to position [56, 0]
click at [780, 397] on textarea "*[PERSON_NAME] is a Mobile Apps, Backend Developer coming out of Comprehend PT.…" at bounding box center [624, 341] width 598 height 131
paste textarea "Striiv was an early-stage startup that went through significant instability dur…"
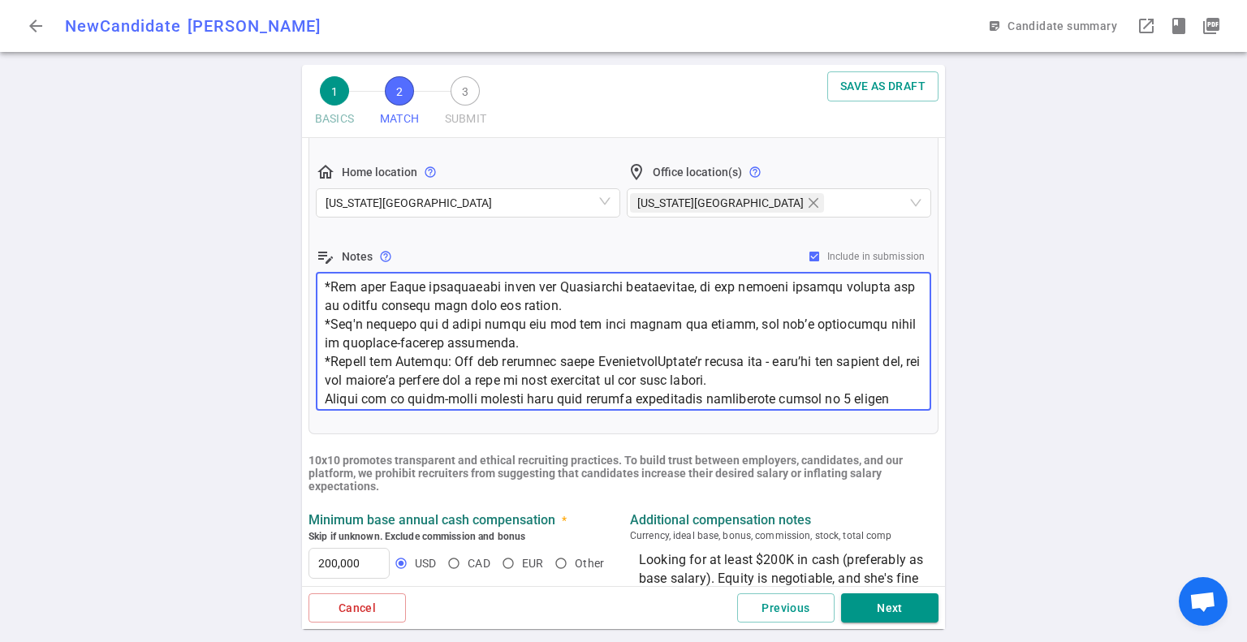
scroll to position [222, 0]
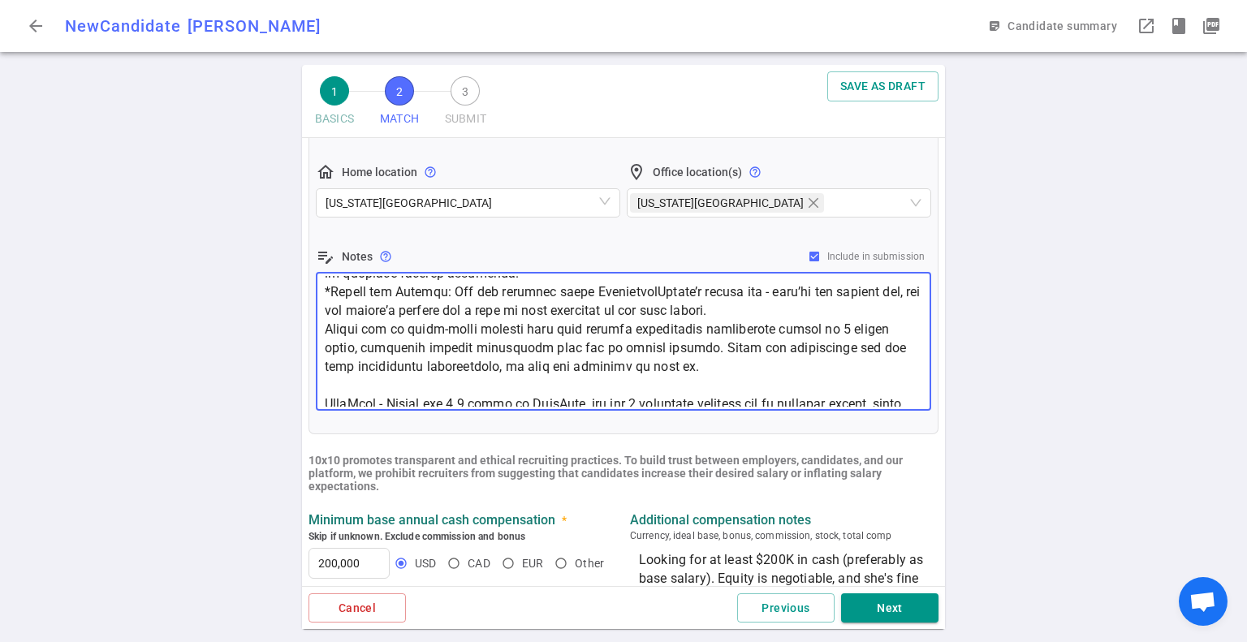
click at [325, 327] on textarea at bounding box center [624, 341] width 598 height 131
click at [322, 400] on div "x ​" at bounding box center [624, 342] width 616 height 138
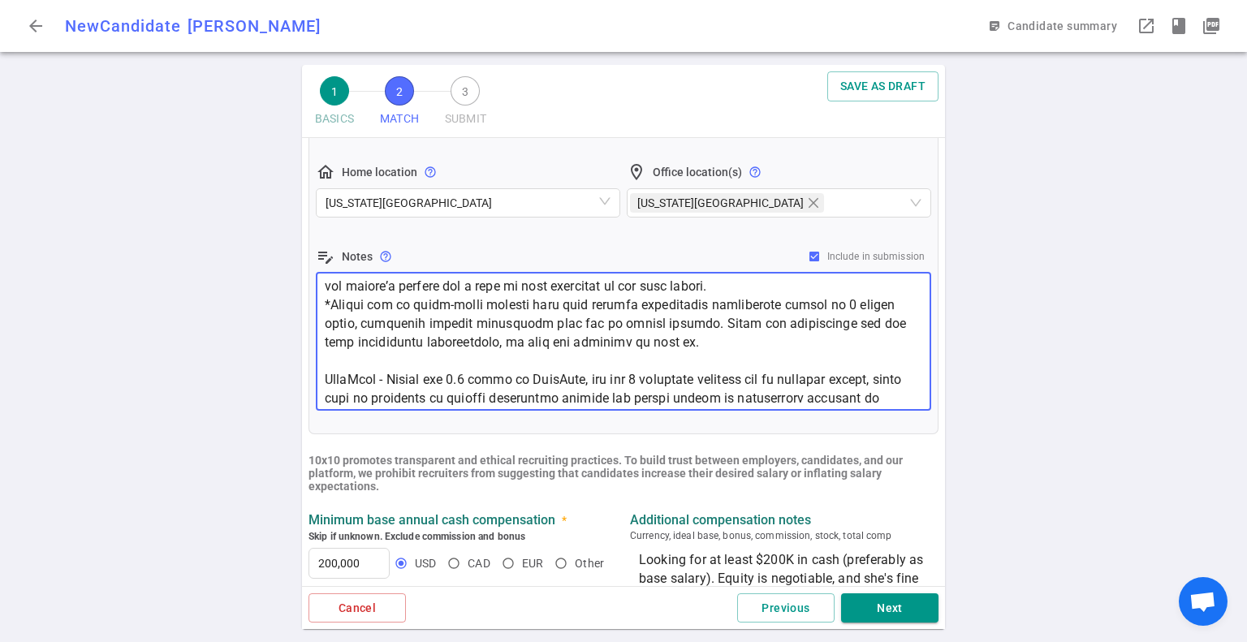
click at [325, 374] on textarea at bounding box center [624, 341] width 598 height 131
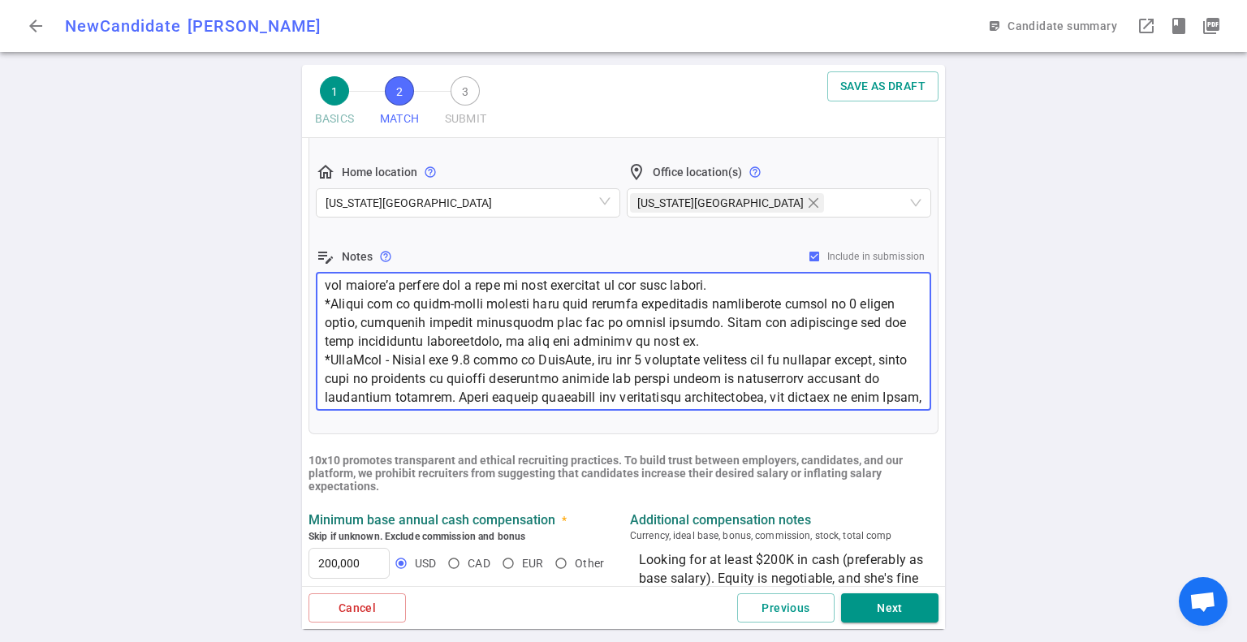
type textarea "*Loremi Dolor si a Consec Adip, Elitsed Doeiusmod tempor inc ut Laboreetdo MA. …"
click at [216, 398] on div "1 BASICS 2 MATCH 3 SUBMIT SAVE AS DRAFT MATCH Work authorization, compensation,…" at bounding box center [623, 353] width 1247 height 577
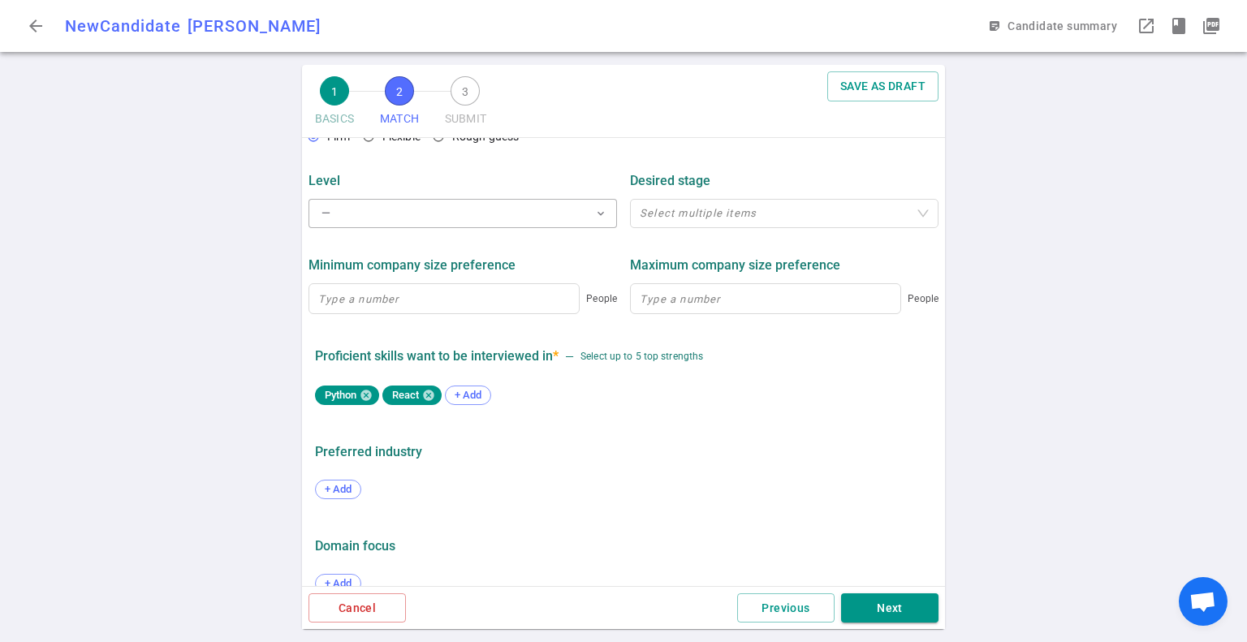
scroll to position [866, 0]
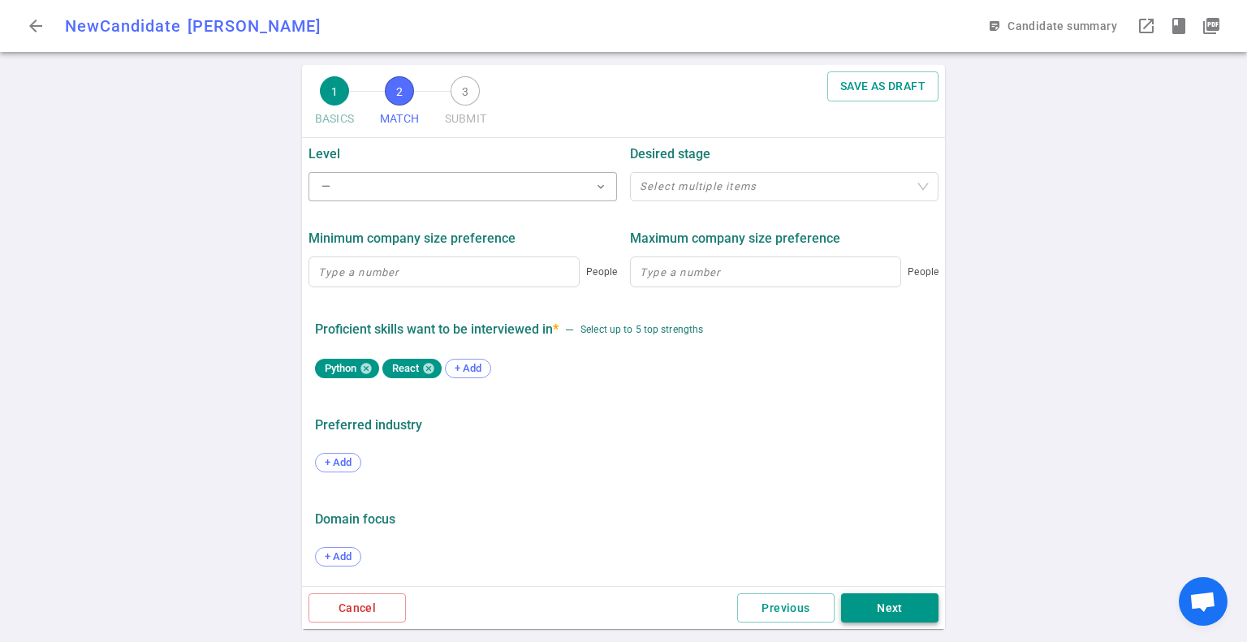
click at [877, 606] on button "Next" at bounding box center [889, 609] width 97 height 30
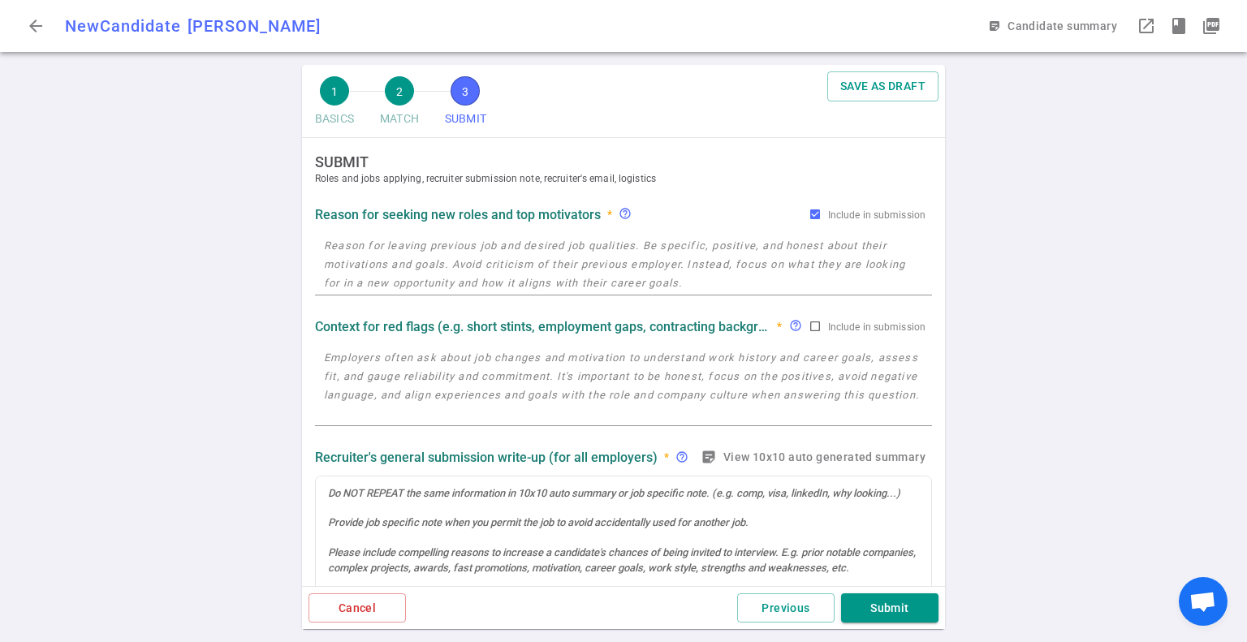
scroll to position [0, 0]
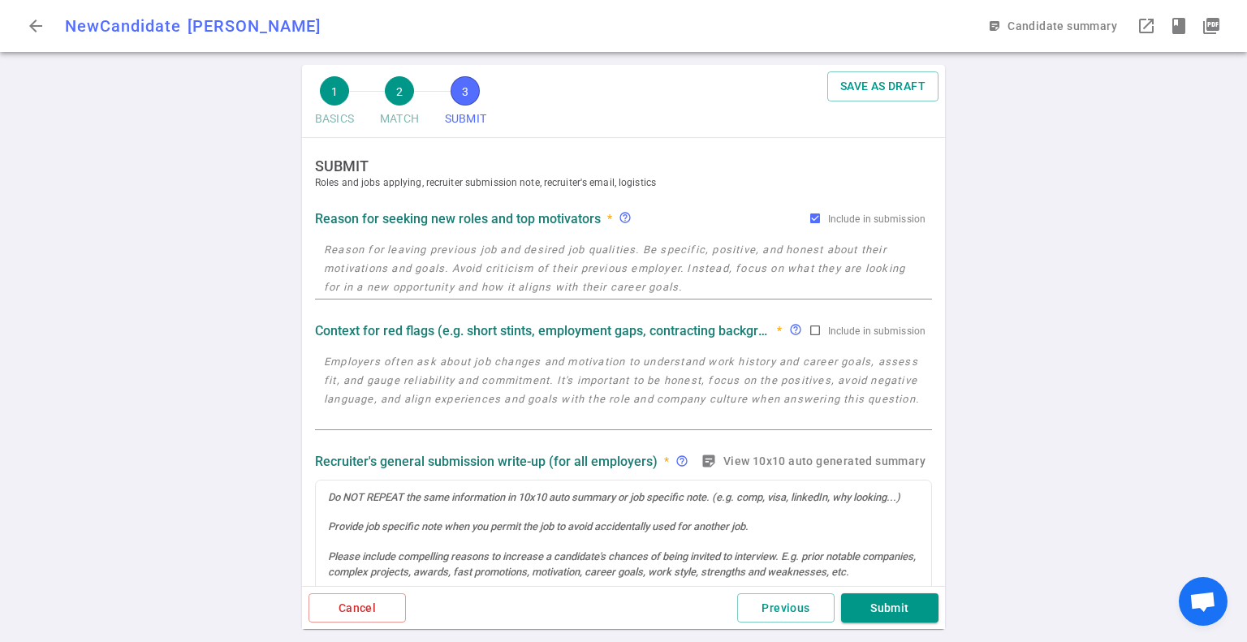
click at [208, 295] on div "1 BASICS 2 MATCH 3 SUBMIT SAVE AS DRAFT SUBMIT Roles and jobs applying, recruit…" at bounding box center [623, 353] width 1247 height 577
click at [224, 294] on div "1 BASICS 2 MATCH 3 SUBMIT SAVE AS DRAFT SUBMIT Roles and jobs applying, recruit…" at bounding box center [623, 353] width 1247 height 577
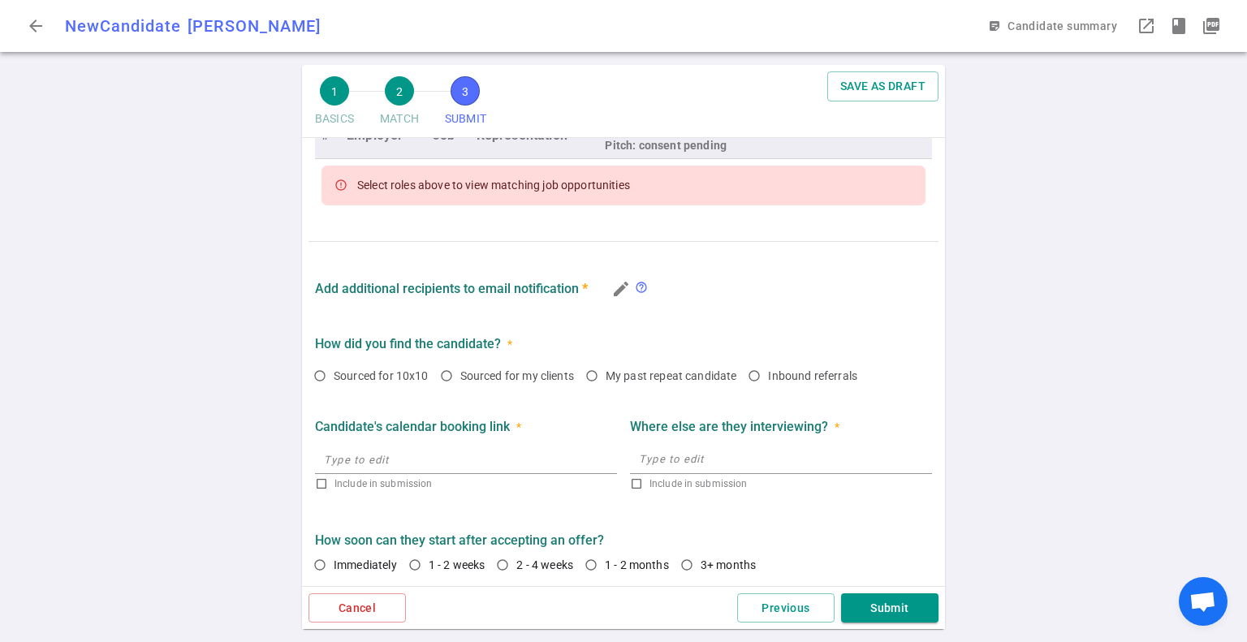
scroll to position [771, 0]
click at [772, 602] on button "Previous" at bounding box center [785, 609] width 97 height 30
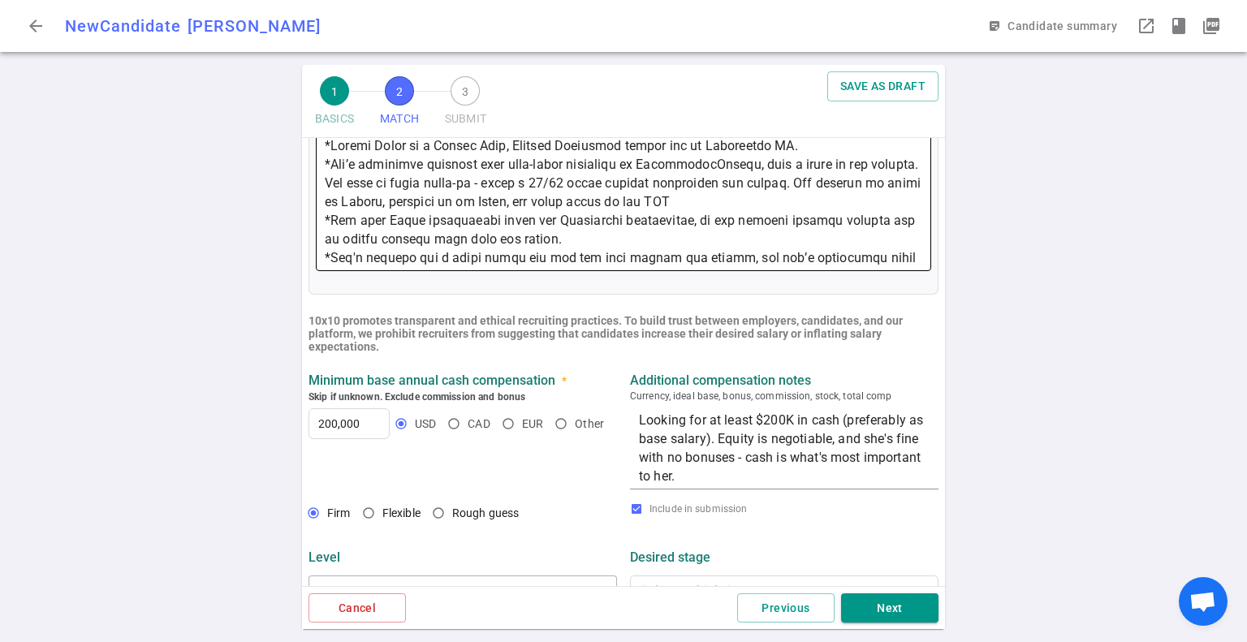
scroll to position [461, 0]
click at [450, 217] on textarea at bounding box center [624, 201] width 598 height 131
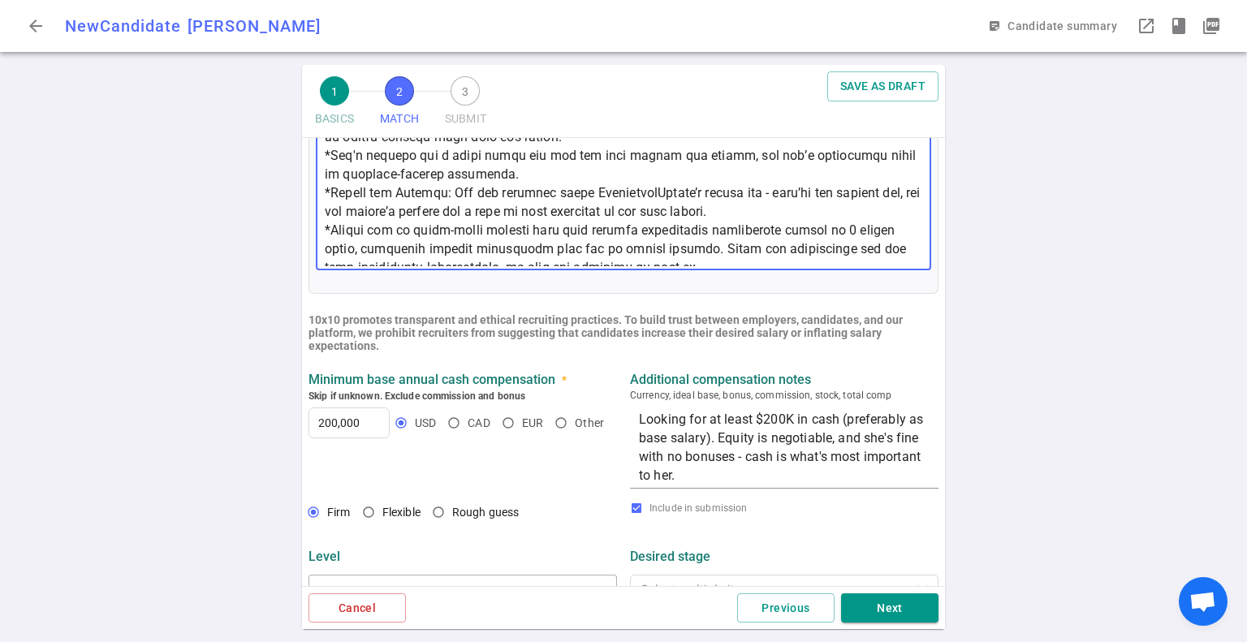
scroll to position [102, 0]
drag, startPoint x: 772, startPoint y: 207, endPoint x: 322, endPoint y: 191, distance: 451.0
click at [322, 191] on div "x ​" at bounding box center [624, 201] width 616 height 138
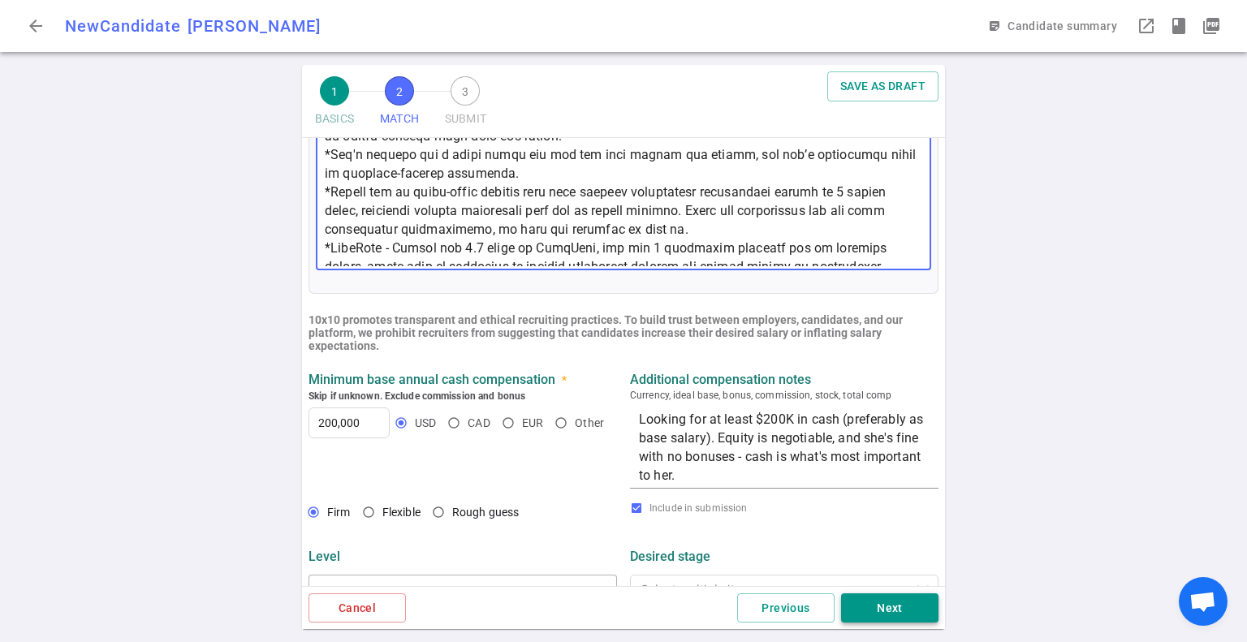
type textarea "*Loremi Dolor si a Consec Adip, Elitsed Doeiusmod tempor inc ut Laboreetdo MA. …"
click at [906, 620] on button "Next" at bounding box center [889, 609] width 97 height 30
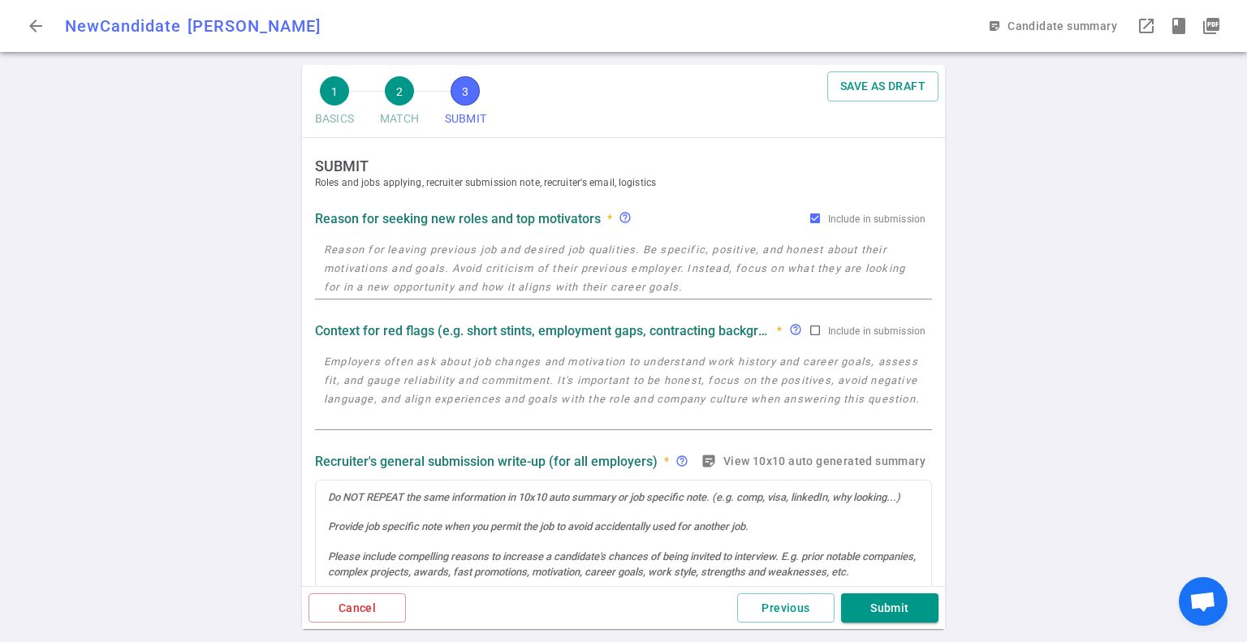
scroll to position [0, 0]
click at [367, 269] on textarea at bounding box center [623, 268] width 599 height 56
paste textarea "*Reason for Looking: She has concerns about ComprehendHealth’s market fit - the…"
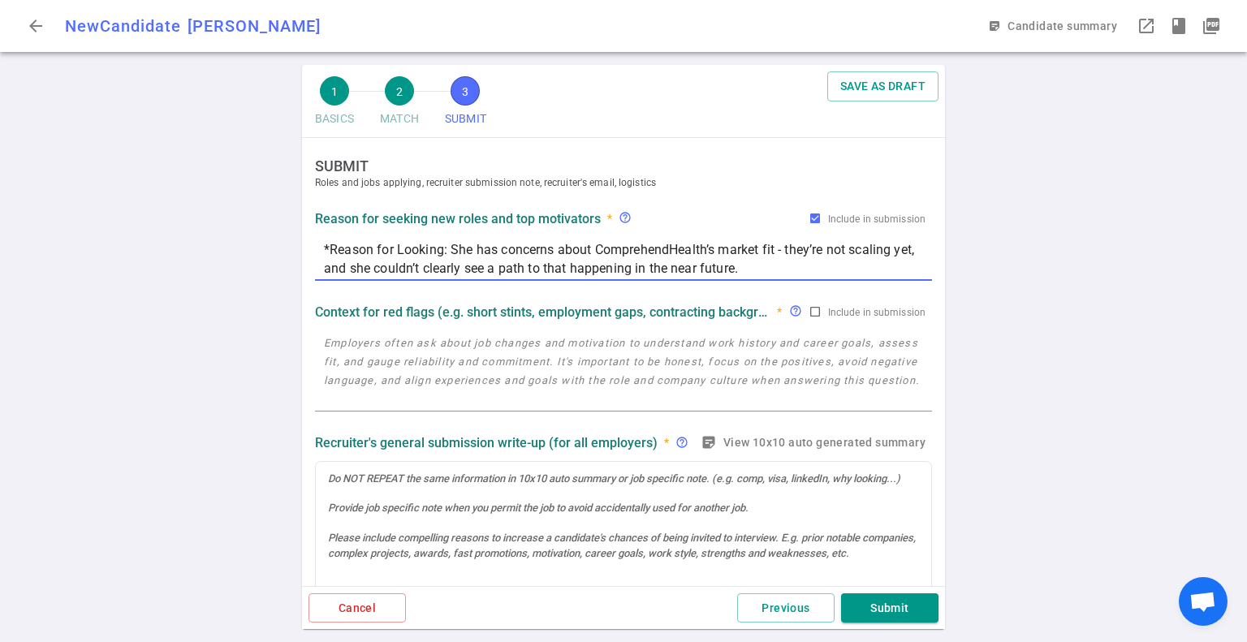
click at [240, 287] on div "1 BASICS 2 MATCH 3 SUBMIT SAVE AS DRAFT SUBMIT Roles and jobs applying, recruit…" at bounding box center [623, 353] width 1247 height 577
click at [328, 255] on textarea "*Reason for Looking: She has concerns about ComprehendHealth’s market fit - the…" at bounding box center [623, 258] width 599 height 37
type textarea "Reason for Looking: She has concerns about ComprehendHealth’s market fit - they…"
click at [214, 301] on div "1 BASICS 2 MATCH 3 SUBMIT SAVE AS DRAFT SUBMIT Roles and jobs applying, recruit…" at bounding box center [623, 353] width 1247 height 577
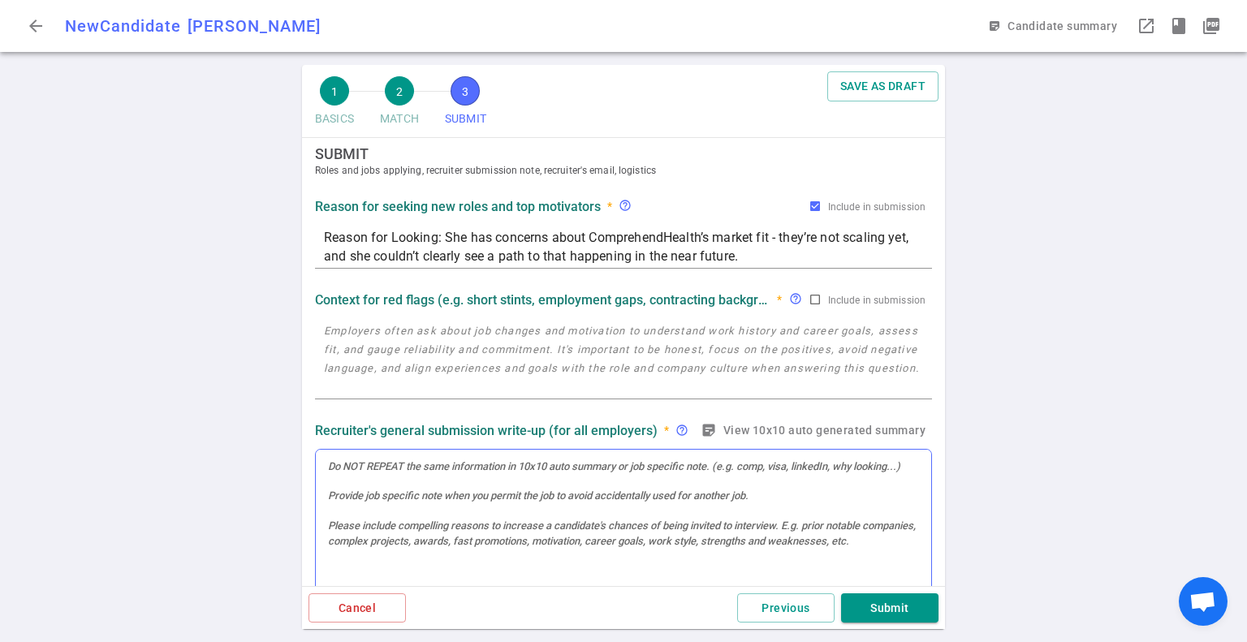
scroll to position [15, 0]
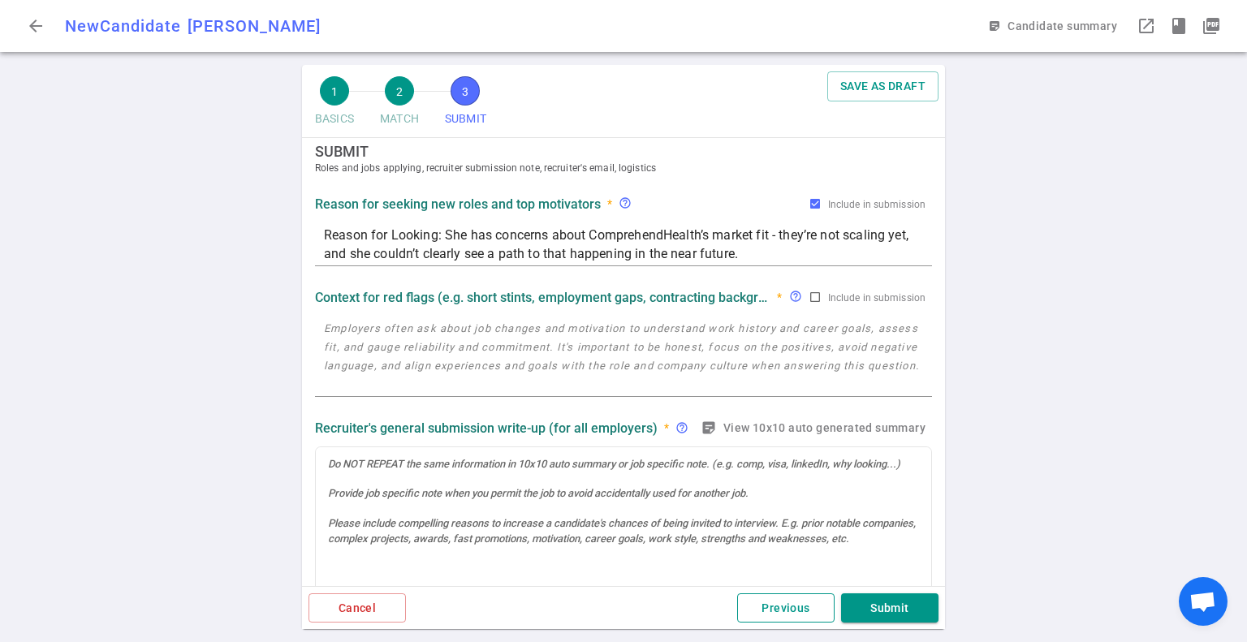
click at [789, 610] on button "Previous" at bounding box center [785, 609] width 97 height 30
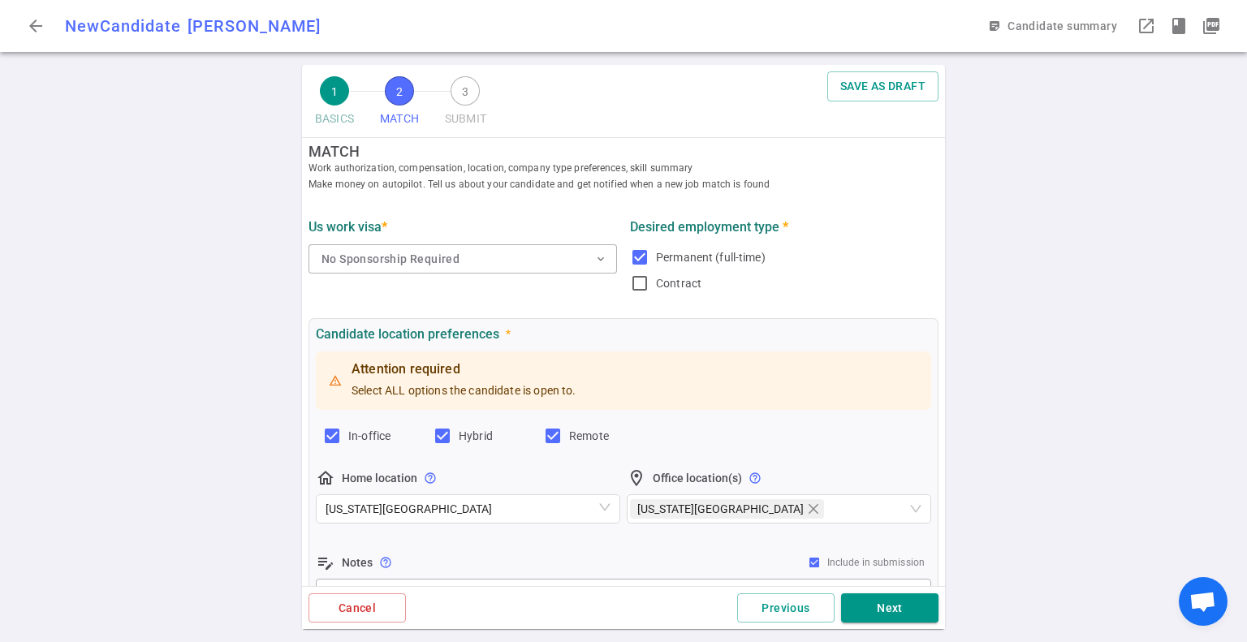
scroll to position [0, 0]
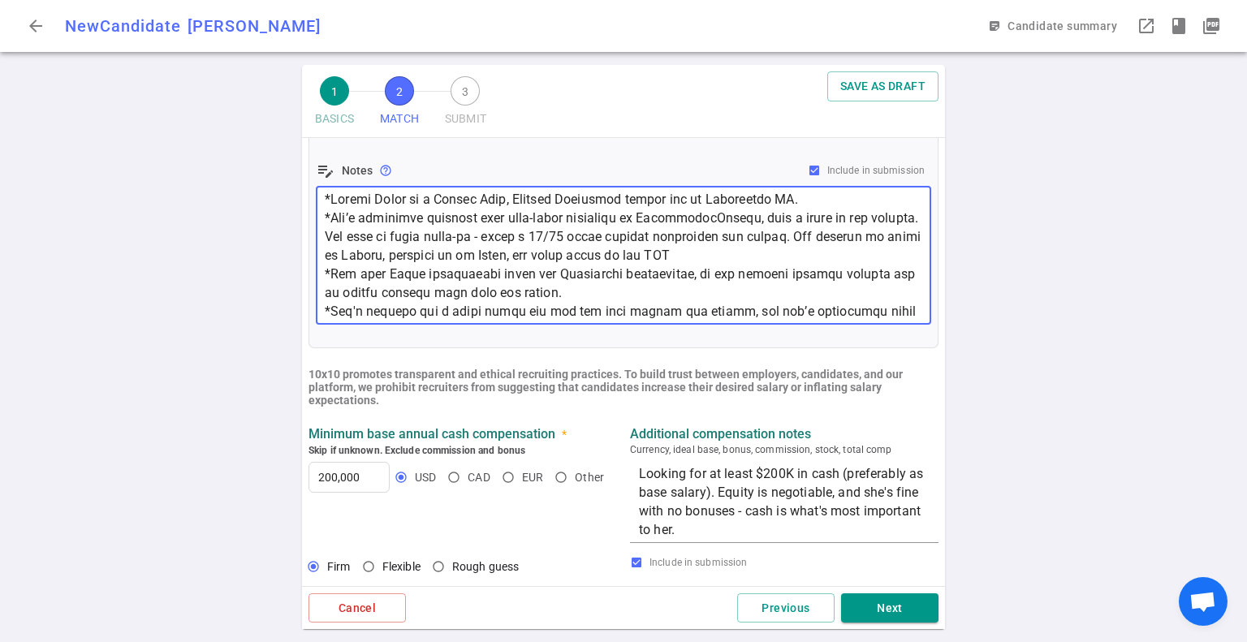
click at [567, 278] on textarea at bounding box center [624, 255] width 598 height 131
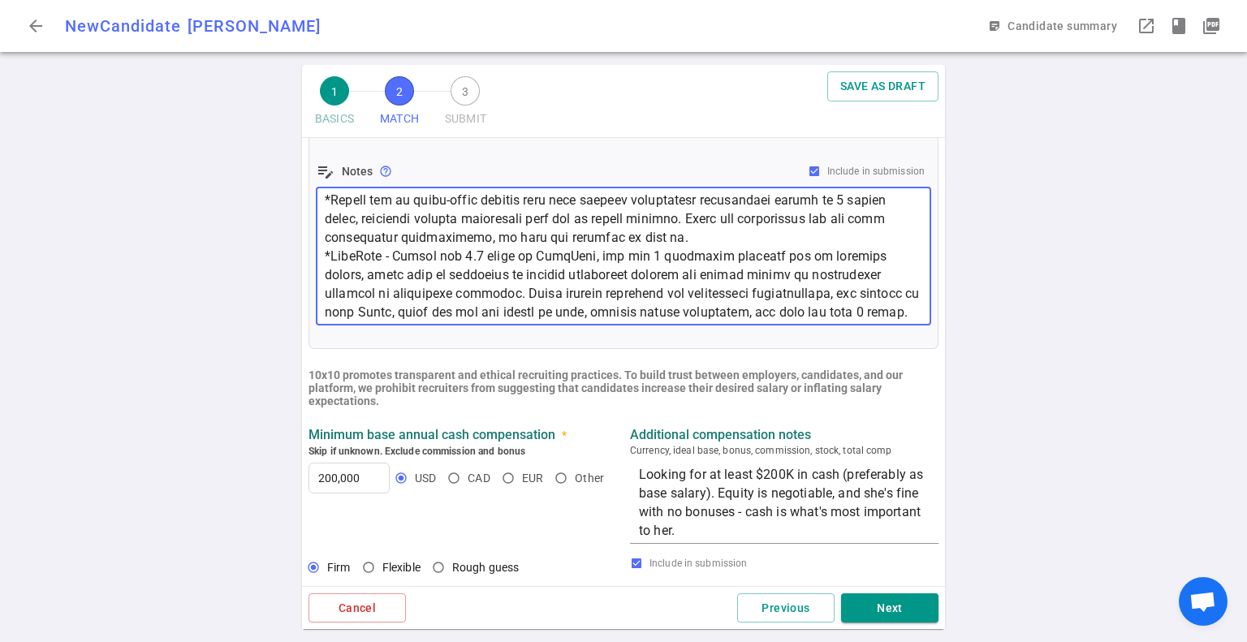
scroll to position [49, 0]
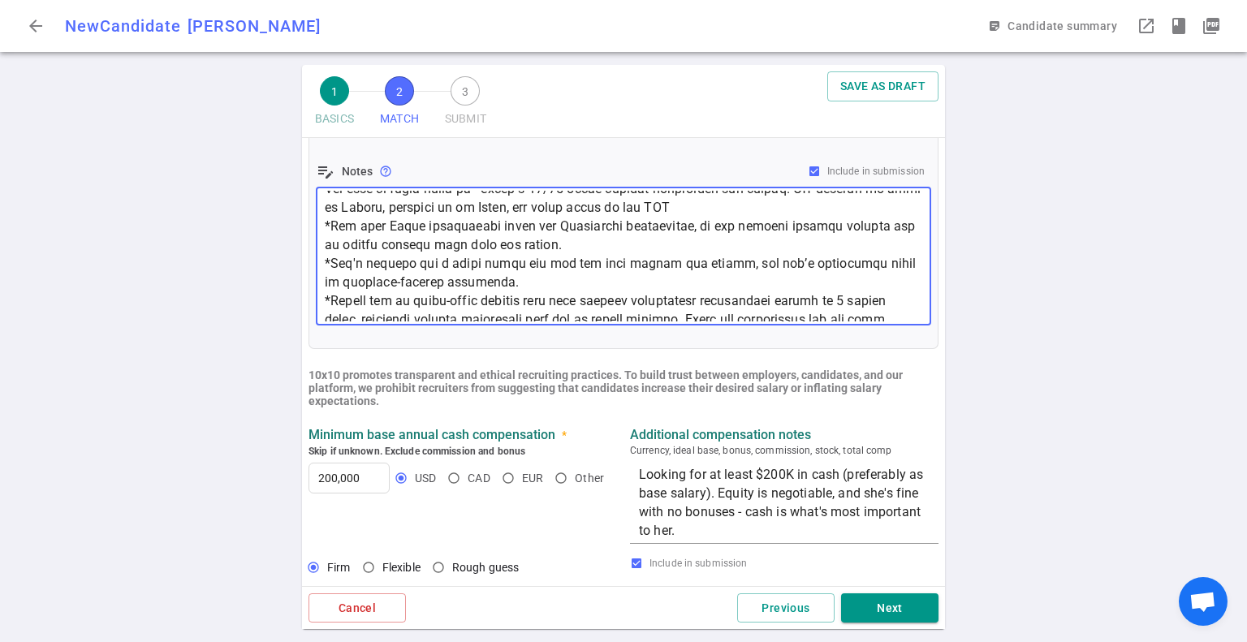
drag, startPoint x: 411, startPoint y: 316, endPoint x: 322, endPoint y: 295, distance: 91.8
click at [322, 295] on div "x ​" at bounding box center [624, 257] width 616 height 138
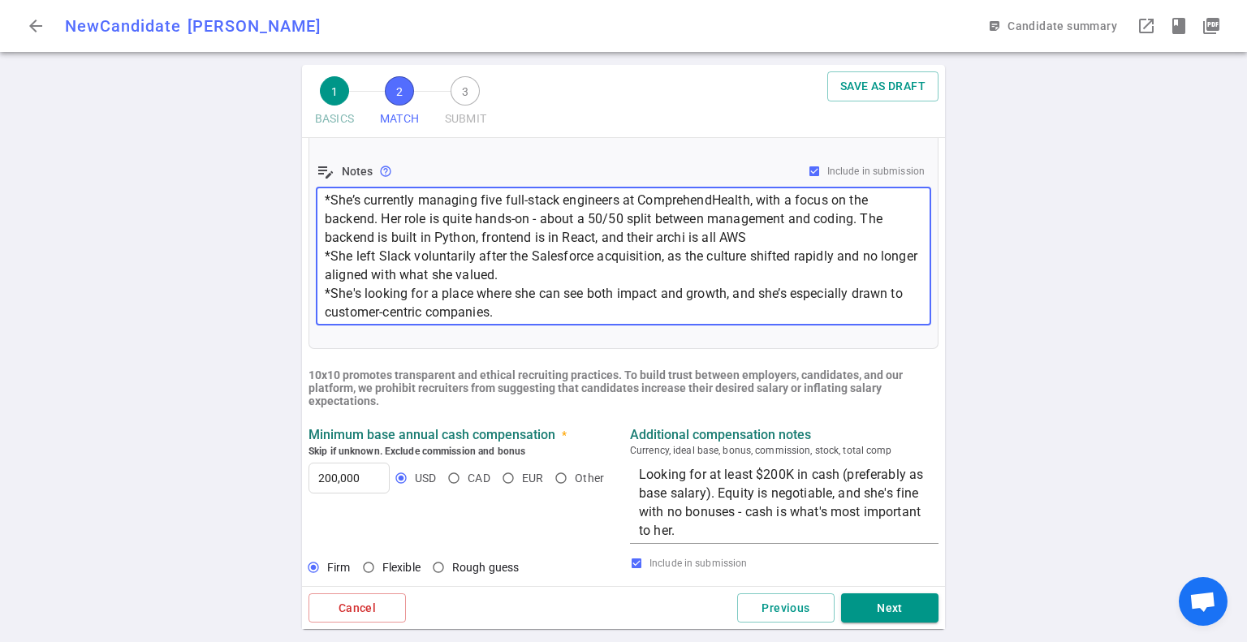
scroll to position [37, 0]
type textarea "*[PERSON_NAME] is a Mobile Apps, Backend Developer coming out of Comprehend PT.…"
click at [187, 319] on div "1 BASICS 2 MATCH 3 SUBMIT SAVE AS DRAFT MATCH Work authorization, compensation,…" at bounding box center [623, 353] width 1247 height 577
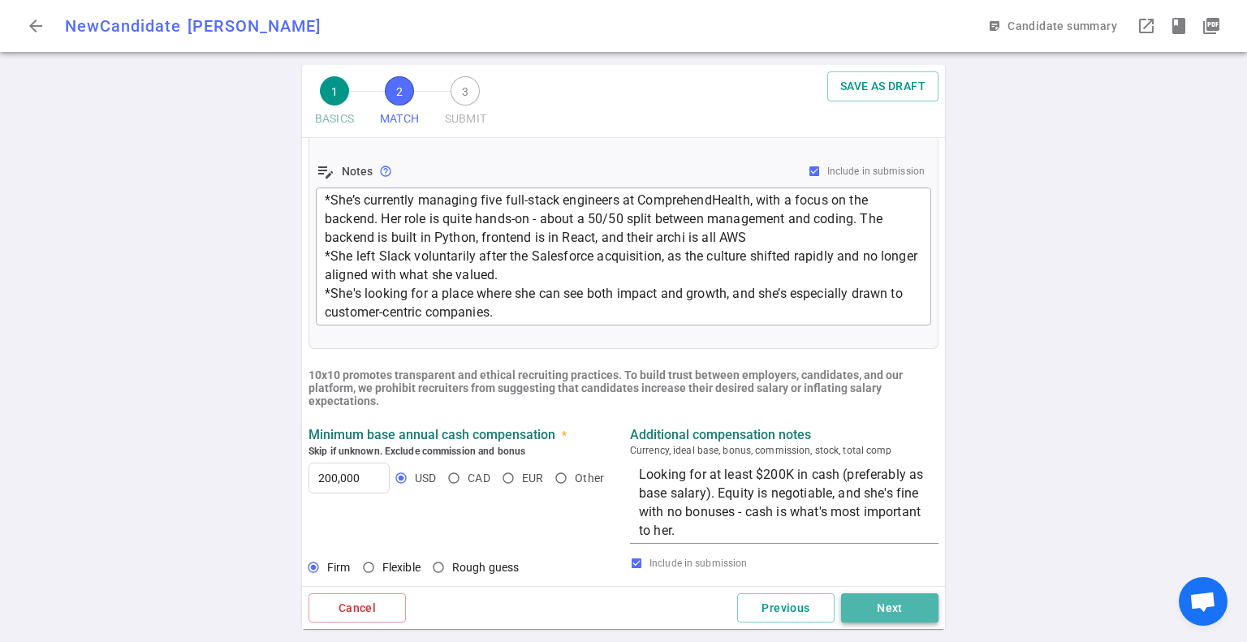
click at [883, 610] on button "Next" at bounding box center [889, 609] width 97 height 30
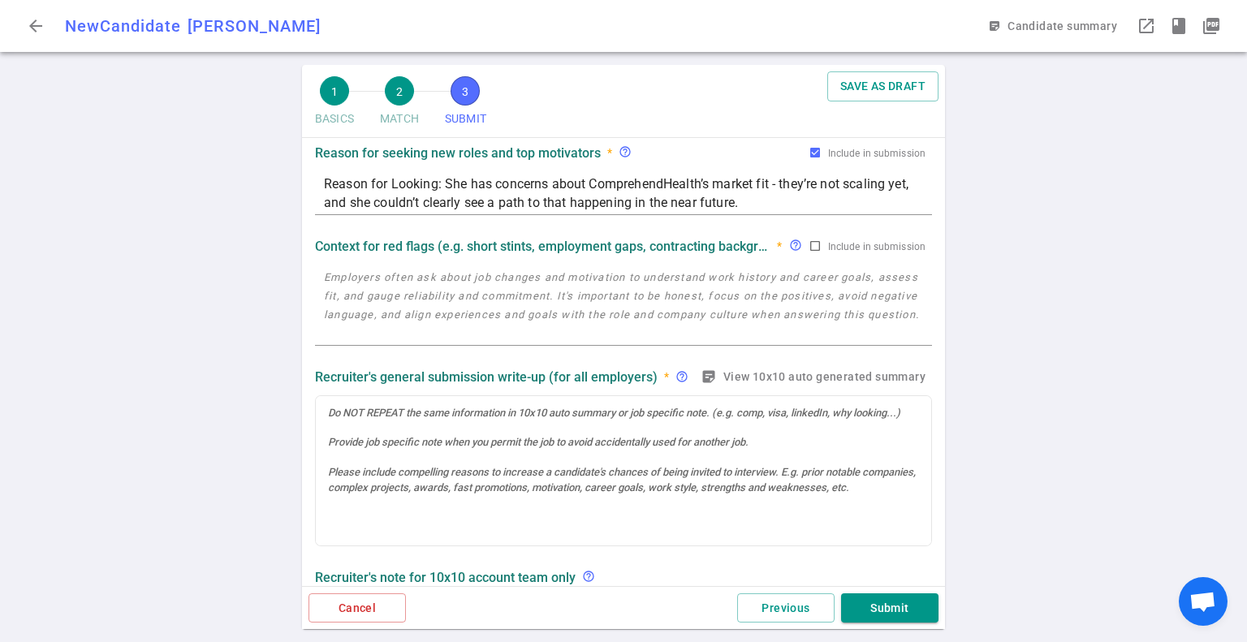
scroll to position [0, 0]
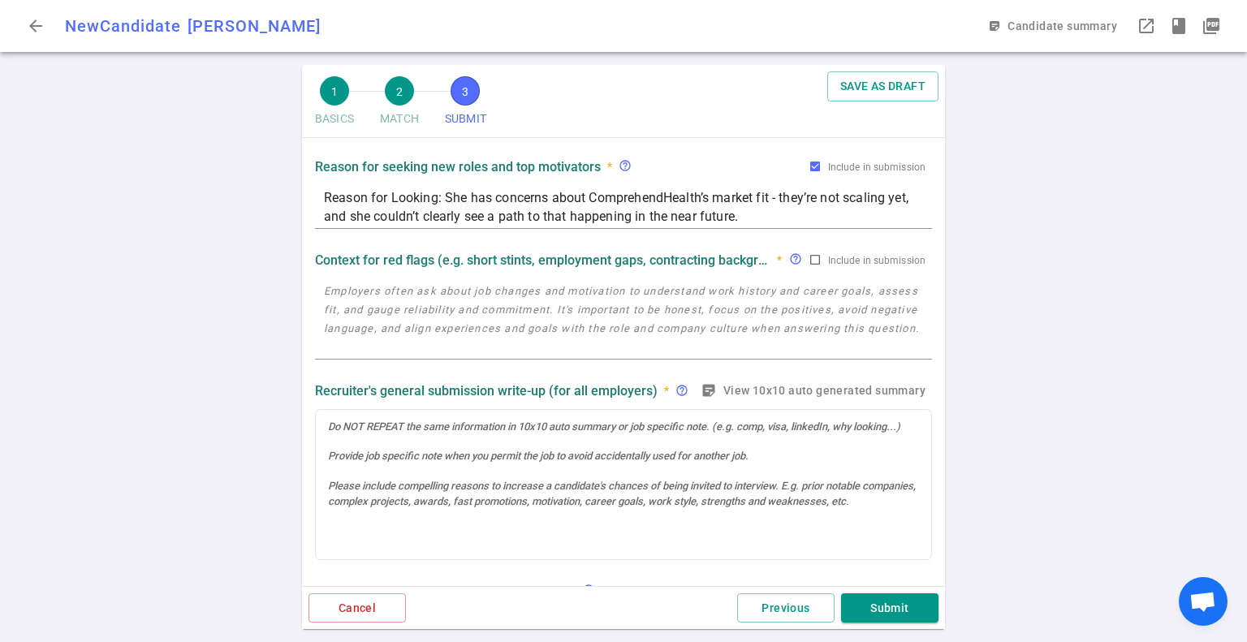
drag, startPoint x: 410, startPoint y: 334, endPoint x: 405, endPoint y: 302, distance: 32.0
click at [410, 334] on textarea at bounding box center [623, 319] width 599 height 75
click at [405, 302] on textarea at bounding box center [623, 318] width 599 height 75
paste textarea "*[PERSON_NAME] was an early-stage startup that went through significant instabi…"
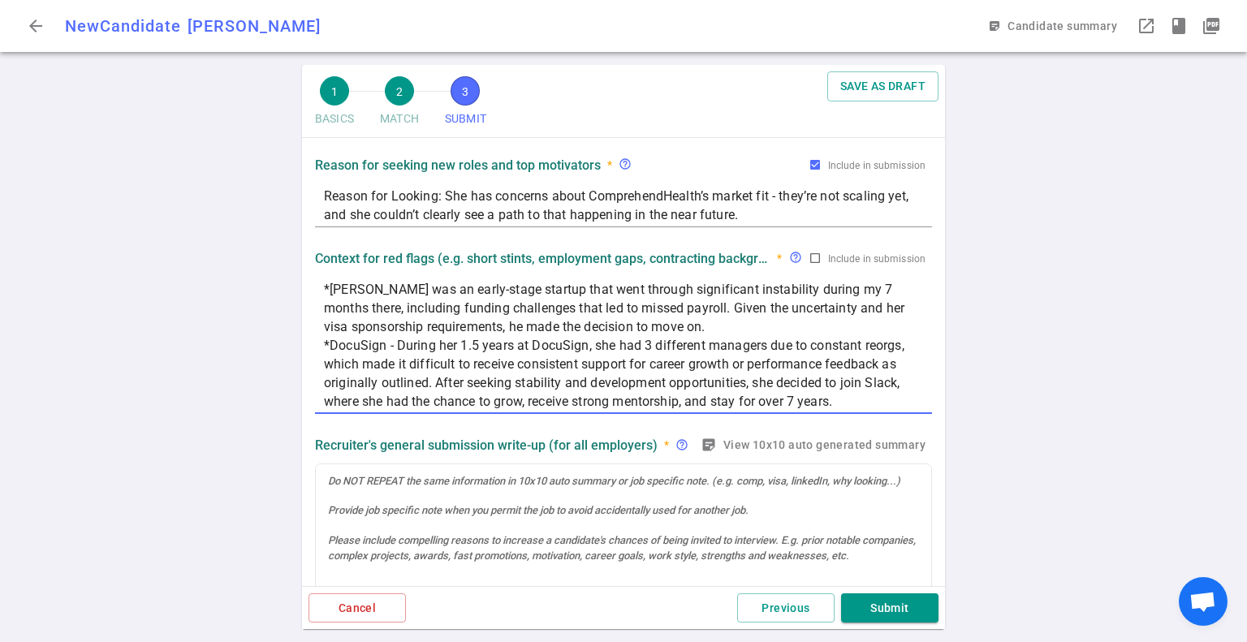
type textarea "*[PERSON_NAME] was an early-stage startup that went through significant instabi…"
click at [209, 319] on div "1 BASICS 2 MATCH 3 SUBMIT SAVE AS DRAFT SUBMIT Roles and jobs applying, recruit…" at bounding box center [623, 353] width 1247 height 577
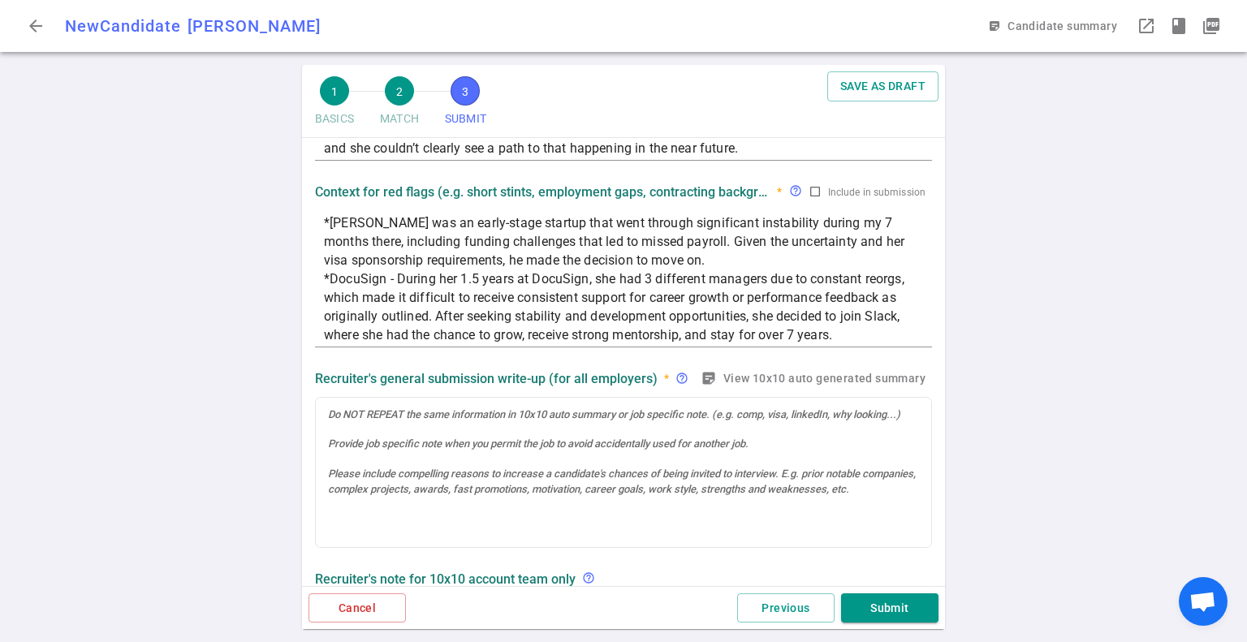
scroll to position [159, 0]
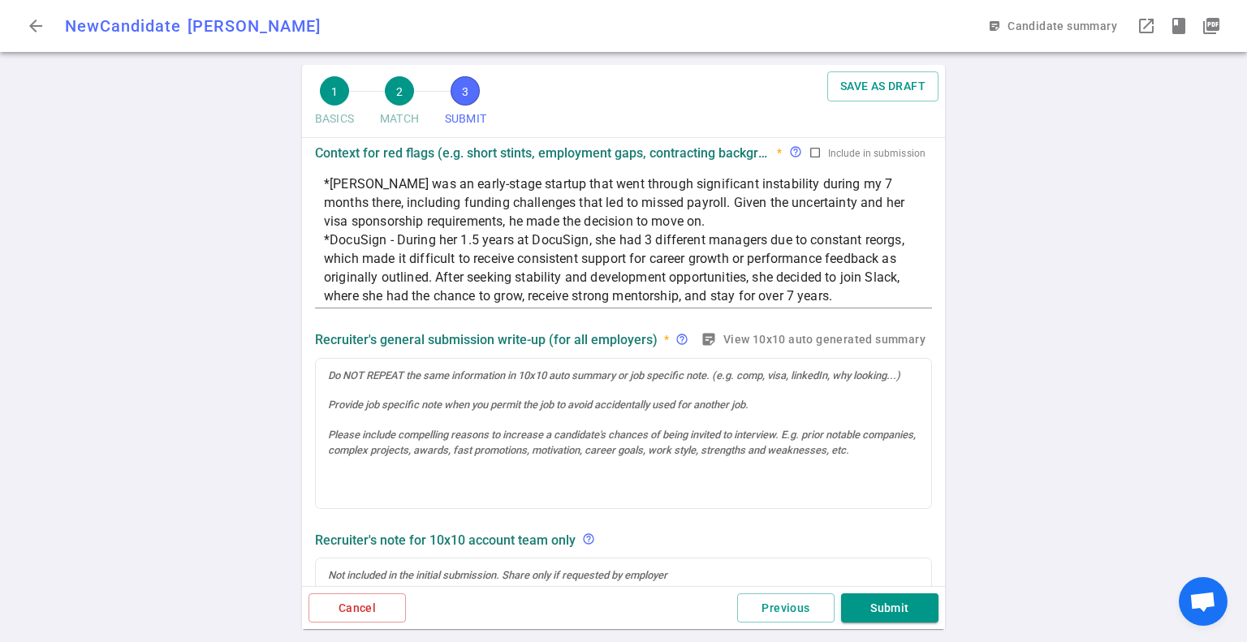
click at [218, 365] on div "1 BASICS 2 MATCH 3 SUBMIT SAVE AS DRAFT SUBMIT Roles and jobs applying, recruit…" at bounding box center [623, 353] width 1247 height 577
click at [269, 385] on div "1 BASICS 2 MATCH 3 SUBMIT SAVE AS DRAFT SUBMIT Roles and jobs applying, recruit…" at bounding box center [623, 353] width 1247 height 577
click at [166, 365] on div "1 BASICS 2 MATCH 3 SUBMIT SAVE AS DRAFT SUBMIT Roles and jobs applying, recruit…" at bounding box center [623, 353] width 1247 height 577
click at [190, 361] on div "1 BASICS 2 MATCH 3 SUBMIT SAVE AS DRAFT SUBMIT Roles and jobs applying, recruit…" at bounding box center [623, 353] width 1247 height 577
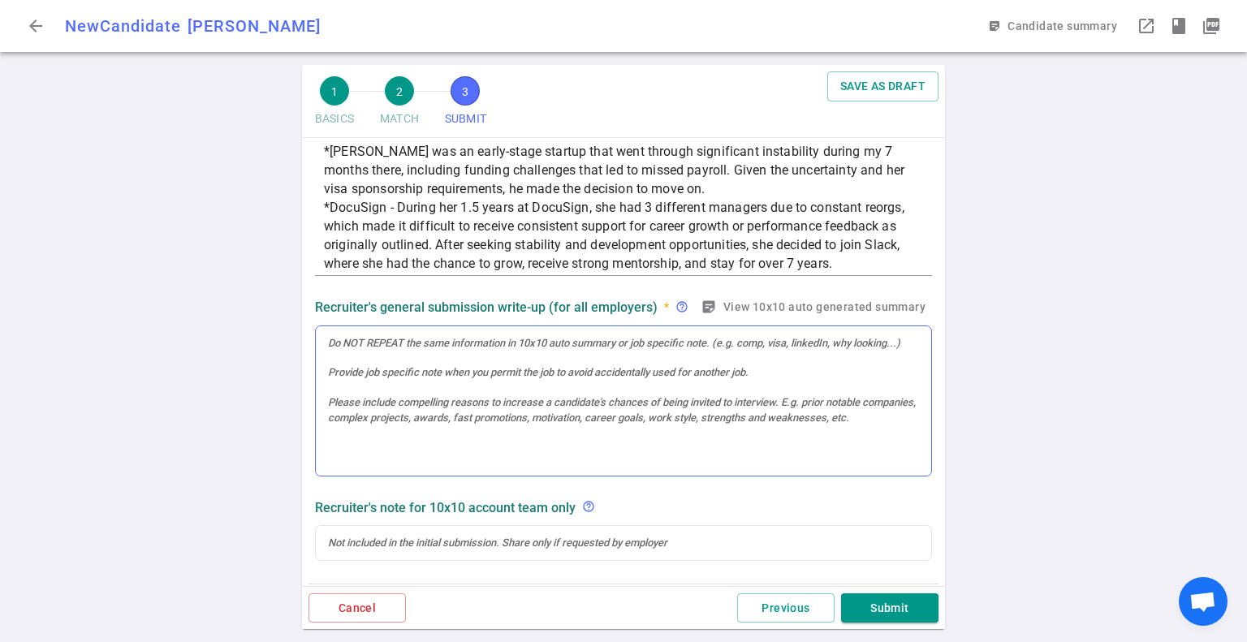
scroll to position [292, 0]
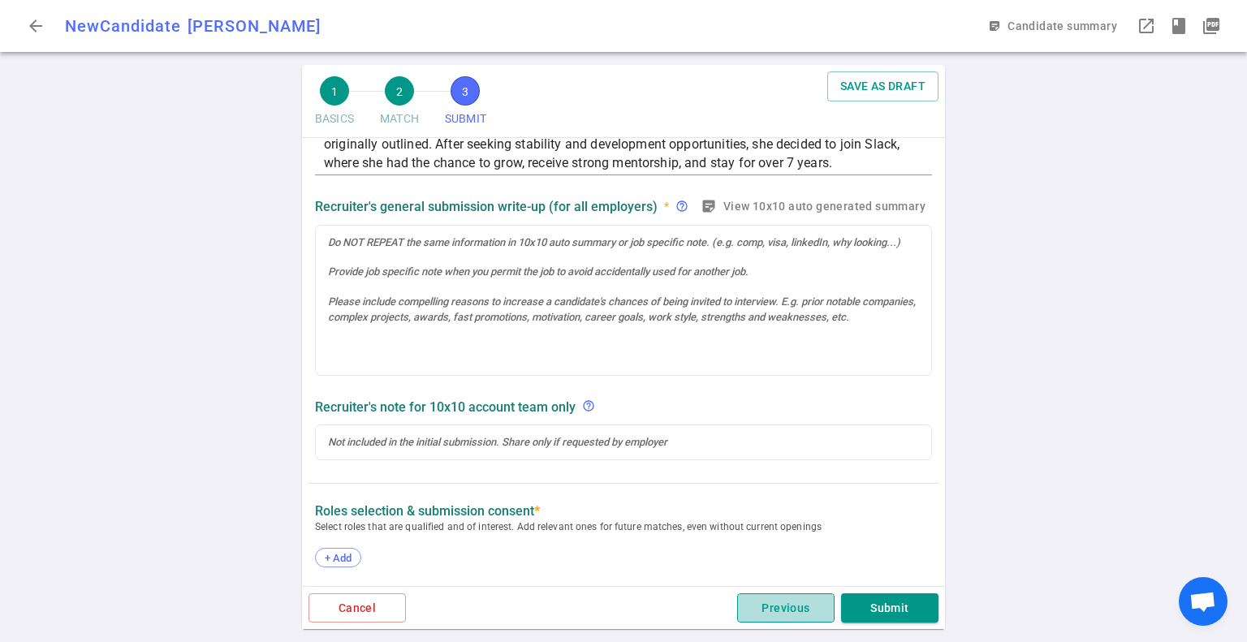
click at [786, 606] on button "Previous" at bounding box center [785, 609] width 97 height 30
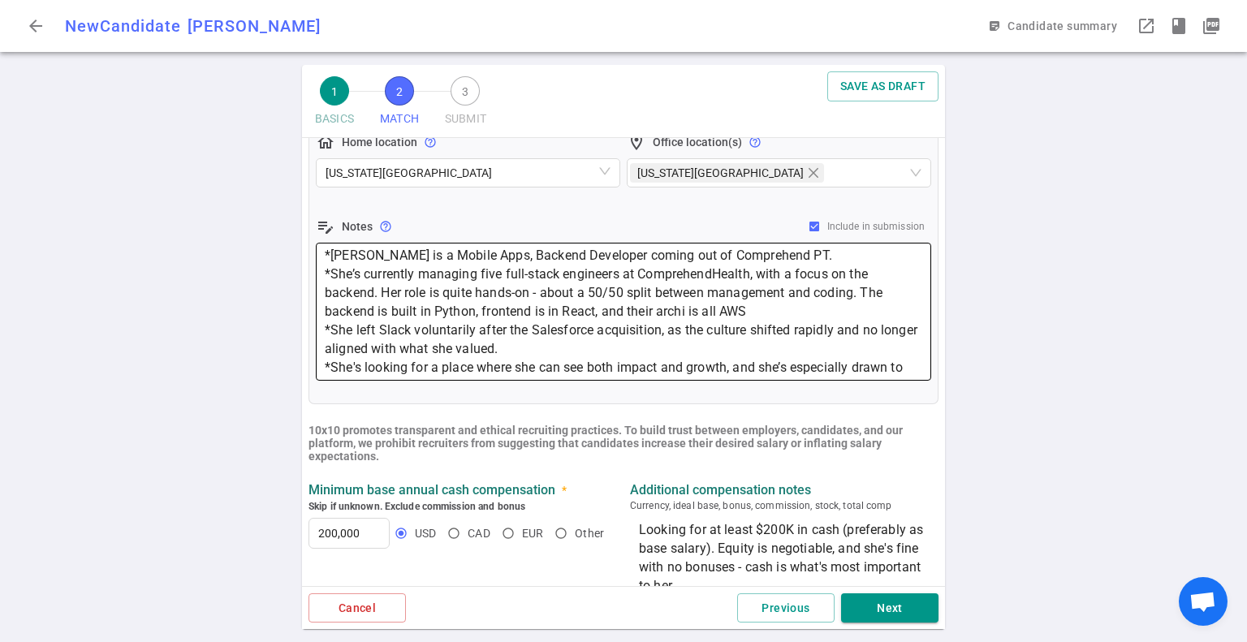
scroll to position [351, 0]
click at [347, 282] on textarea "*[PERSON_NAME] is a Mobile Apps, Backend Developer coming out of Comprehend PT.…" at bounding box center [624, 311] width 598 height 131
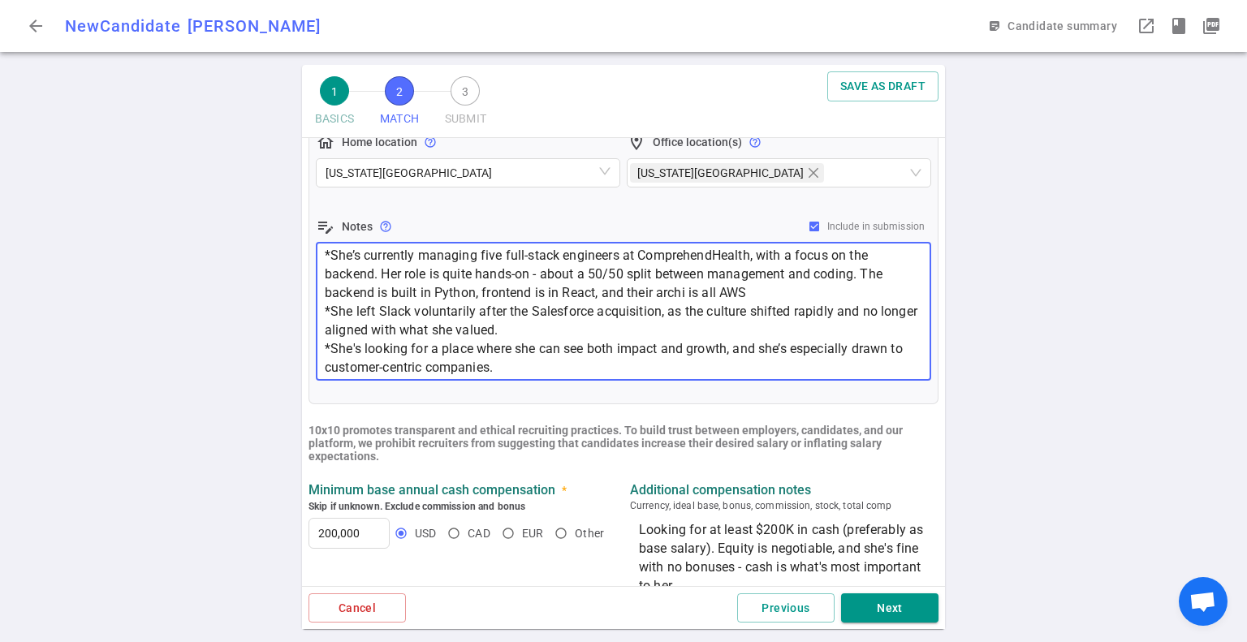
drag, startPoint x: 324, startPoint y: 253, endPoint x: 958, endPoint y: 475, distance: 672.1
click at [958, 475] on div "1 BASICS 2 MATCH 3 SUBMIT SAVE AS DRAFT MATCH Work authorization, compensation,…" at bounding box center [623, 353] width 1247 height 577
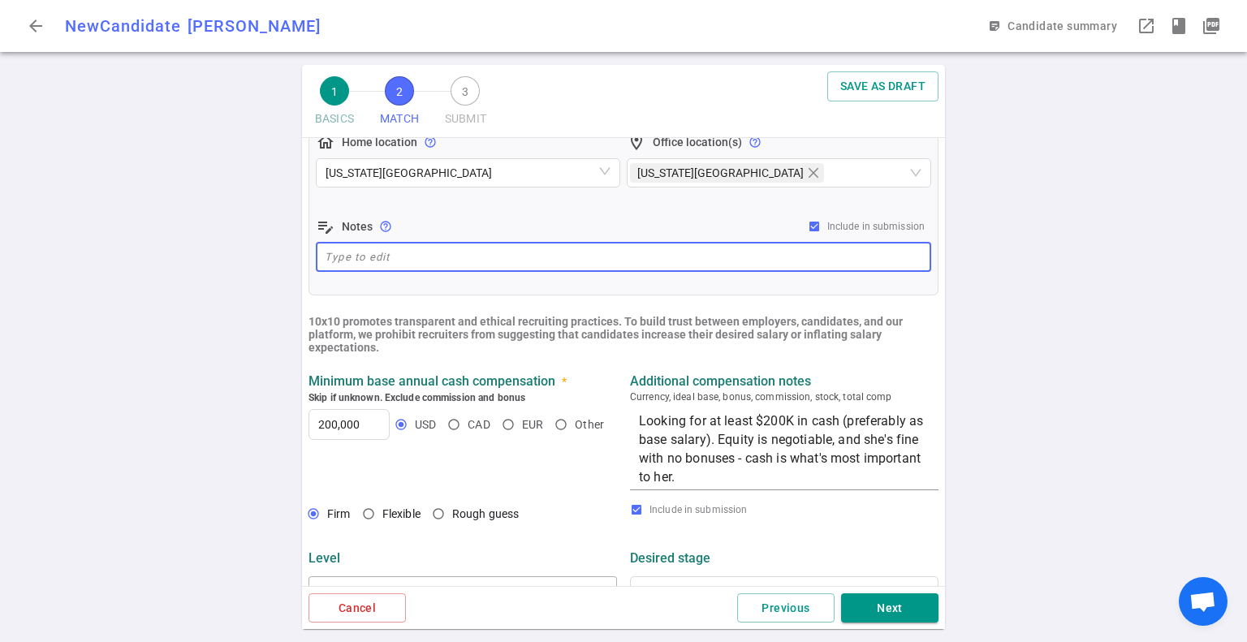
scroll to position [0, 0]
click at [893, 604] on button "Next" at bounding box center [889, 609] width 97 height 30
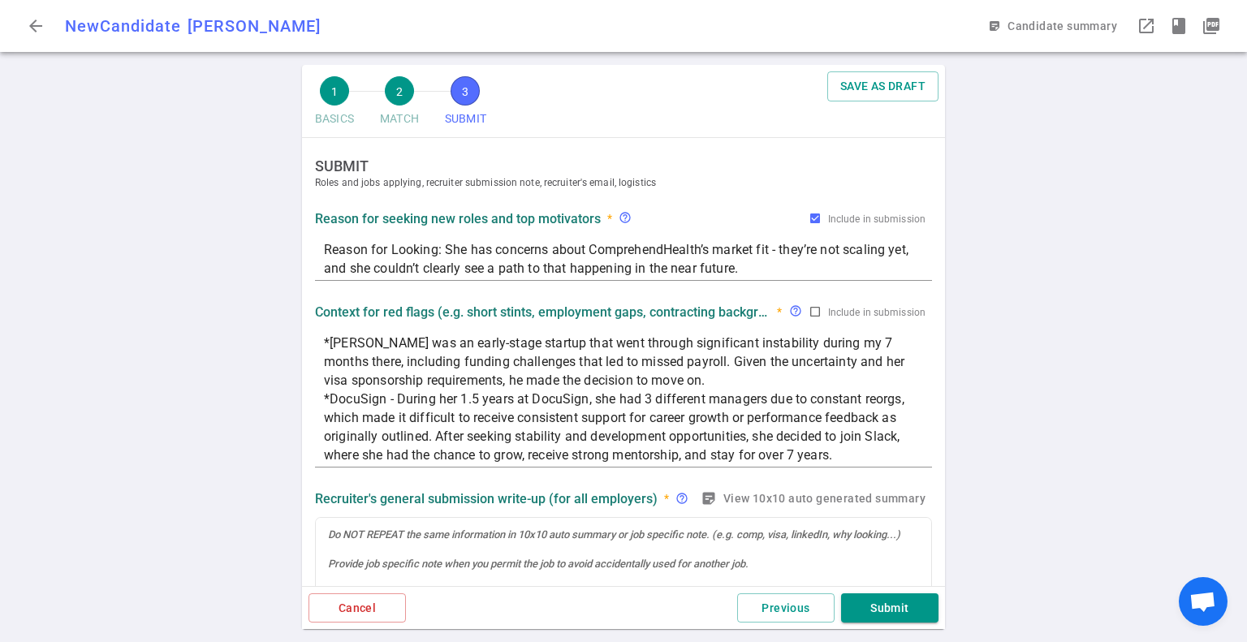
click at [112, 282] on div "1 BASICS 2 MATCH 3 SUBMIT SAVE AS DRAFT SUBMIT Roles and jobs applying, recruit…" at bounding box center [623, 353] width 1247 height 577
click at [433, 542] on div at bounding box center [624, 593] width 616 height 150
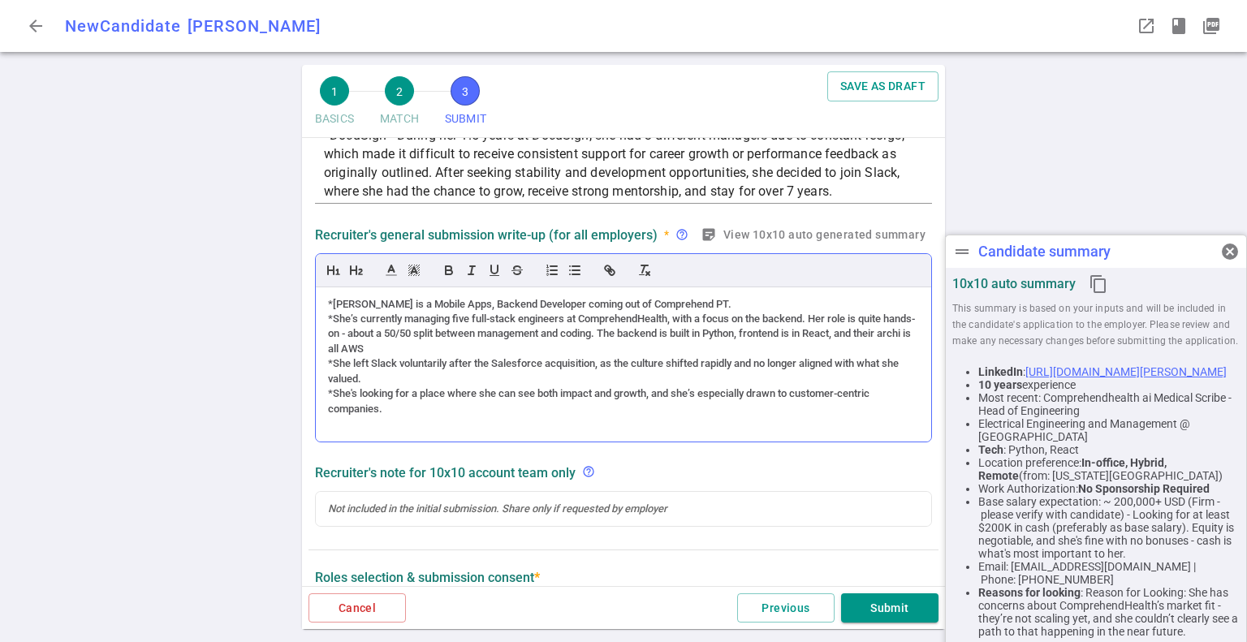
click at [391, 387] on div "*She's looking for a place where she can see both impact and growth, and she’s …" at bounding box center [623, 402] width 591 height 30
click at [432, 373] on div "*She left Slack voluntarily after the Salesforce acquisition, as the culture sh…" at bounding box center [623, 371] width 591 height 30
click at [486, 367] on div "*She left Slack voluntarily after the Salesforce acquisition, as the culture sh…" at bounding box center [623, 371] width 591 height 30
click at [473, 366] on div "*She left Slack voluntarily after the Salesforce acquisition, as the culture sh…" at bounding box center [623, 371] width 591 height 30
click at [1034, 495] on li "Work Authorization: No Sponsorship Required" at bounding box center [1109, 488] width 261 height 13
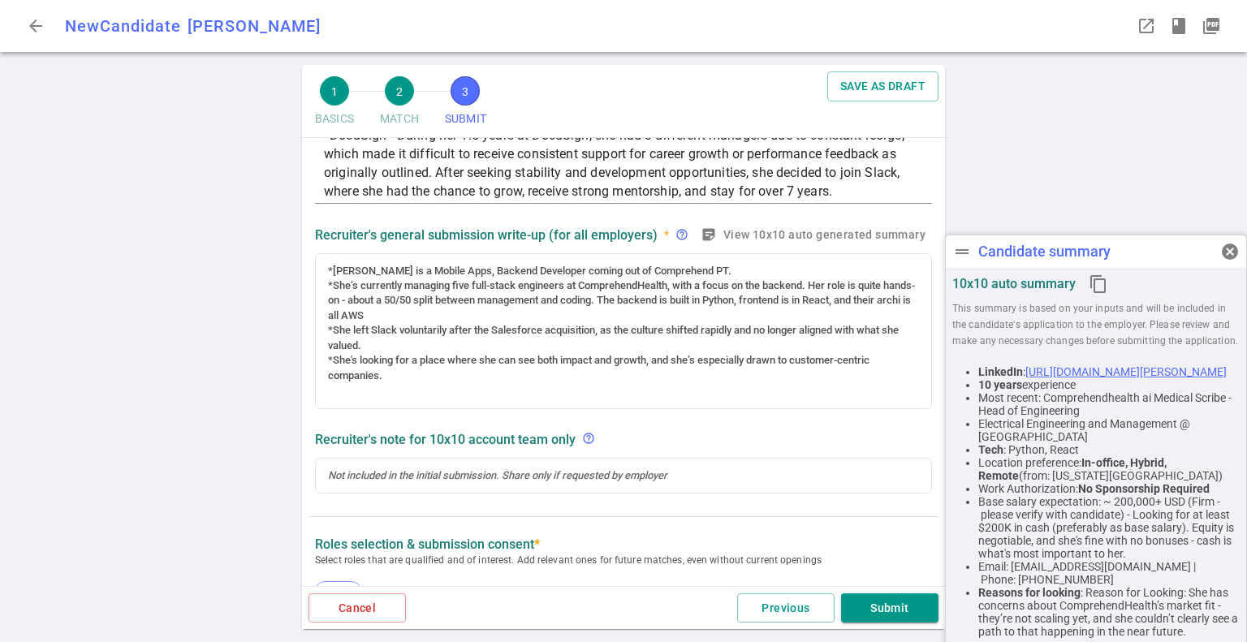
click at [1057, 526] on li "Base salary expectation: ~ 200,000+ USD (Firm - please verify with candidate) -…" at bounding box center [1109, 527] width 261 height 65
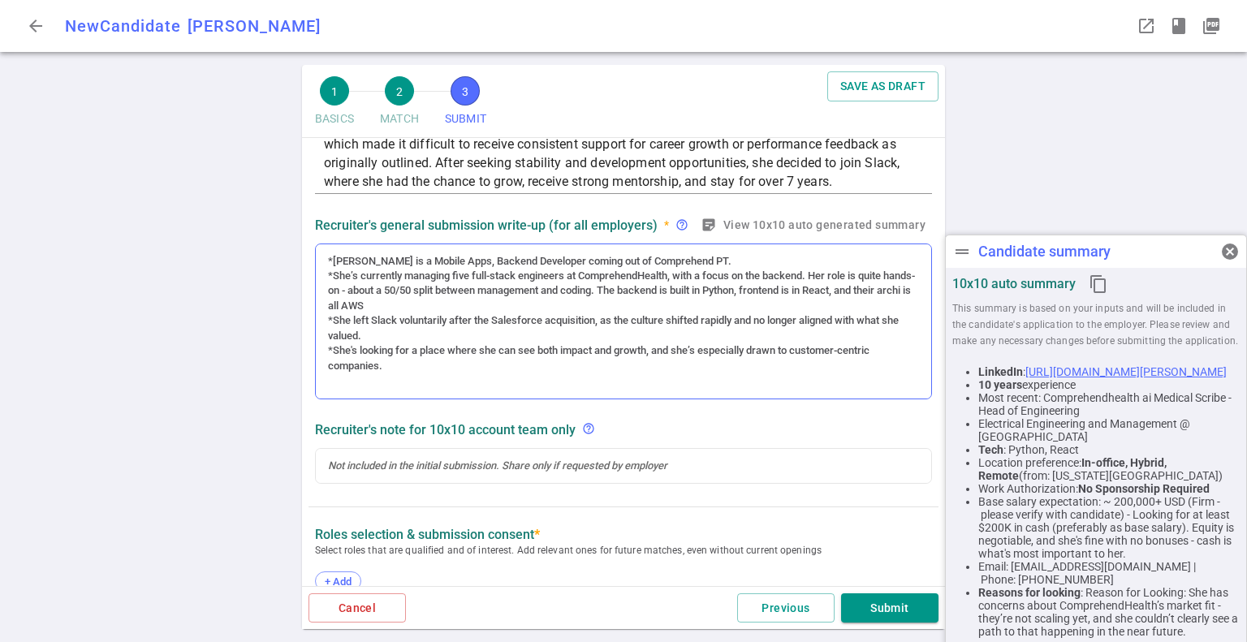
click at [411, 351] on div "*She's looking for a place where she can see both impact and growth, and she’s …" at bounding box center [623, 358] width 591 height 30
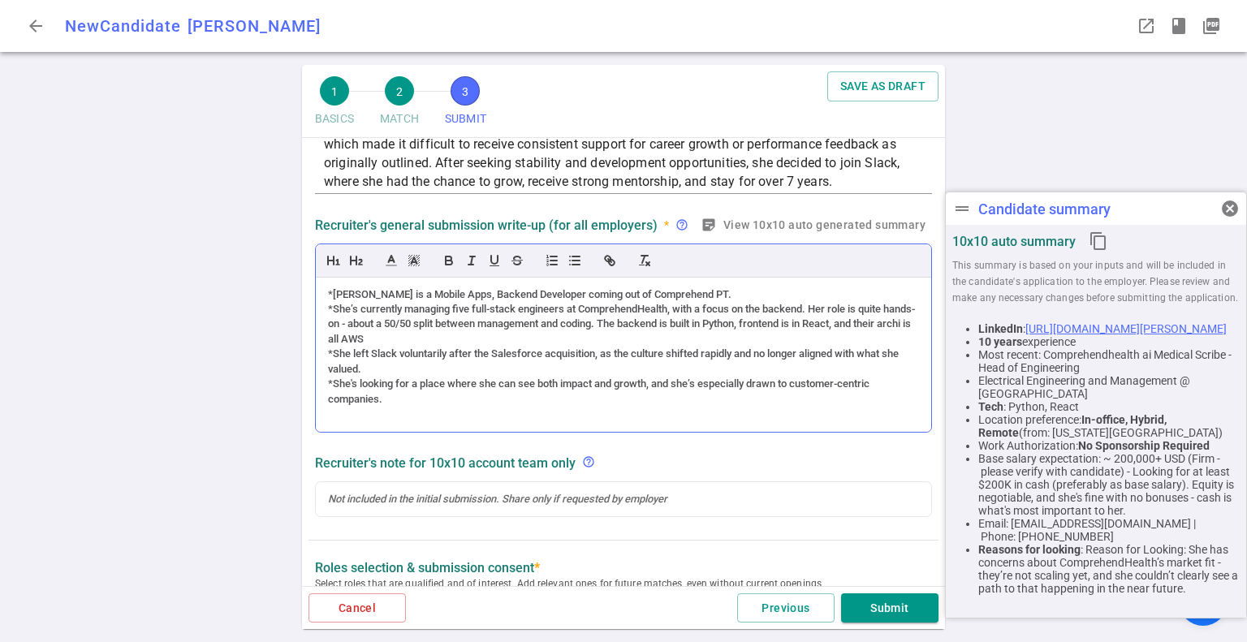
scroll to position [307, 0]
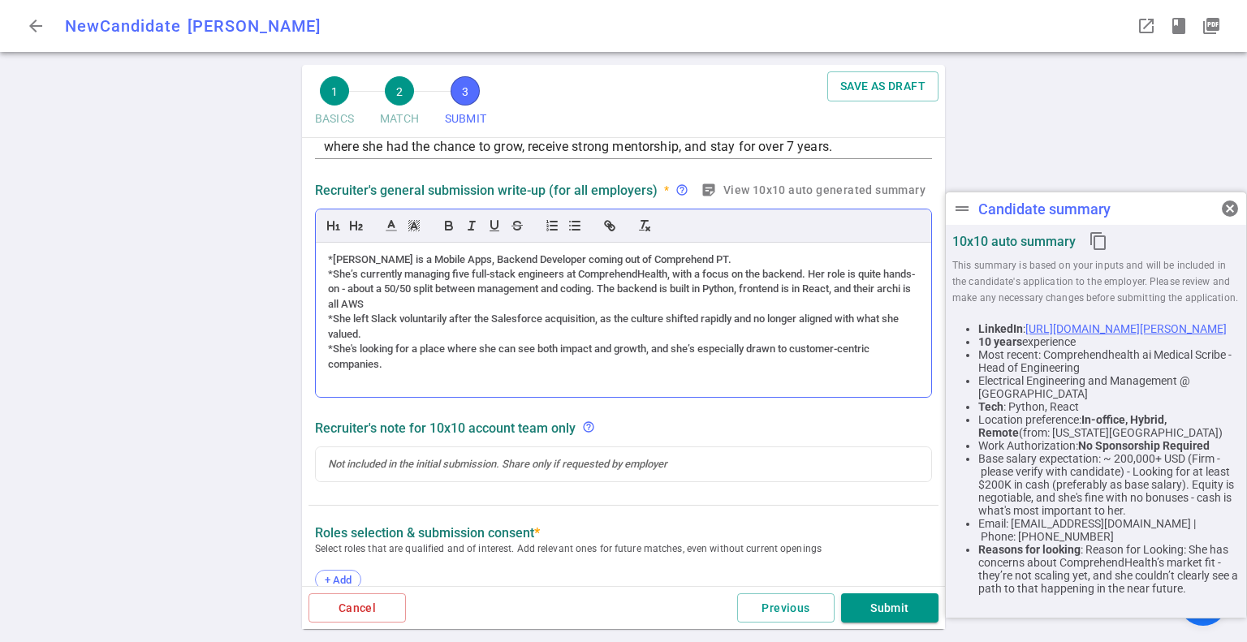
click at [419, 382] on div at bounding box center [623, 379] width 591 height 15
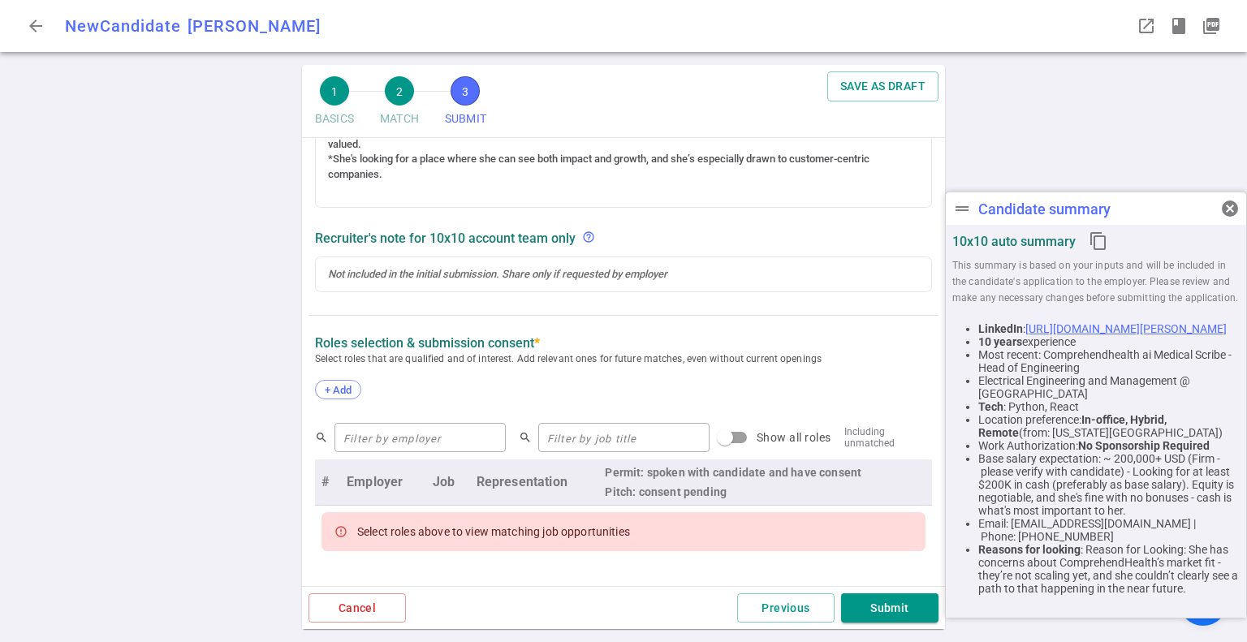
click at [235, 421] on div "1 BASICS 2 MATCH 3 SUBMIT SAVE AS DRAFT SUBMIT Roles and jobs applying, recruit…" at bounding box center [623, 353] width 1247 height 577
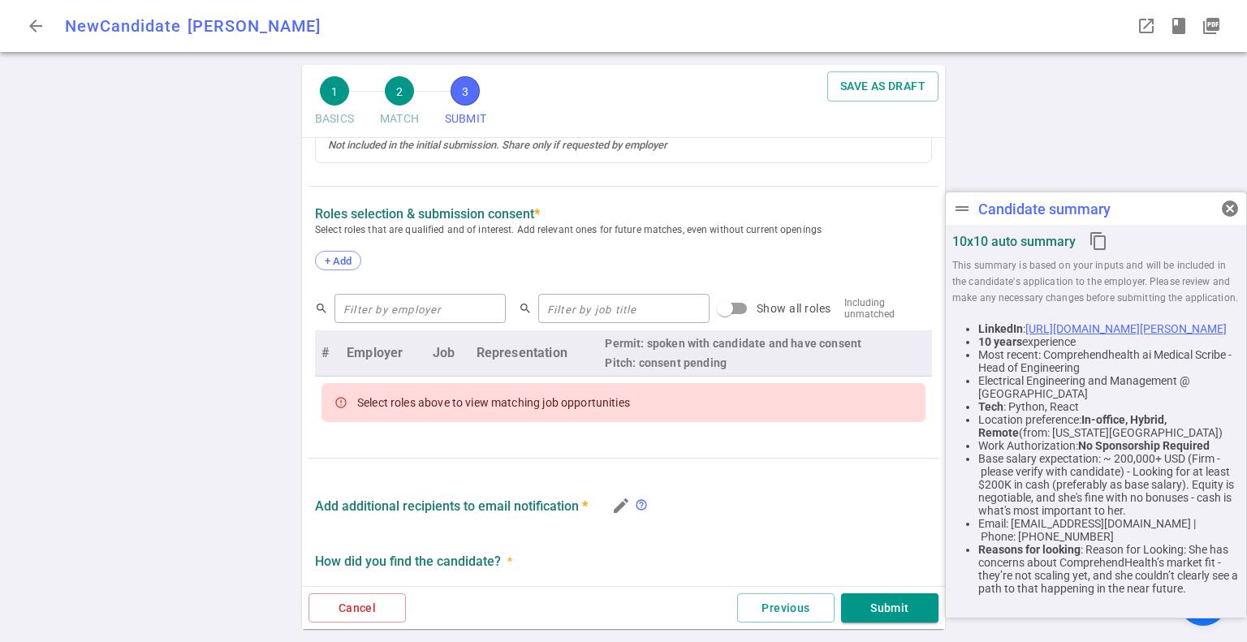
scroll to position [598, 0]
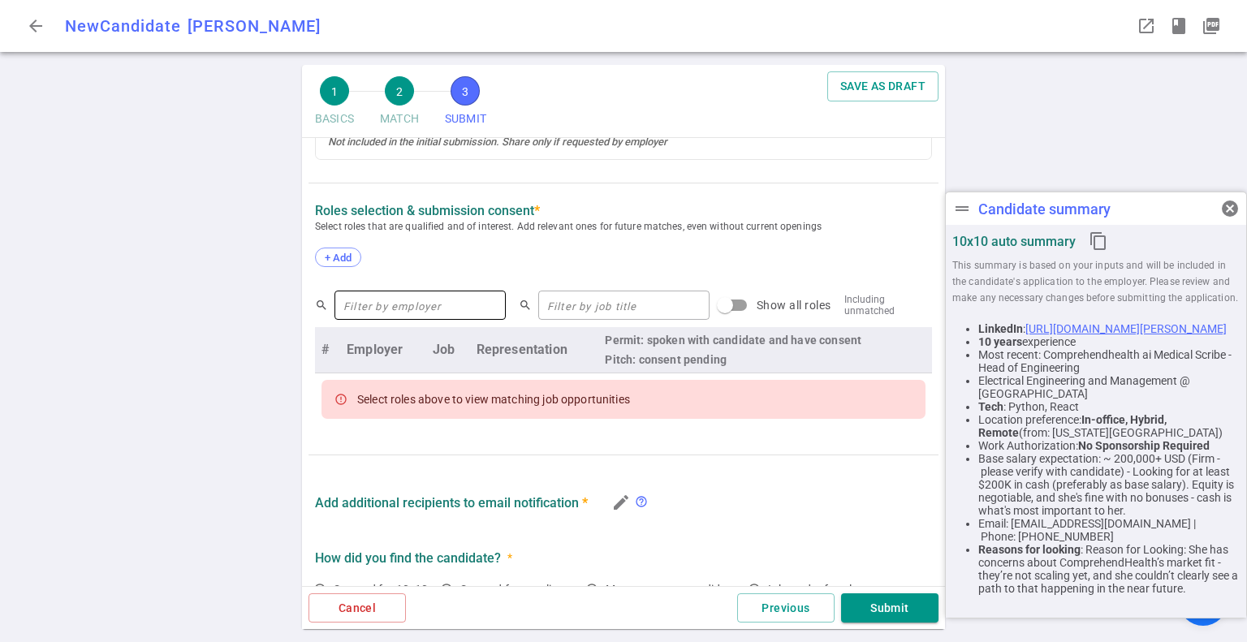
click at [400, 298] on input "text" at bounding box center [420, 305] width 171 height 26
type input "reac"
click at [213, 378] on div "1 BASICS 2 MATCH 3 SUBMIT SAVE AS DRAFT SUBMIT Roles and jobs applying, recruit…" at bounding box center [623, 353] width 1247 height 577
click at [223, 378] on div "1 BASICS 2 MATCH 3 SUBMIT SAVE AS DRAFT SUBMIT Roles and jobs applying, recruit…" at bounding box center [623, 353] width 1247 height 577
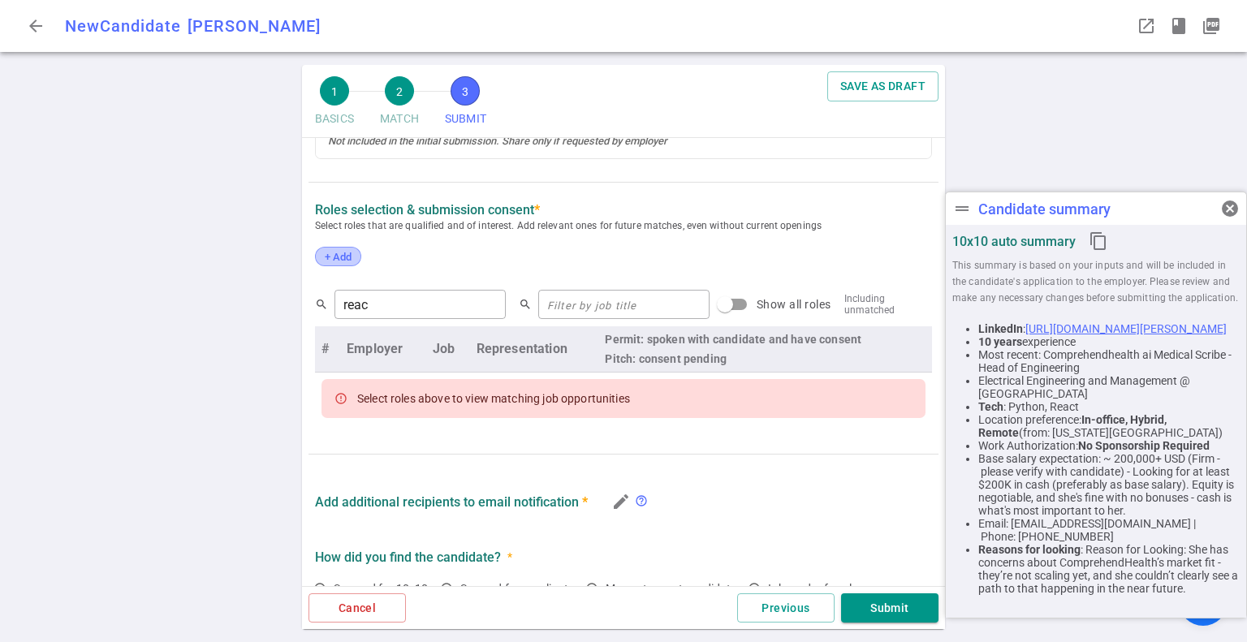
click at [335, 258] on span "+ Add" at bounding box center [338, 257] width 38 height 12
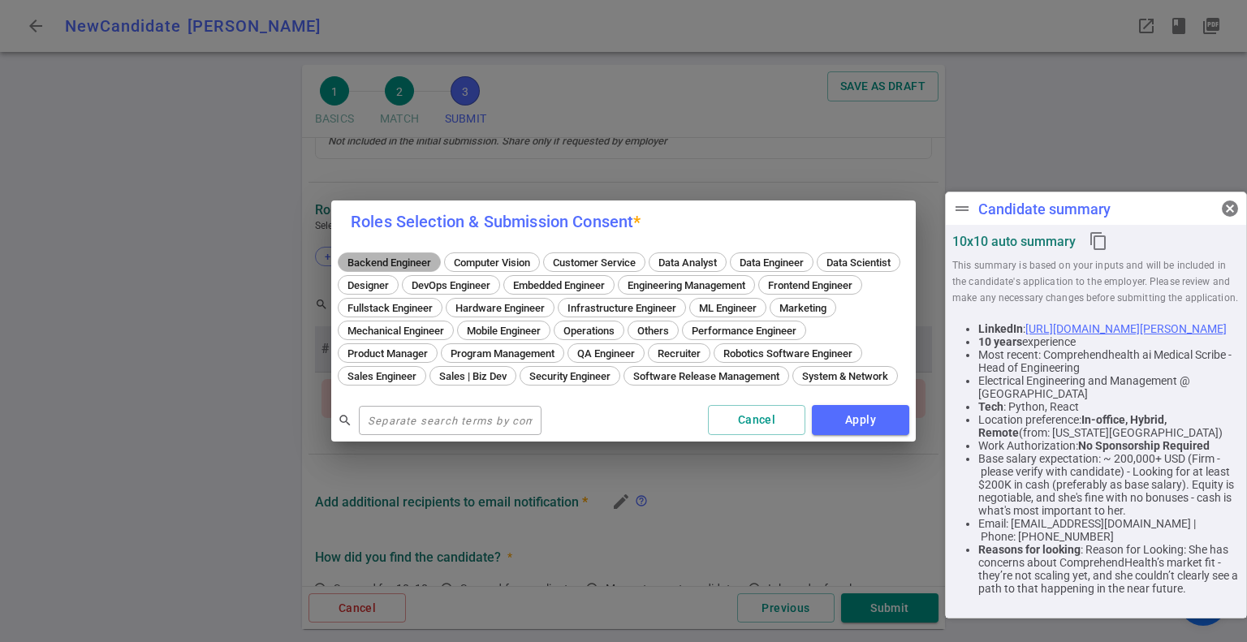
click at [386, 262] on span "Backend Engineer" at bounding box center [389, 263] width 95 height 12
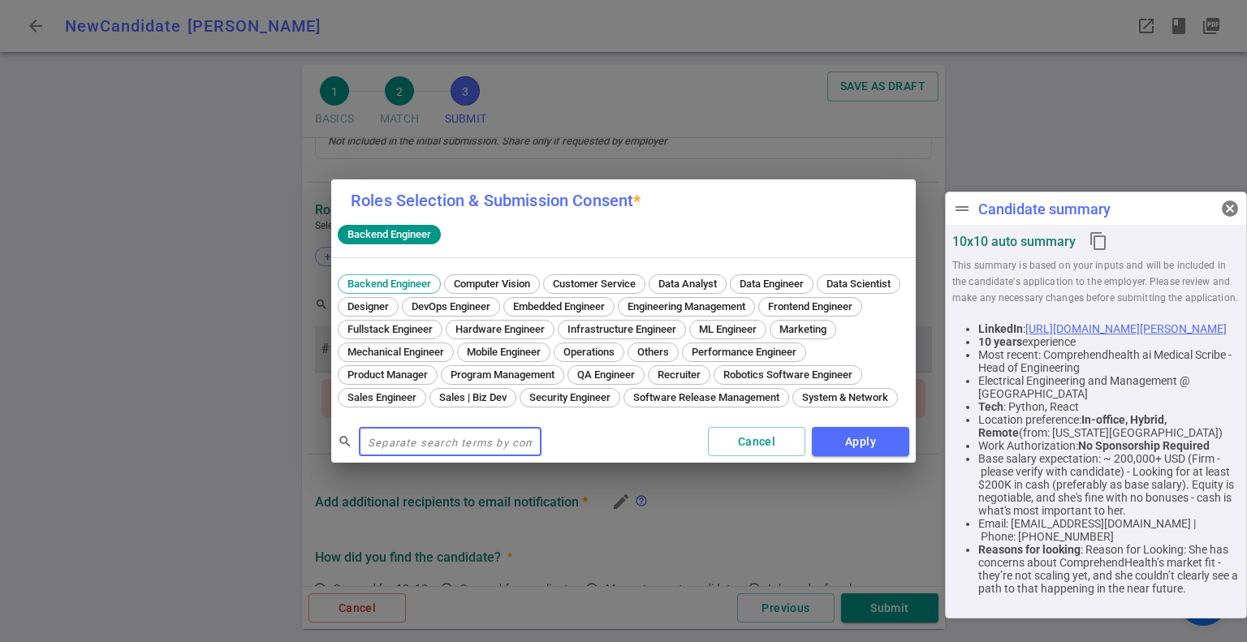
click at [395, 447] on input "text" at bounding box center [450, 442] width 183 height 26
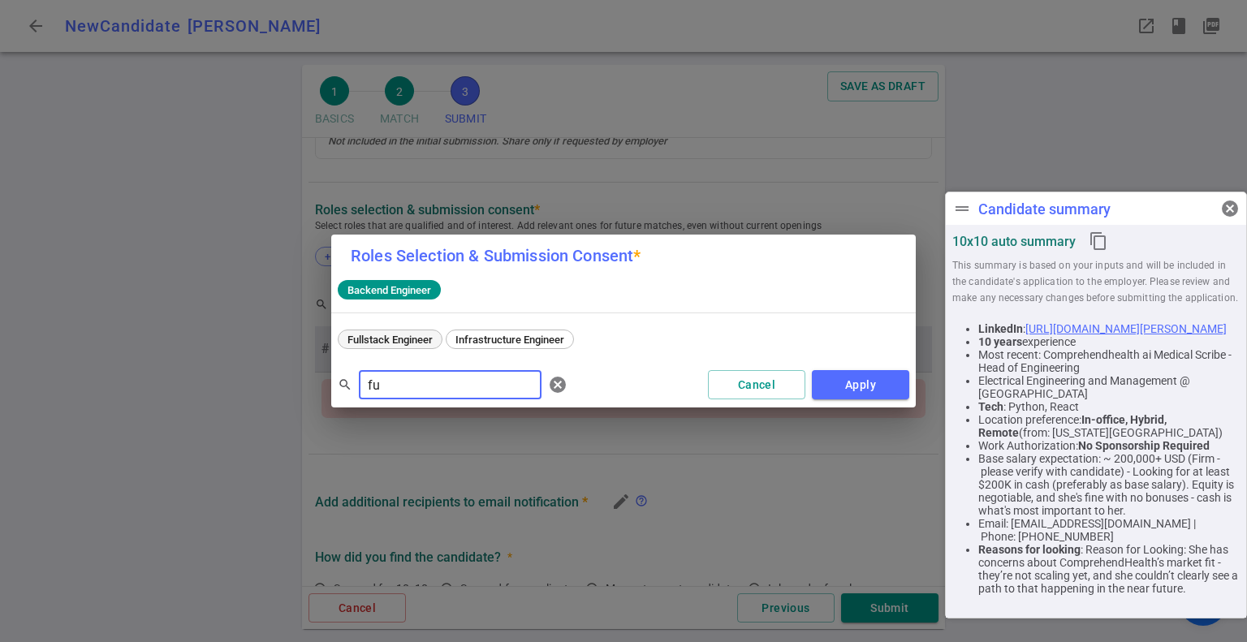
type input "fu"
click at [384, 343] on span "Fullstack Engineer" at bounding box center [390, 340] width 97 height 12
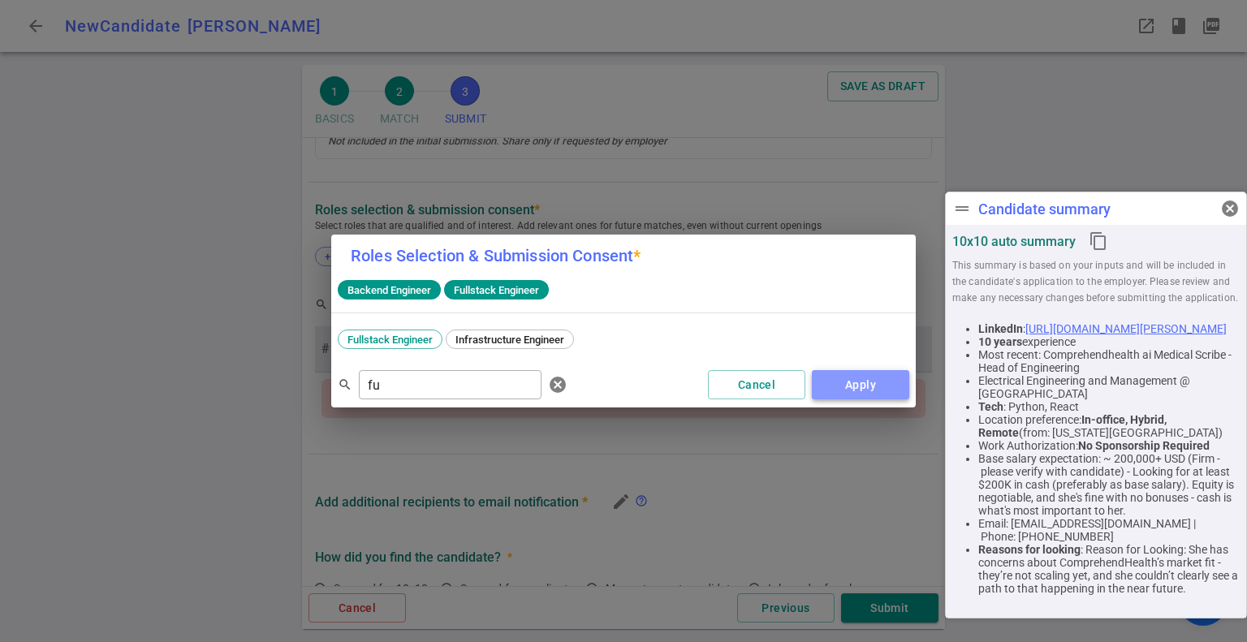
click at [847, 387] on button "Apply" at bounding box center [860, 385] width 97 height 30
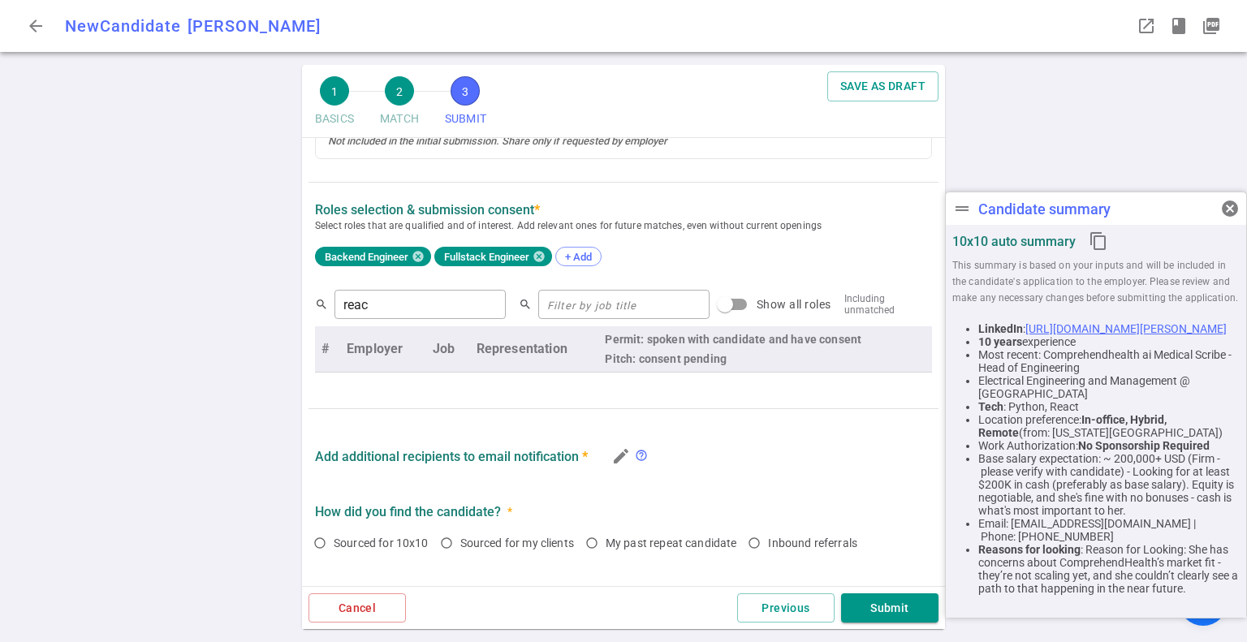
click at [208, 338] on div "1 BASICS 2 MATCH 3 SUBMIT SAVE AS DRAFT SUBMIT Roles and jobs applying, recruit…" at bounding box center [623, 353] width 1247 height 577
click at [387, 296] on input "reac" at bounding box center [420, 305] width 171 height 26
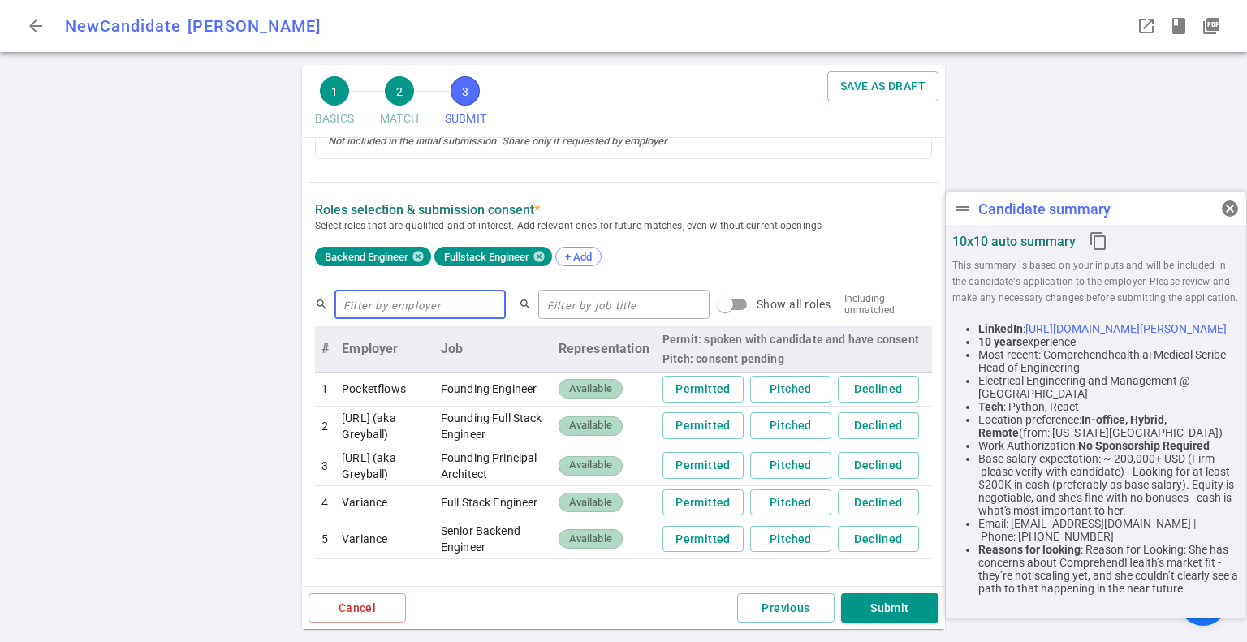
click at [388, 300] on input "text" at bounding box center [420, 305] width 171 height 26
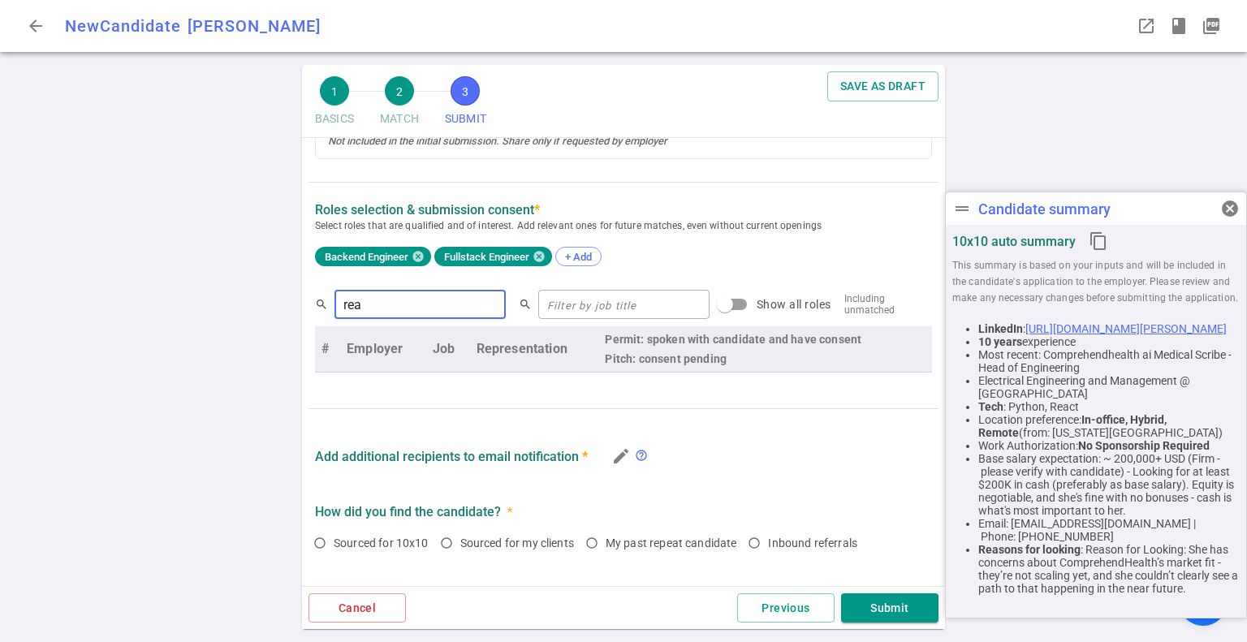
type input "reac"
click at [152, 412] on div "1 BASICS 2 MATCH 3 SUBMIT SAVE AS DRAFT SUBMIT Roles and jobs applying, recruit…" at bounding box center [623, 353] width 1247 height 577
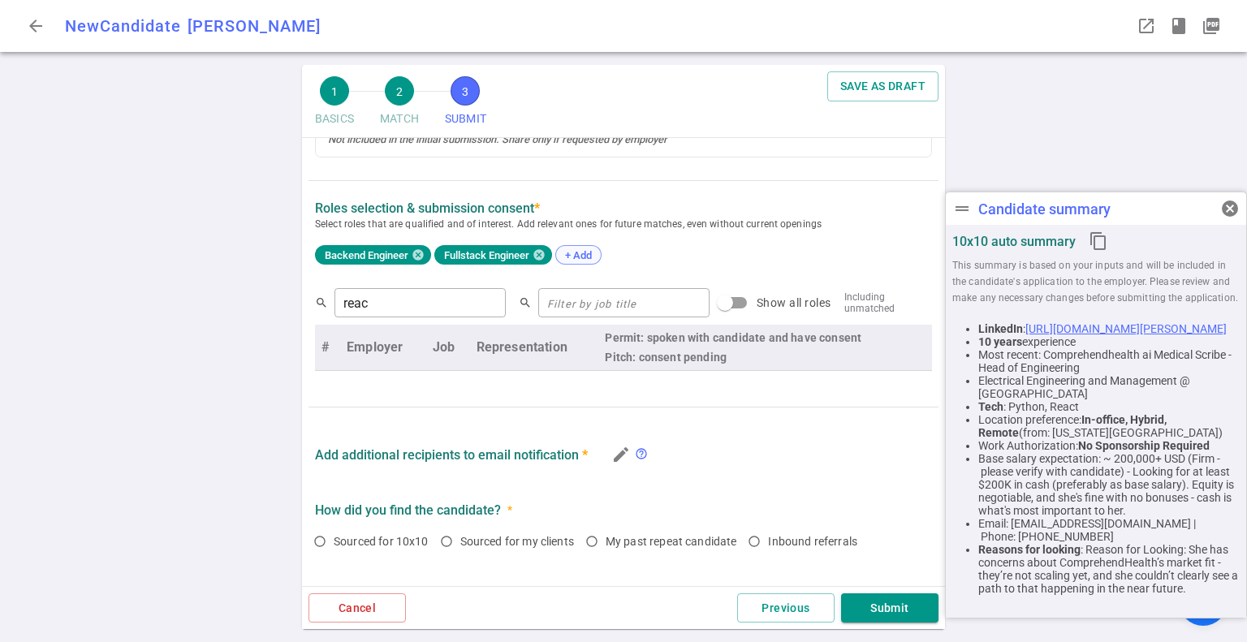
click at [591, 255] on span "+ Add" at bounding box center [578, 255] width 38 height 12
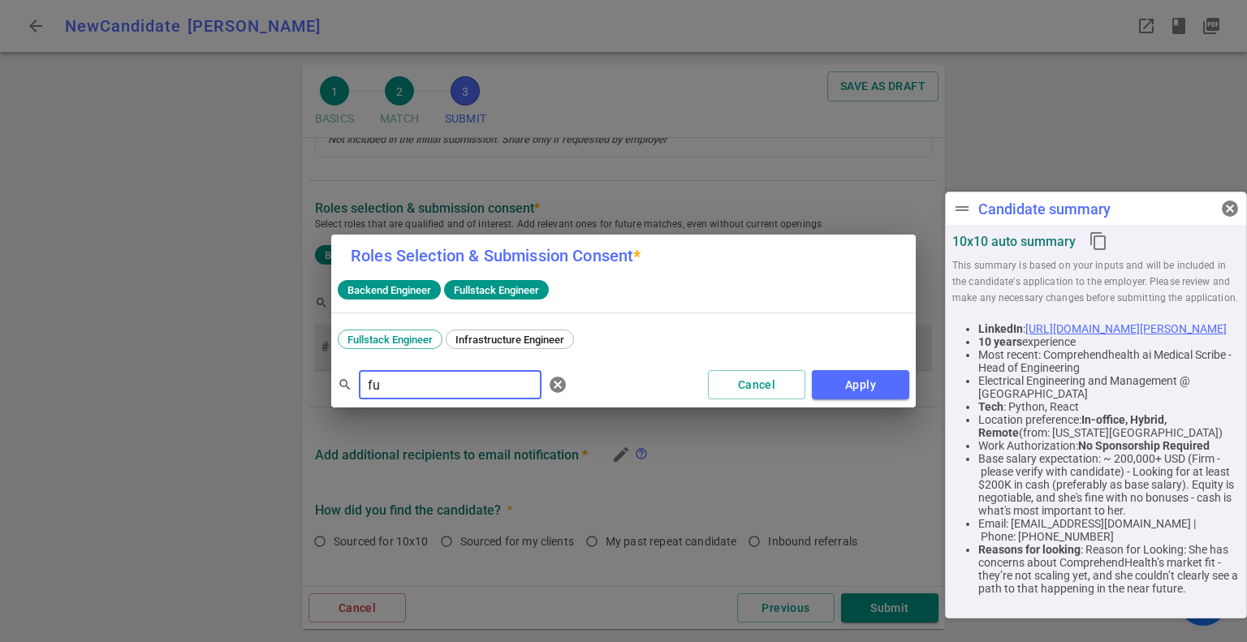
click at [396, 387] on input "fu" at bounding box center [450, 385] width 183 height 26
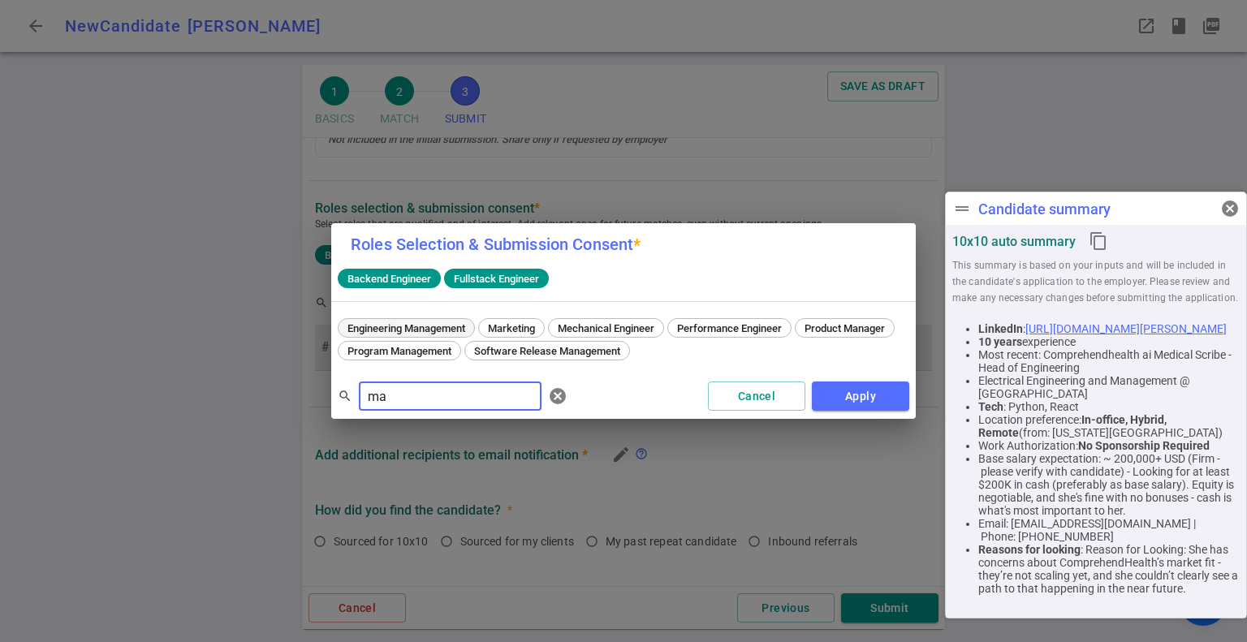
type input "ma"
click at [414, 328] on span "Engineering Management" at bounding box center [406, 328] width 129 height 12
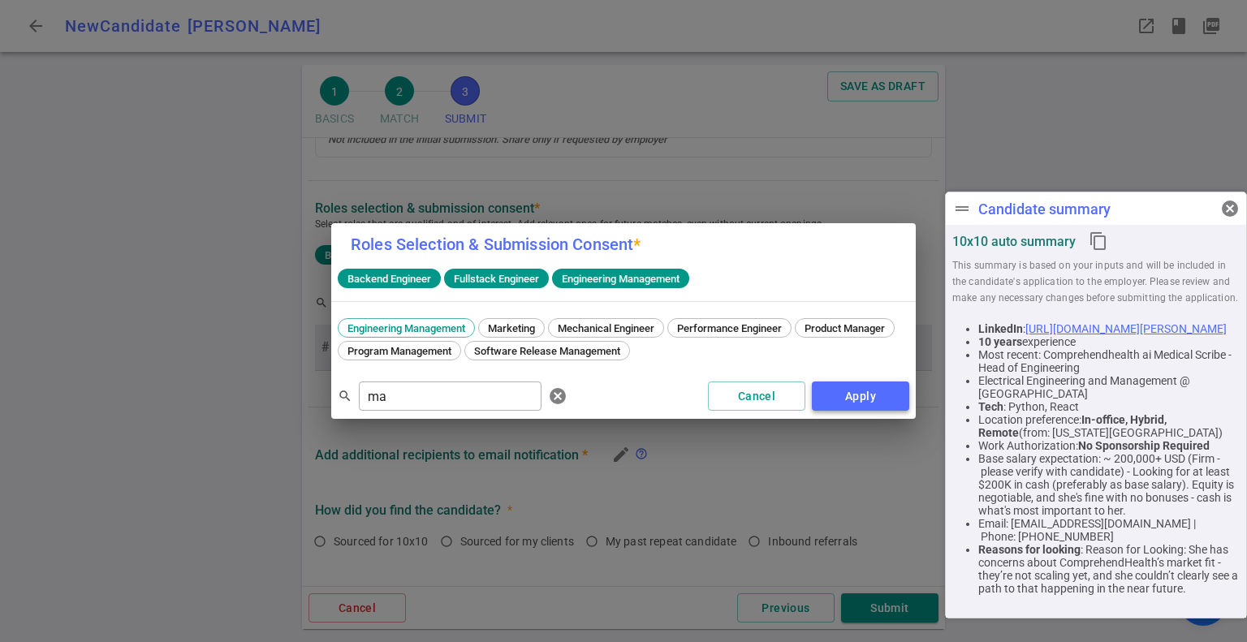
click at [850, 400] on button "Apply" at bounding box center [860, 397] width 97 height 30
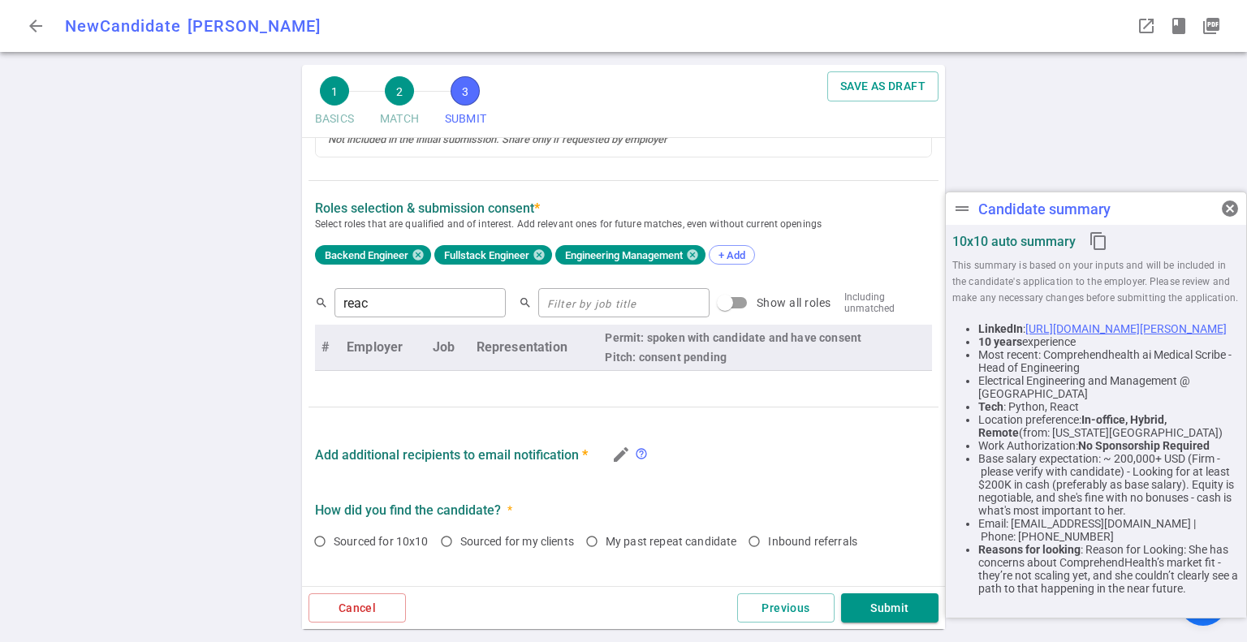
click at [180, 361] on div "1 BASICS 2 MATCH 3 SUBMIT SAVE AS DRAFT SUBMIT Roles and jobs applying, recruit…" at bounding box center [623, 353] width 1247 height 577
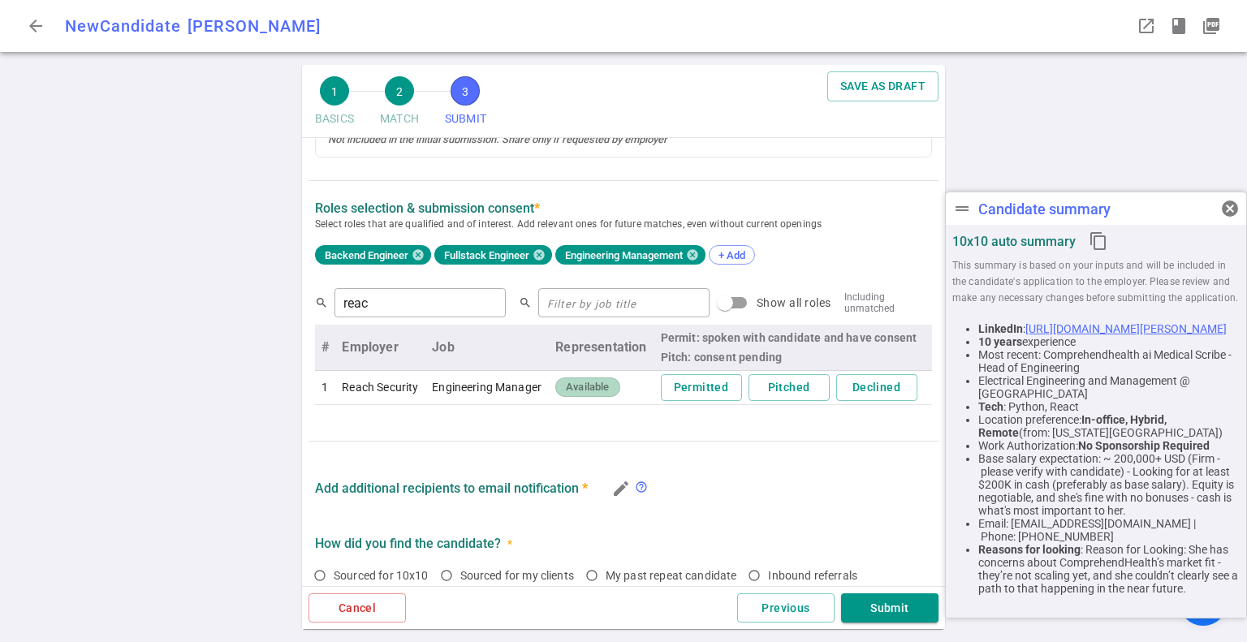
click at [193, 410] on div "1 BASICS 2 MATCH 3 SUBMIT SAVE AS DRAFT SUBMIT Roles and jobs applying, recruit…" at bounding box center [623, 353] width 1247 height 577
click at [685, 392] on button "Permitted" at bounding box center [701, 387] width 81 height 27
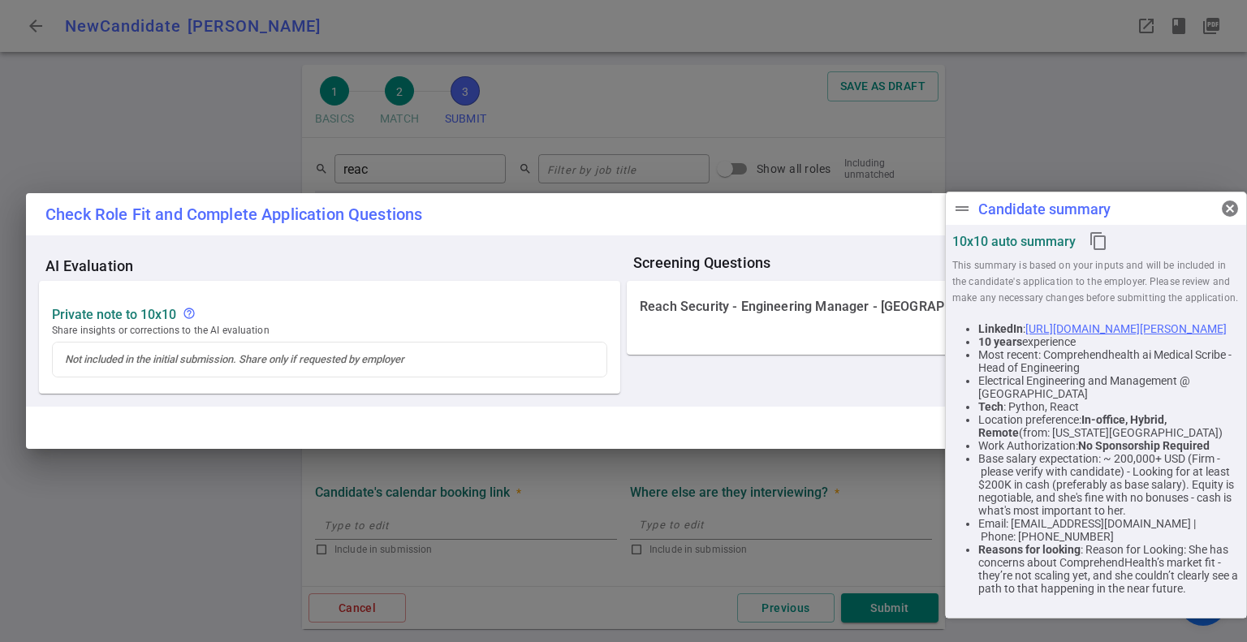
scroll to position [735, 0]
click at [183, 490] on div "Check Role Fit and Complete Application Questions AI Evaluation Private Note to…" at bounding box center [623, 321] width 1247 height 642
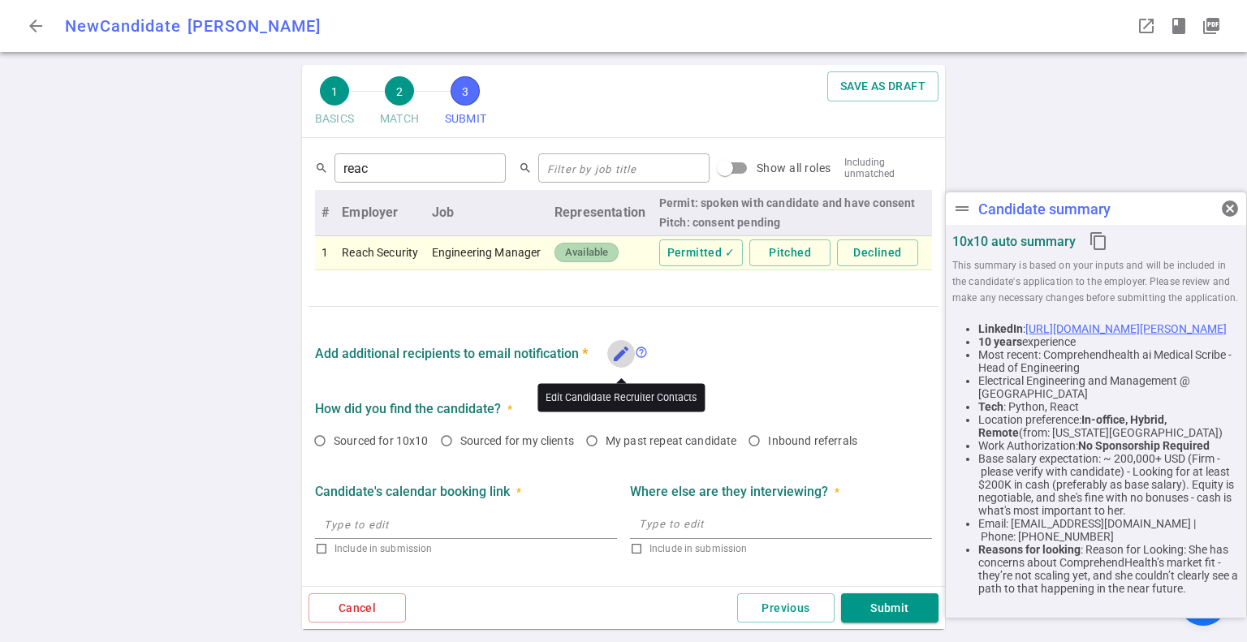
click at [617, 358] on icon "edit" at bounding box center [620, 353] width 19 height 19
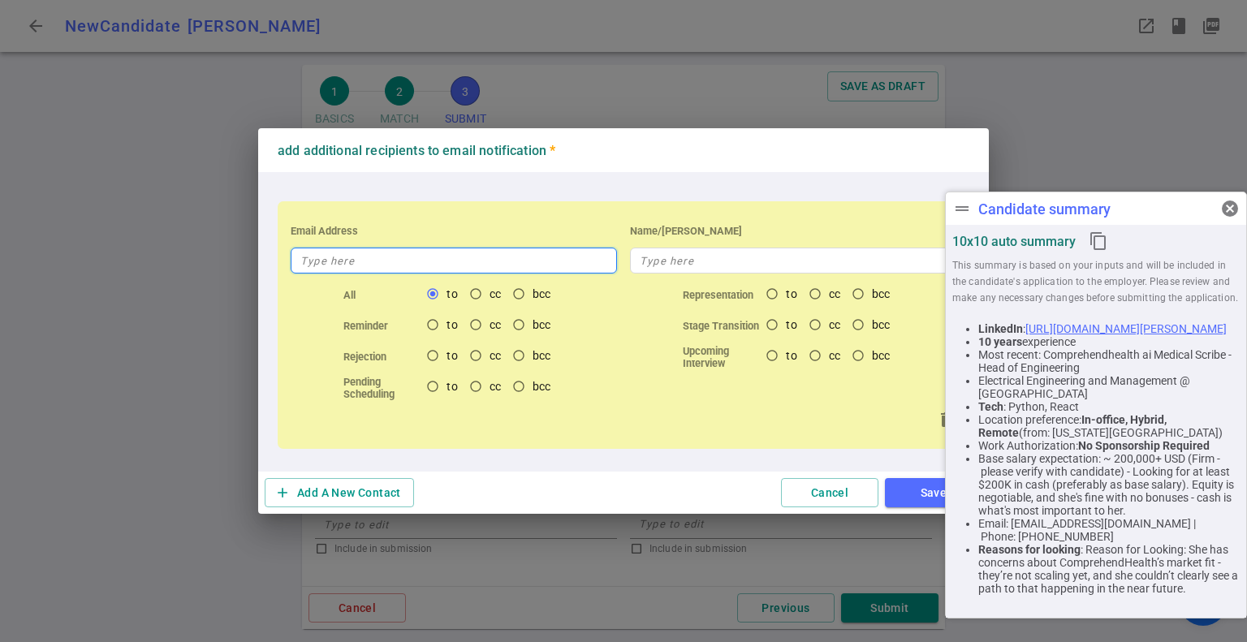
click at [417, 269] on input "text" at bounding box center [454, 261] width 326 height 26
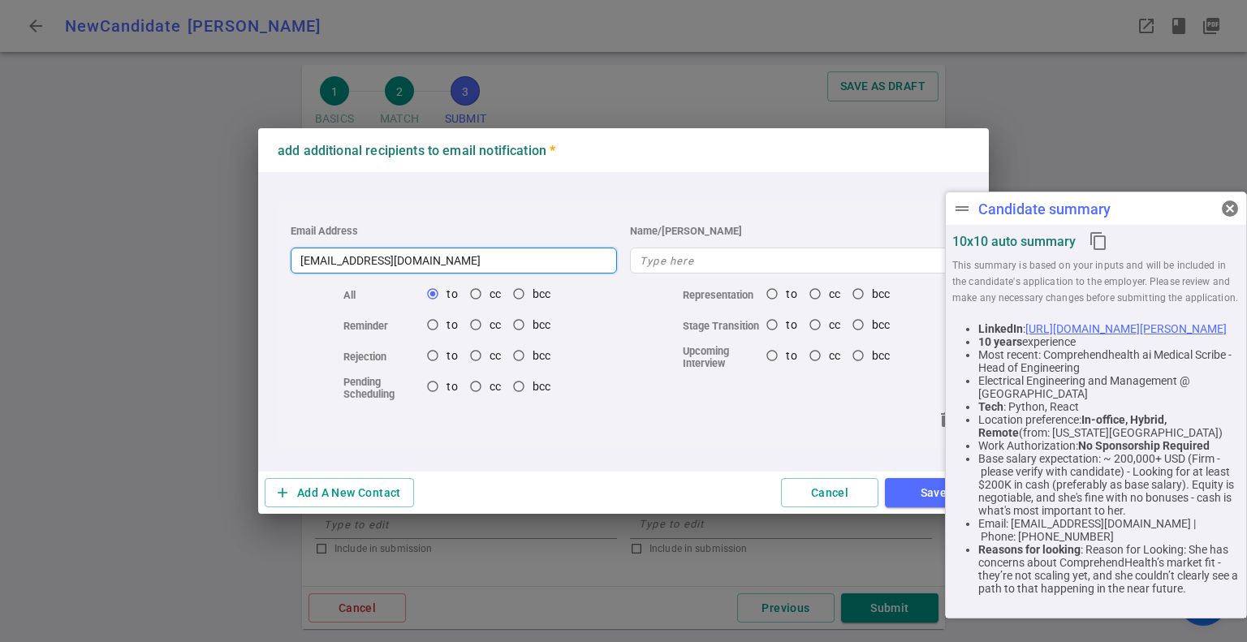
type input "[EMAIL_ADDRESS][DOMAIN_NAME]"
click at [475, 292] on input "cc" at bounding box center [476, 294] width 28 height 28
radio input "true"
click at [672, 424] on div "delete" at bounding box center [623, 420] width 679 height 32
click at [909, 485] on button "Save" at bounding box center [933, 493] width 97 height 30
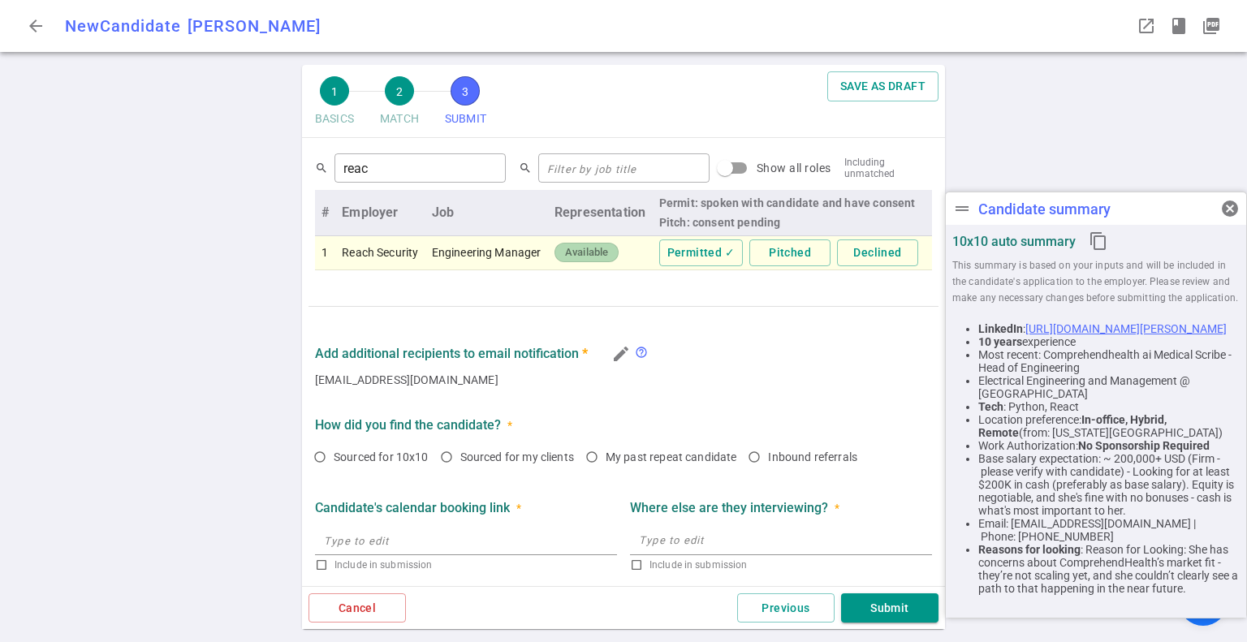
click at [133, 418] on div "1 BASICS 2 MATCH 3 SUBMIT SAVE AS DRAFT SUBMIT Roles and jobs applying, recruit…" at bounding box center [623, 353] width 1247 height 577
click at [445, 463] on input "Sourced for my clients" at bounding box center [447, 457] width 28 height 28
radio input "true"
click at [177, 434] on div "1 BASICS 2 MATCH 3 SUBMIT SAVE AS DRAFT SUBMIT Roles and jobs applying, recruit…" at bounding box center [623, 353] width 1247 height 577
click at [397, 545] on input "text" at bounding box center [466, 541] width 302 height 26
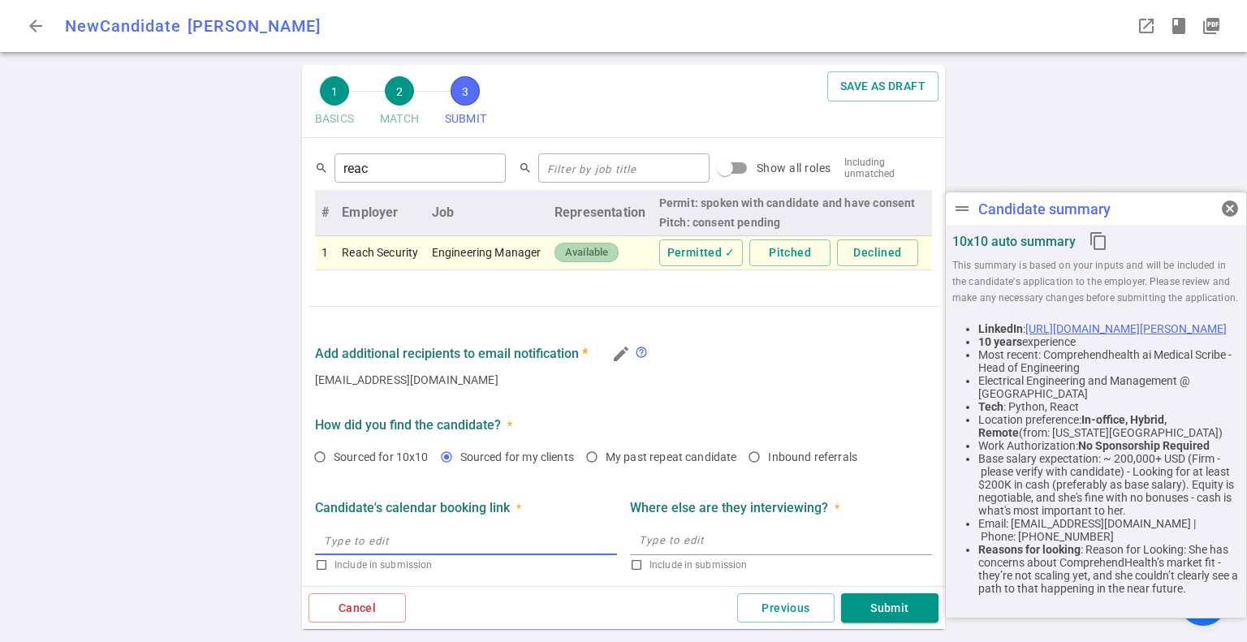
type input "NA"
click at [671, 548] on textarea at bounding box center [781, 540] width 284 height 19
checkbox input "true"
type input "[URL]"
click at [667, 546] on textarea at bounding box center [781, 540] width 284 height 19
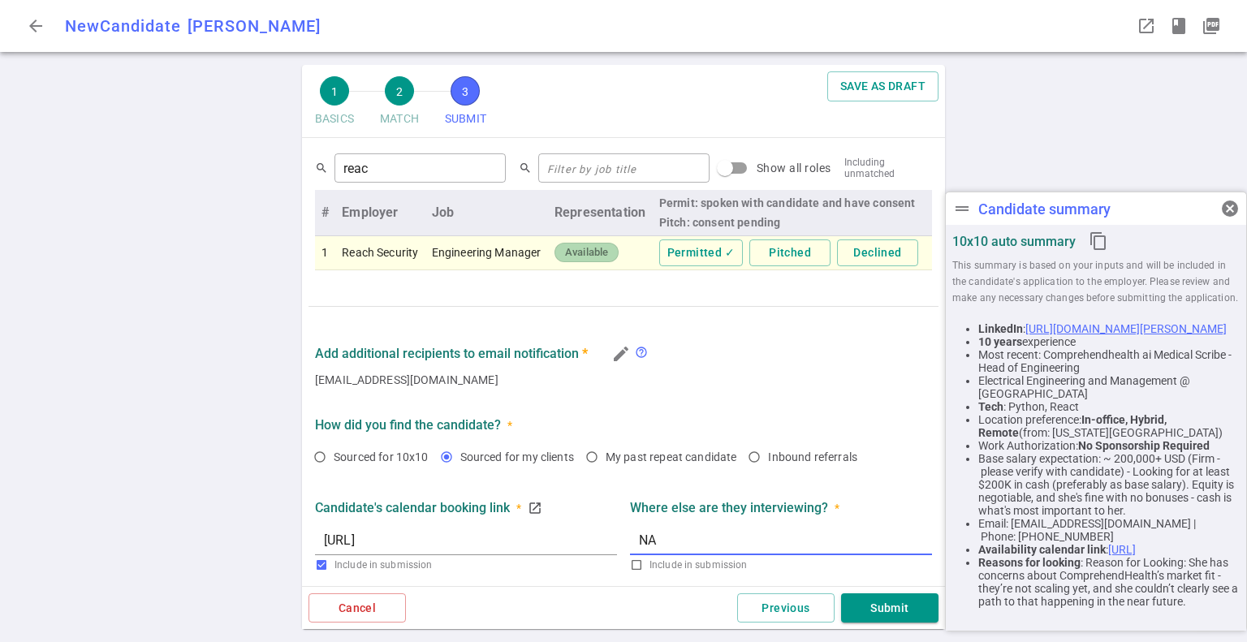
type textarea "NA"
click at [291, 473] on div "1 BASICS 2 MATCH 3 SUBMIT SAVE AS DRAFT SUBMIT Roles and jobs applying, recruit…" at bounding box center [623, 353] width 1247 height 577
click at [158, 382] on div "1 BASICS 2 MATCH 3 SUBMIT SAVE AS DRAFT SUBMIT Roles and jobs applying, recruit…" at bounding box center [623, 353] width 1247 height 577
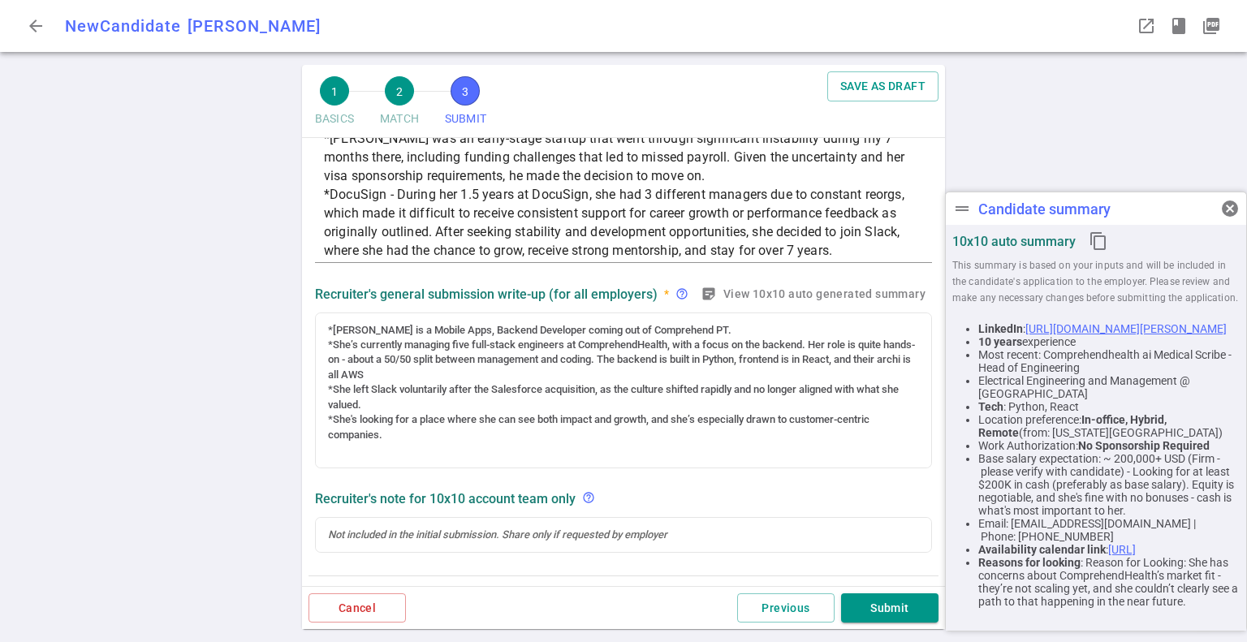
scroll to position [203, 0]
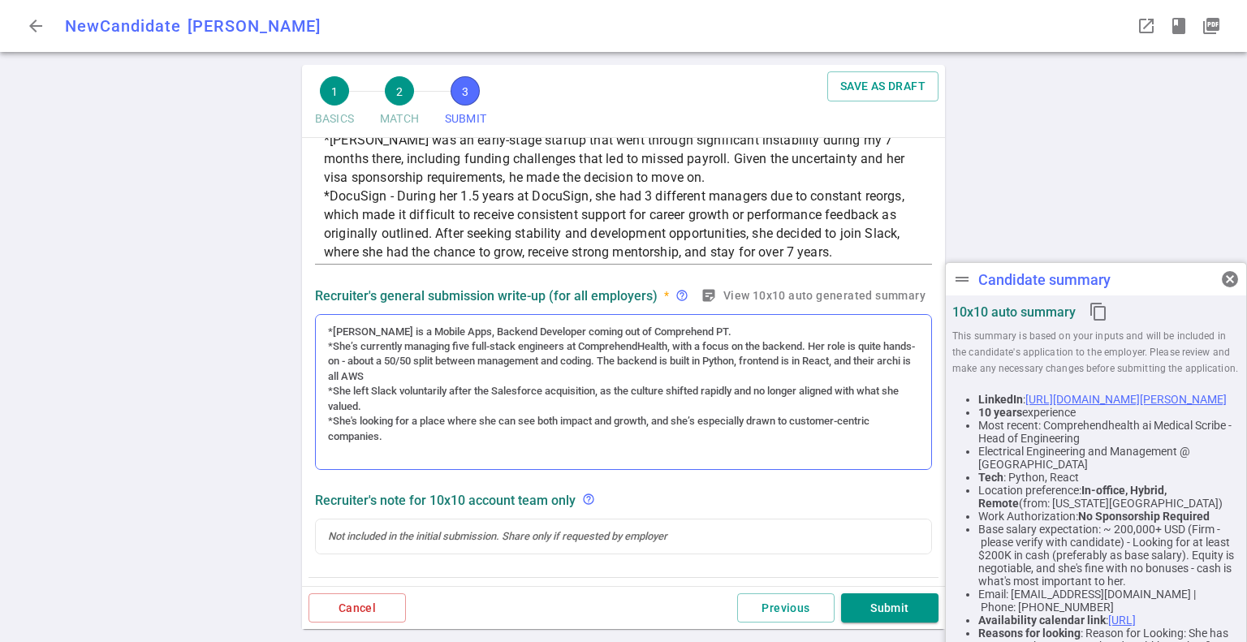
click at [487, 382] on div "*She’s currently managing five full-stack engineers at ComprehendHealth, with a…" at bounding box center [623, 361] width 591 height 45
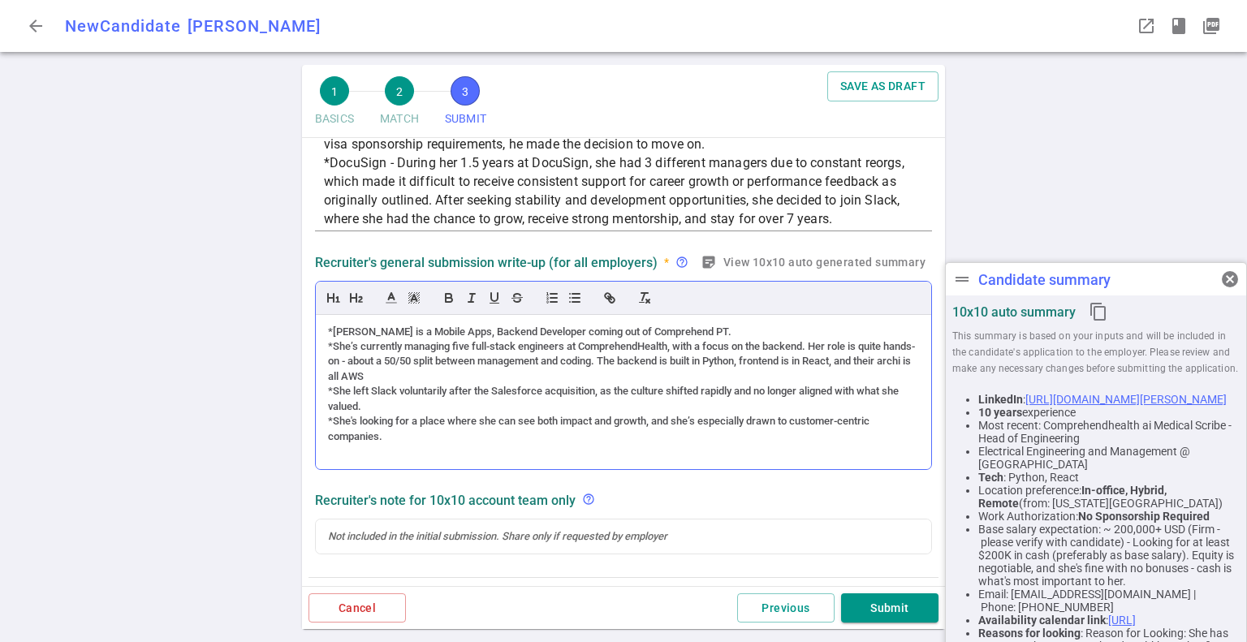
click at [500, 374] on div "*She’s currently managing five full-stack engineers at ComprehendHealth, with a…" at bounding box center [623, 361] width 591 height 45
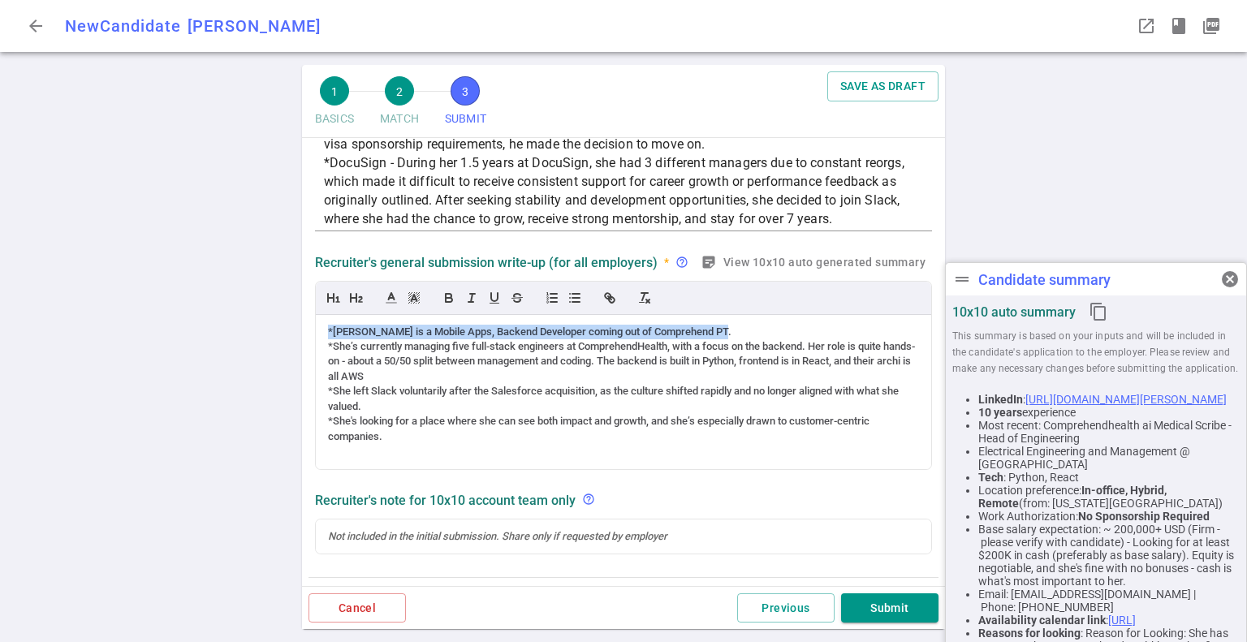
drag, startPoint x: 747, startPoint y: 331, endPoint x: 295, endPoint y: 337, distance: 452.3
click at [295, 337] on div "1 BASICS 2 MATCH 3 SUBMIT SAVE AS DRAFT SUBMIT Roles and jobs applying, recruit…" at bounding box center [623, 353] width 1247 height 577
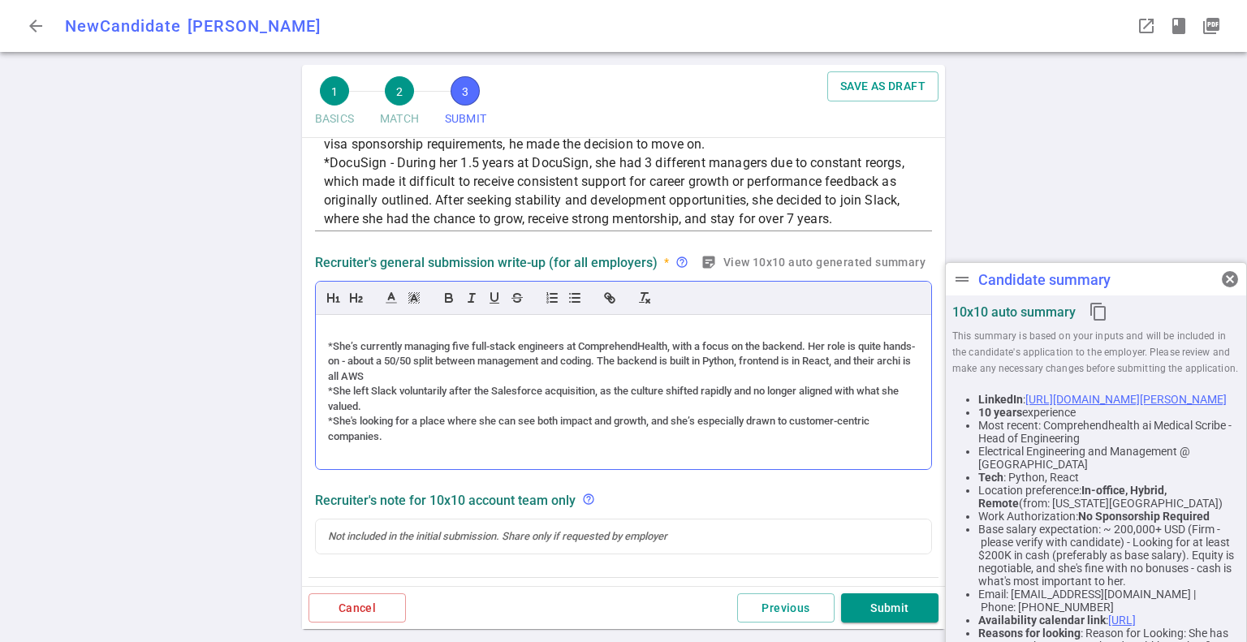
click at [328, 345] on div "*She’s currently managing five full-stack engineers at ComprehendHealth, with a…" at bounding box center [623, 361] width 591 height 45
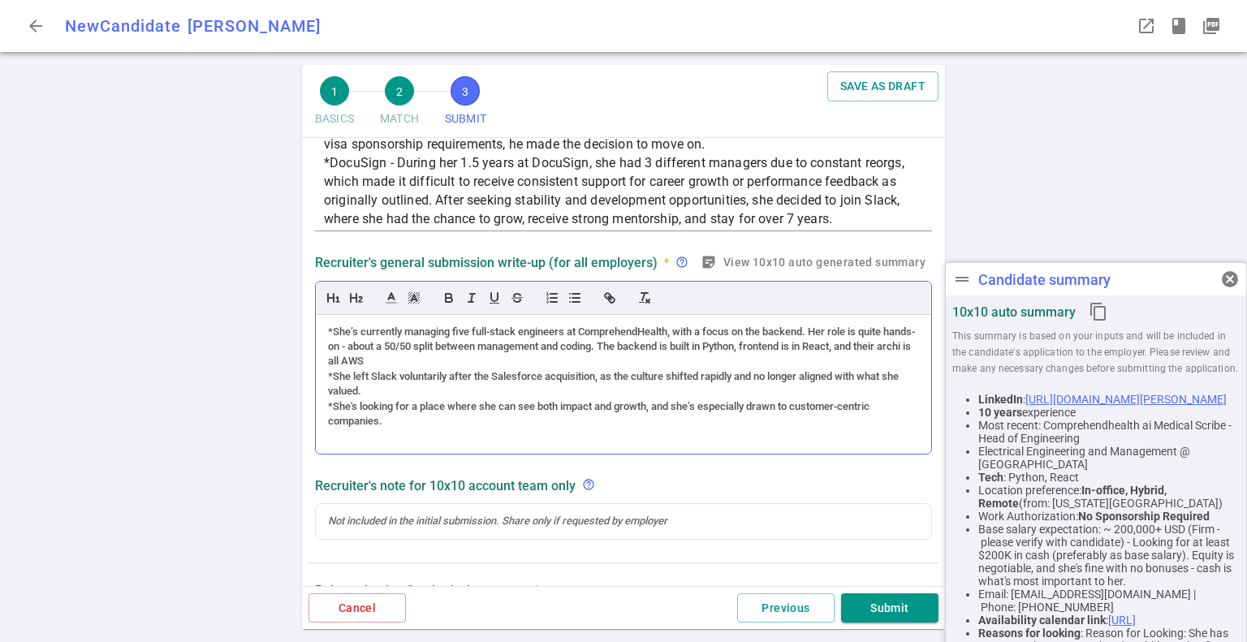
click at [426, 366] on div "*She’s currently managing five full-stack engineers at ComprehendHealth, with a…" at bounding box center [623, 347] width 591 height 45
click at [480, 373] on div "*She left Slack voluntarily after the Salesforce acquisition, as the culture sh…" at bounding box center [623, 384] width 591 height 30
click at [403, 389] on div "*She left Slack voluntarily after the Salesforce acquisition, as the culture sh…" at bounding box center [623, 384] width 591 height 30
click at [434, 387] on div "*She left Slack voluntarily after the Salesforce acquisition, as the culture sh…" at bounding box center [623, 384] width 591 height 30
click at [462, 395] on div "*She left Slack voluntarily after the Salesforce acquisition, as the culture sh…" at bounding box center [623, 384] width 591 height 30
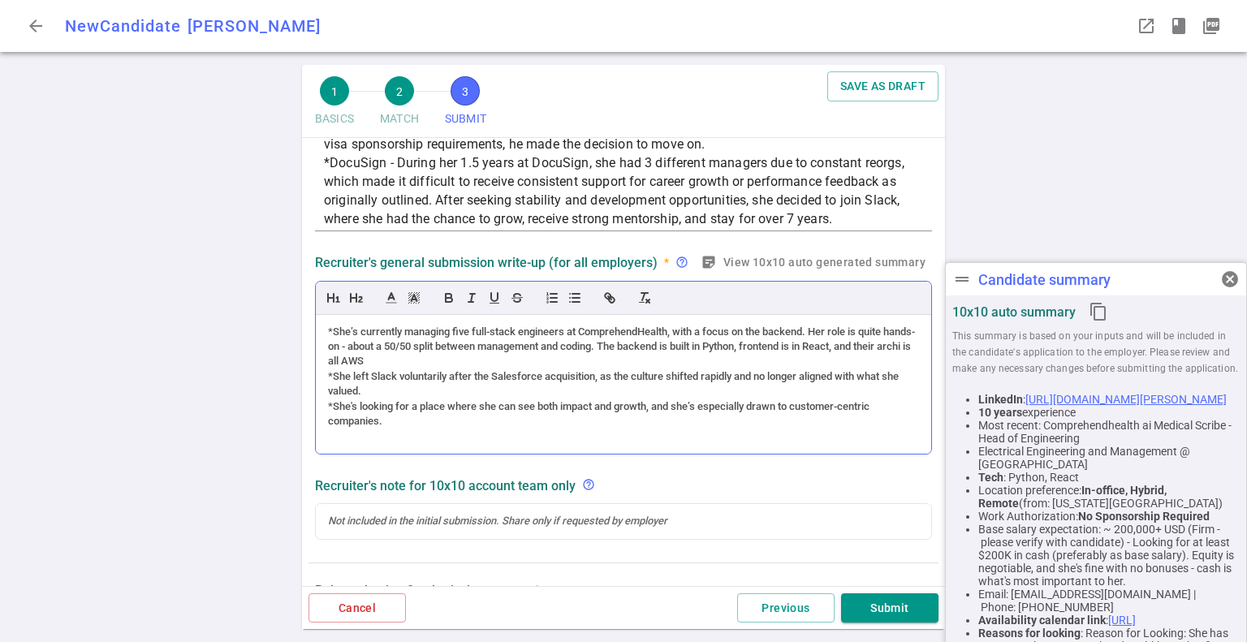
click at [468, 391] on div "*She left Slack voluntarily after the Salesforce acquisition, as the culture sh…" at bounding box center [623, 384] width 591 height 30
click at [410, 420] on div "*She's looking for a place where she can see both impact and growth, and she’s …" at bounding box center [623, 415] width 591 height 30
click at [249, 397] on div "1 BASICS 2 MATCH 3 SUBMIT SAVE AS DRAFT SUBMIT Roles and jobs applying, recruit…" at bounding box center [623, 353] width 1247 height 577
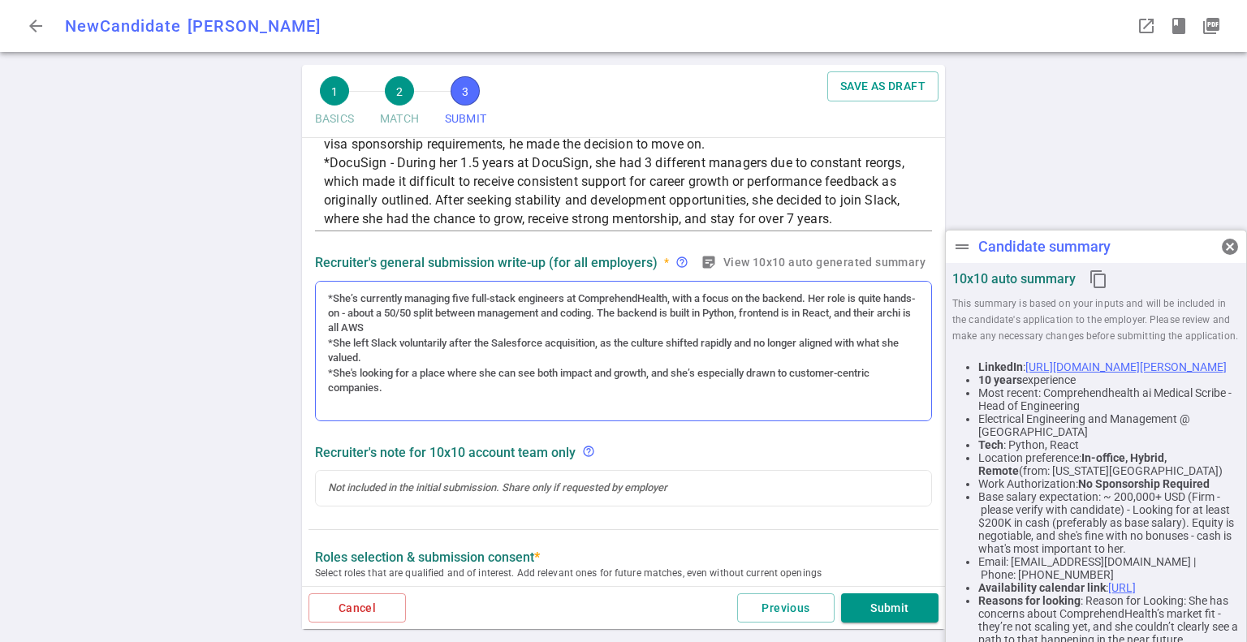
click at [529, 396] on div at bounding box center [623, 403] width 591 height 15
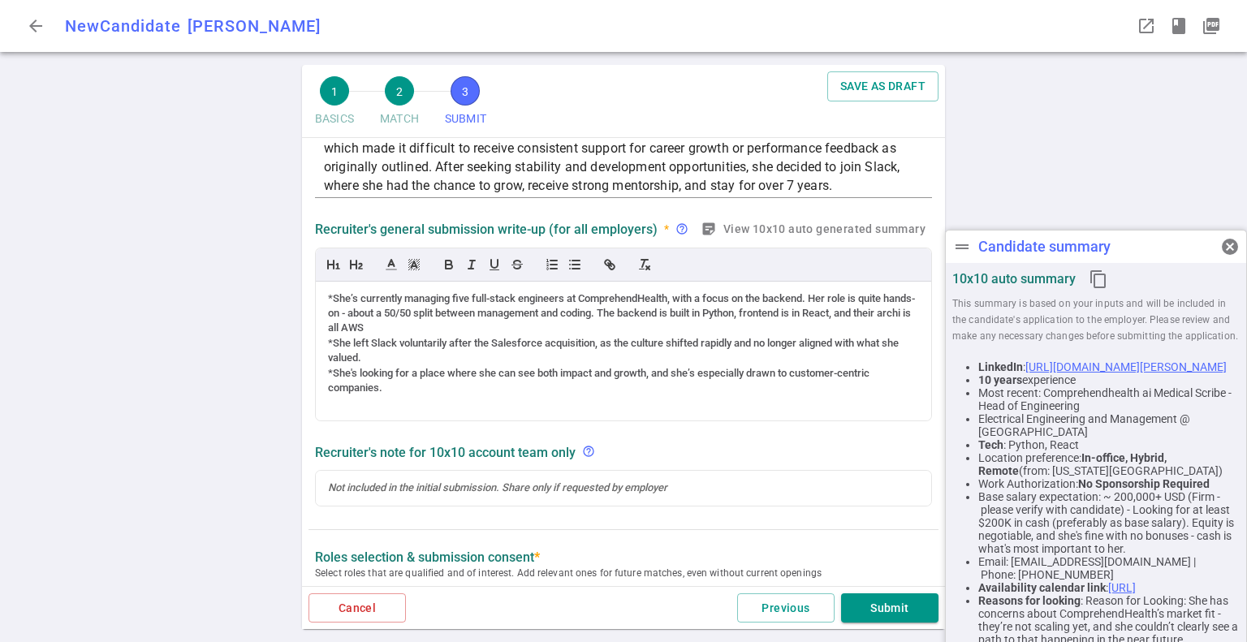
click at [222, 457] on div "1 BASICS 2 MATCH 3 SUBMIT SAVE AS DRAFT SUBMIT Roles and jobs applying, recruit…" at bounding box center [623, 353] width 1247 height 577
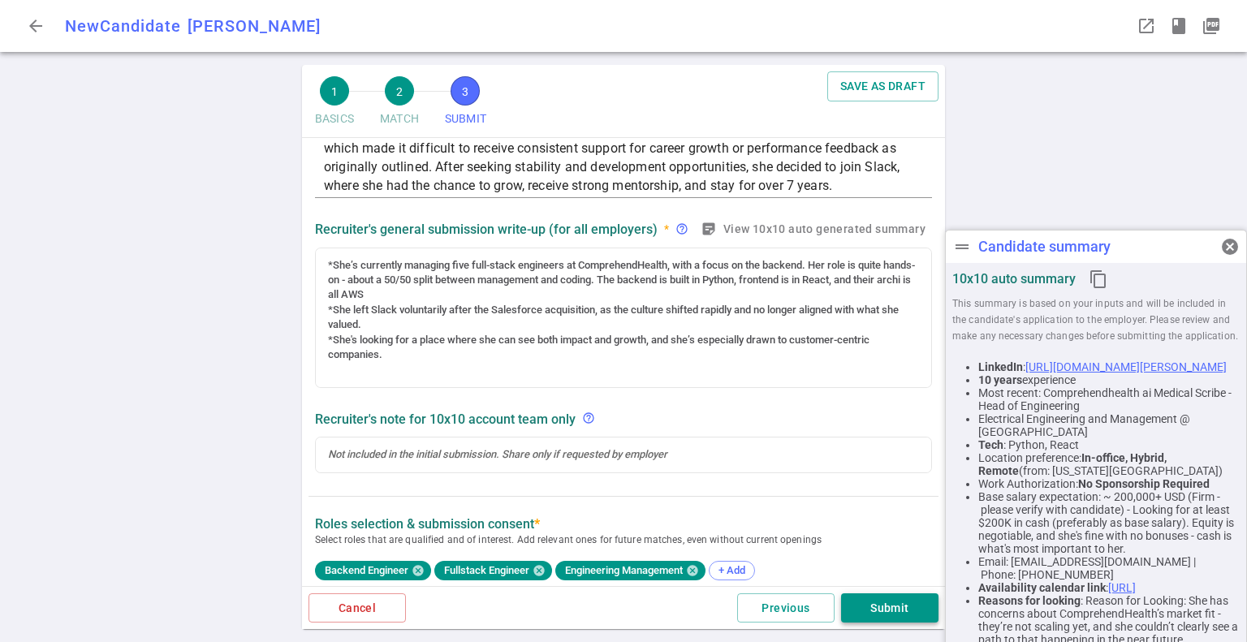
click at [890, 605] on button "Submit" at bounding box center [889, 609] width 97 height 30
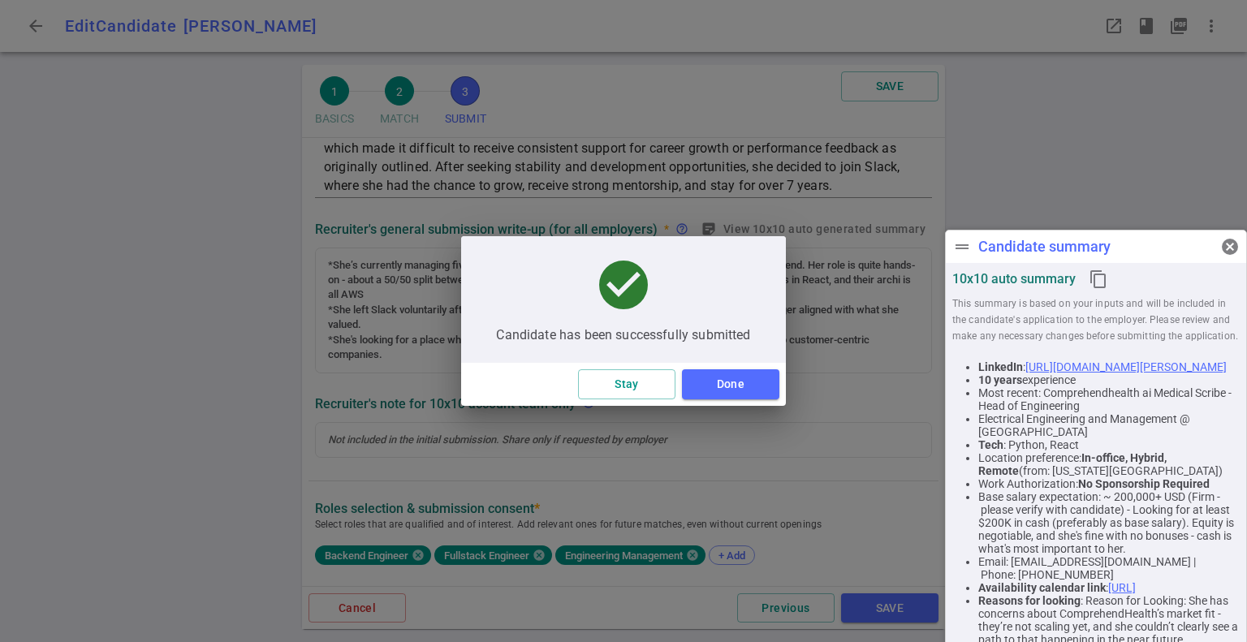
type textarea "Reason for Looking: She has concerns about ComprehendHealth’s market fit - they…"
